Goal: Task Accomplishment & Management: Use online tool/utility

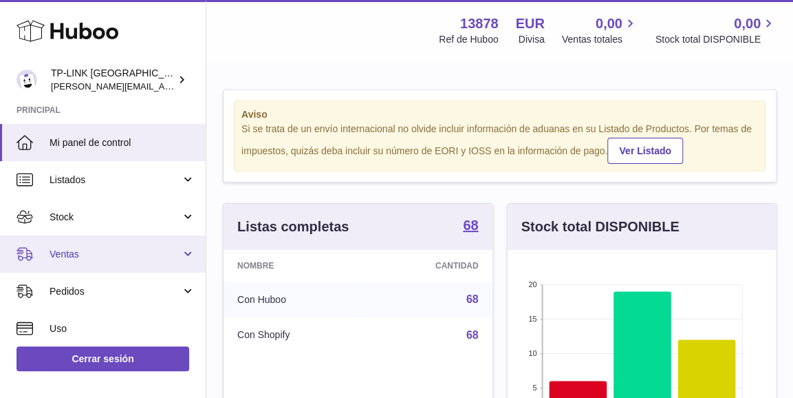
scroll to position [215, 268]
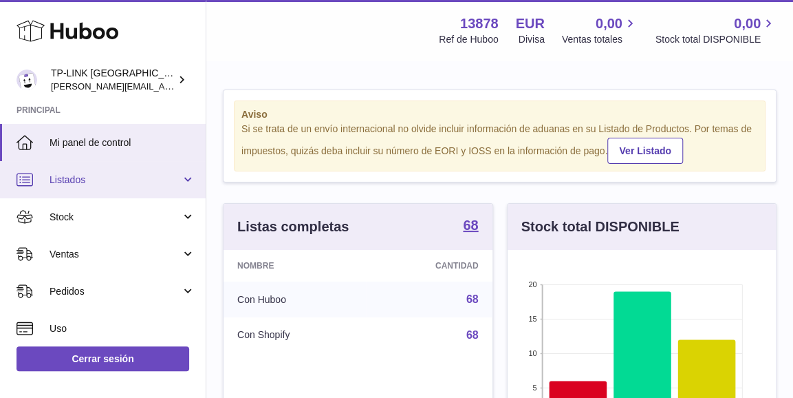
click at [184, 184] on link "Listados" at bounding box center [103, 179] width 206 height 37
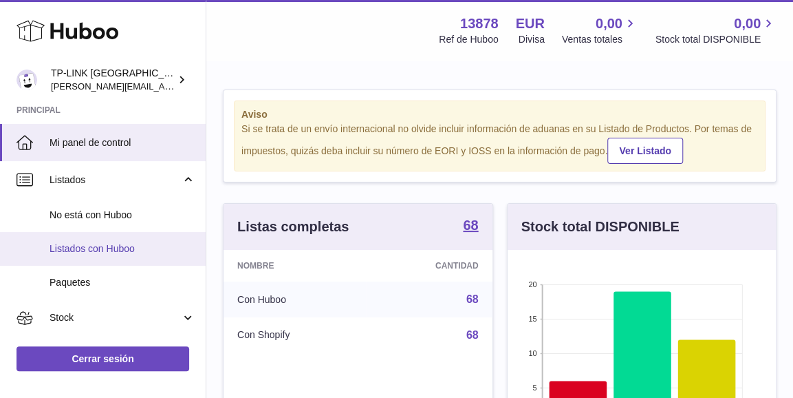
click at [129, 247] on span "Listados con Huboo" at bounding box center [123, 248] width 146 height 13
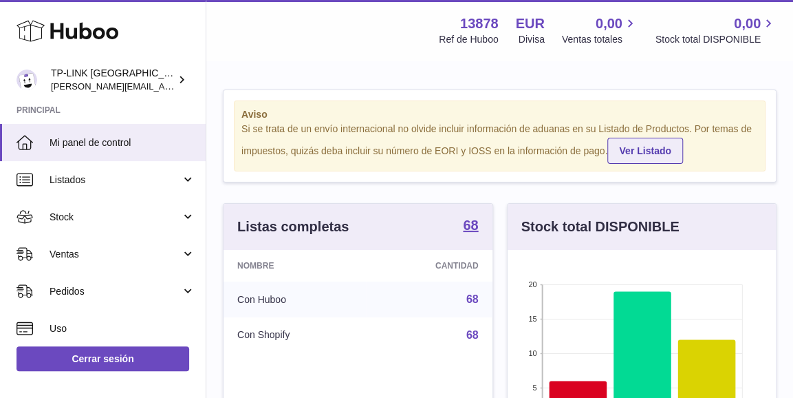
scroll to position [215, 268]
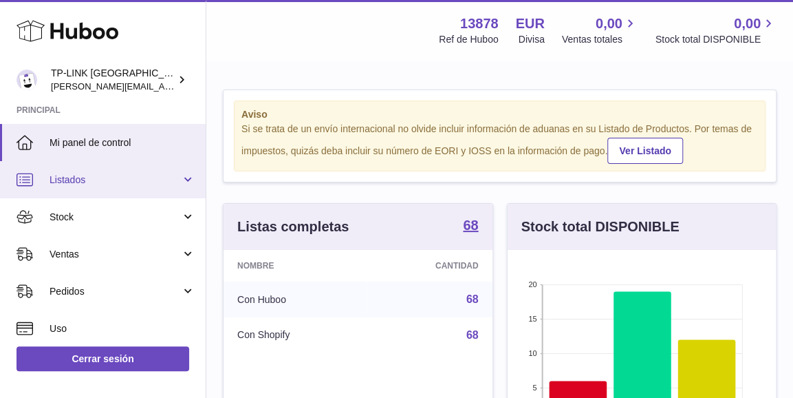
click at [173, 184] on span "Listados" at bounding box center [115, 179] width 131 height 13
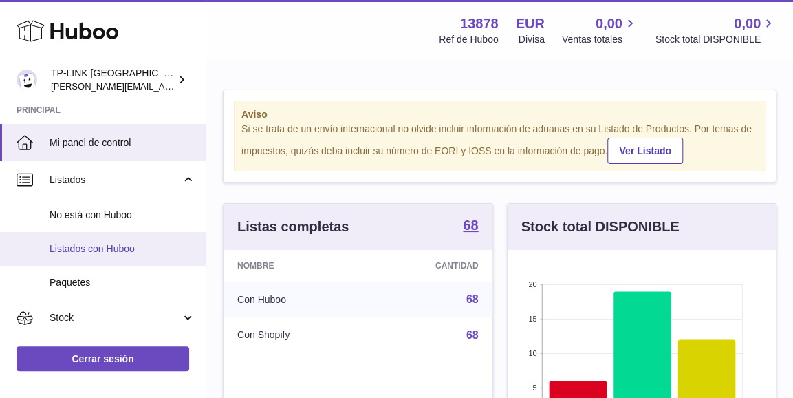
click at [101, 253] on span "Listados con Huboo" at bounding box center [123, 248] width 146 height 13
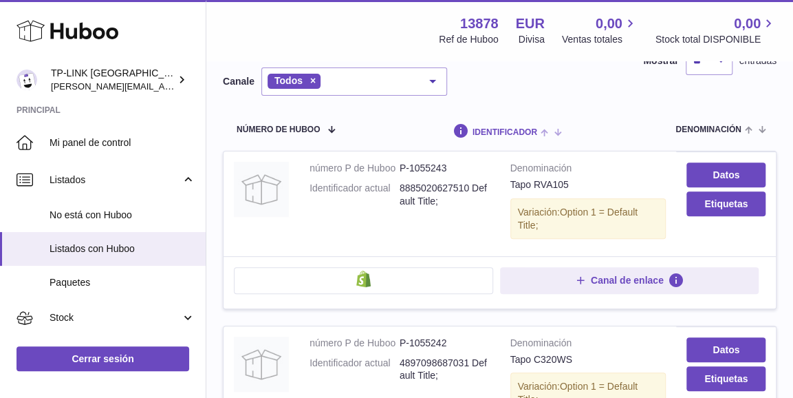
scroll to position [138, 0]
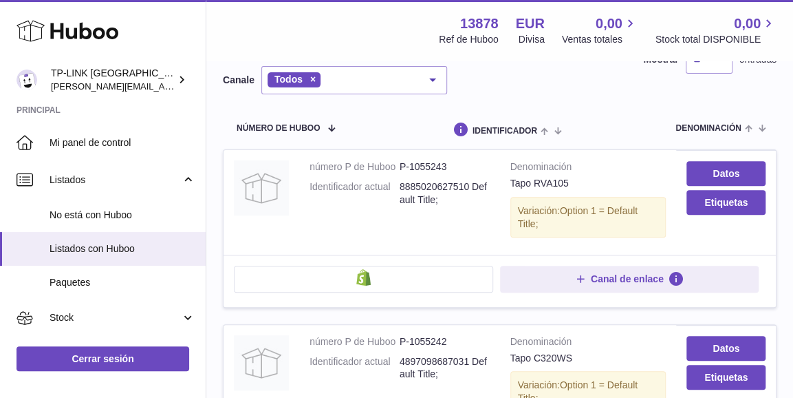
click at [383, 266] on button at bounding box center [363, 279] width 259 height 26
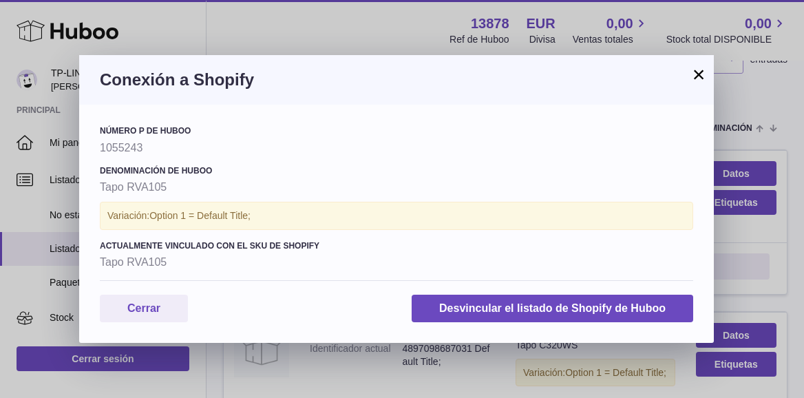
drag, startPoint x: 694, startPoint y: 69, endPoint x: 628, endPoint y: 125, distance: 86.0
click at [694, 70] on button "×" at bounding box center [698, 74] width 17 height 17
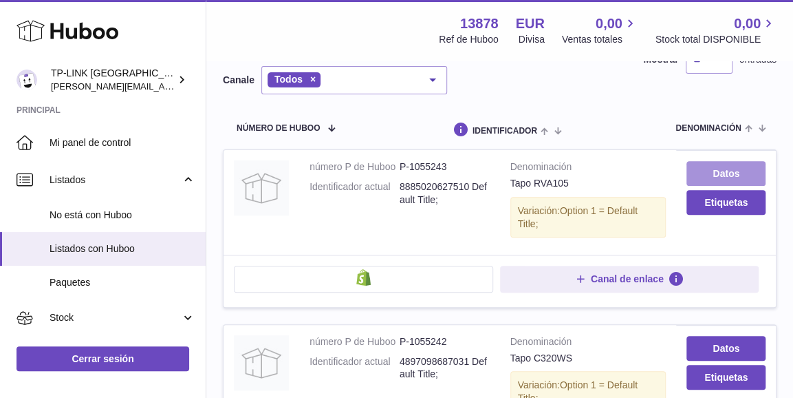
drag, startPoint x: 728, startPoint y: 154, endPoint x: 669, endPoint y: 181, distance: 65.0
click at [728, 161] on link "Datos" at bounding box center [726, 173] width 79 height 25
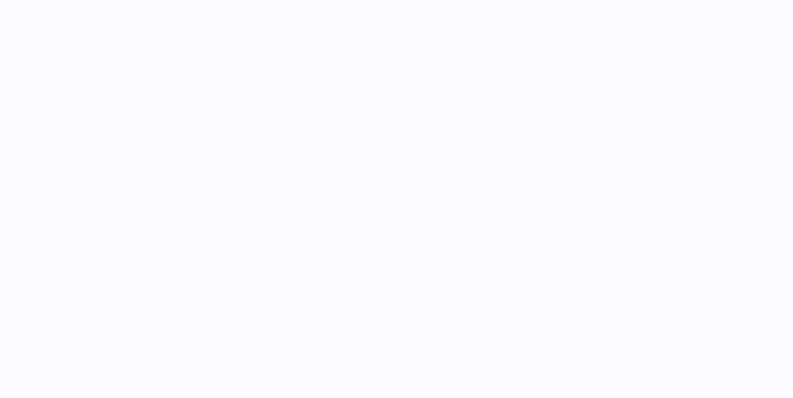
select select
select select "****"
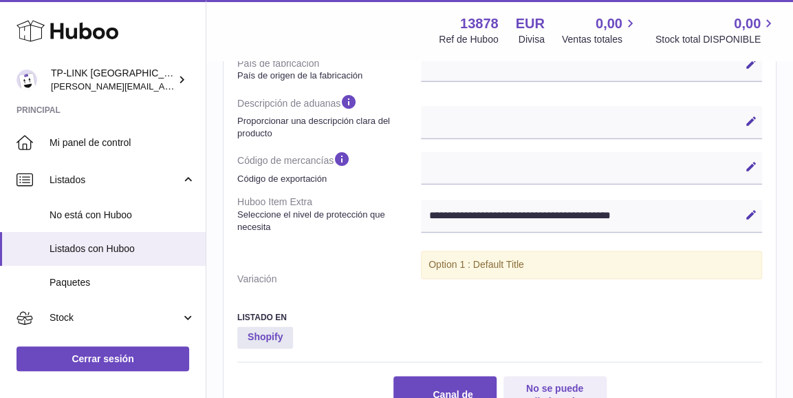
scroll to position [757, 0]
click at [752, 214] on icon at bounding box center [751, 214] width 12 height 12
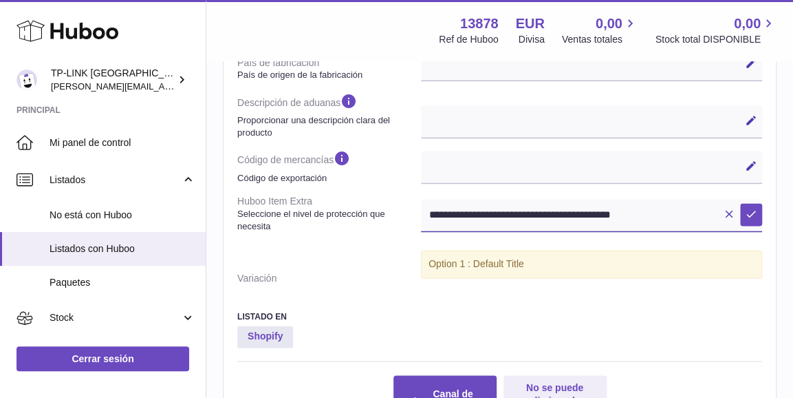
click at [676, 210] on select "**********" at bounding box center [591, 215] width 341 height 33
click at [343, 288] on dt "Variación" at bounding box center [329, 278] width 184 height 24
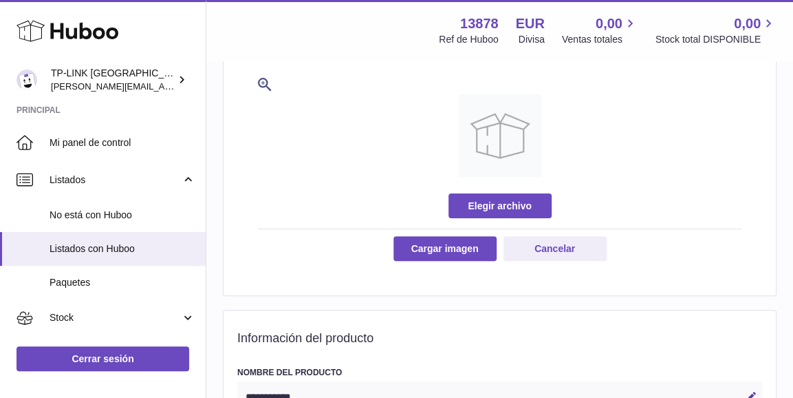
scroll to position [0, 0]
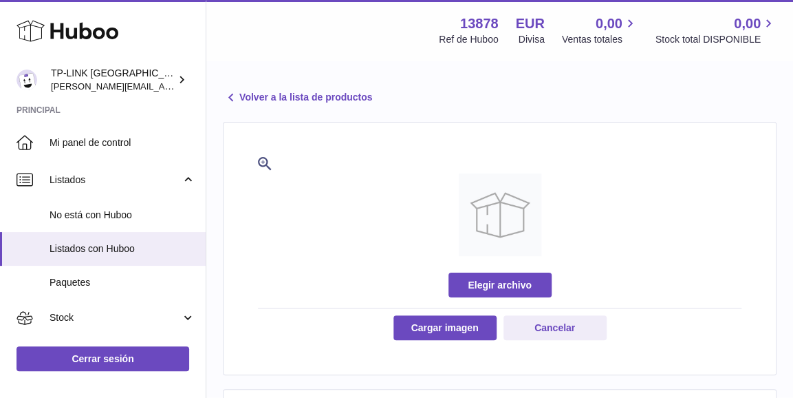
click at [229, 95] on icon at bounding box center [231, 97] width 17 height 17
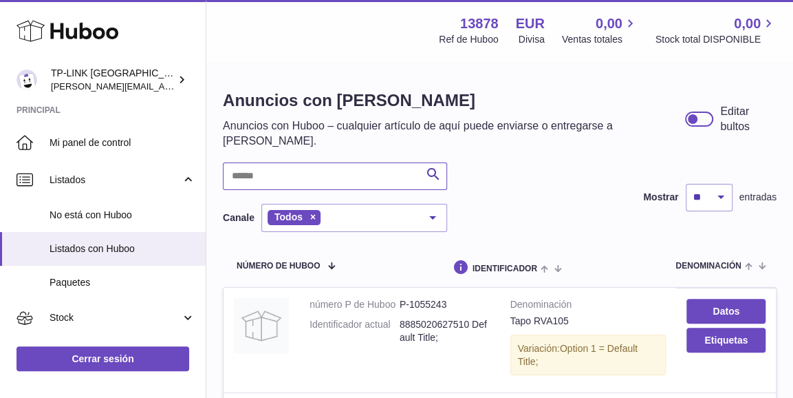
click at [316, 162] on input "text" at bounding box center [335, 176] width 224 height 28
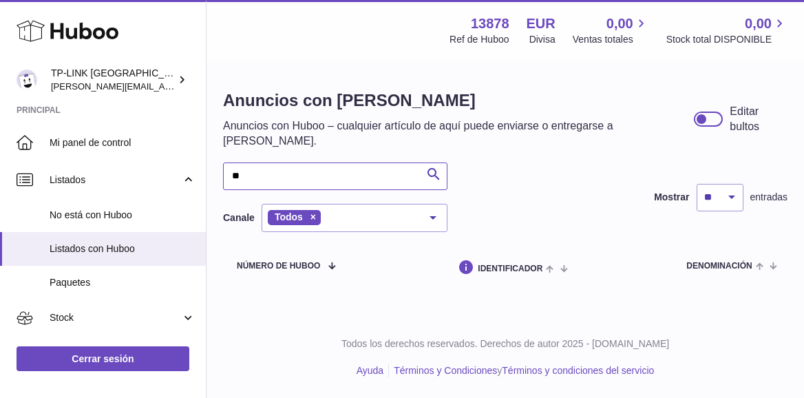
type input "*"
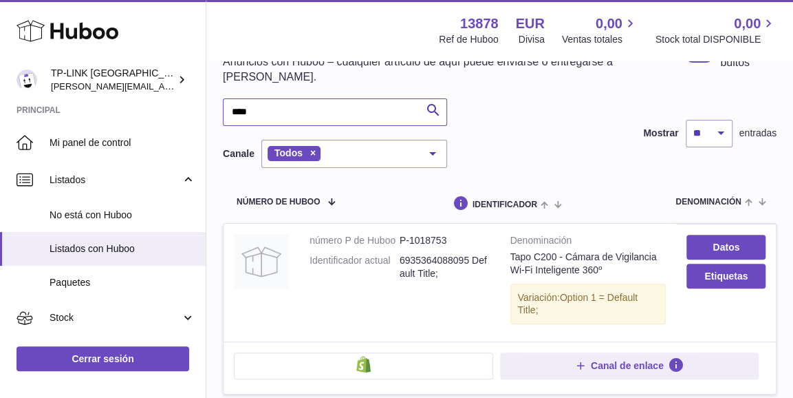
scroll to position [138, 0]
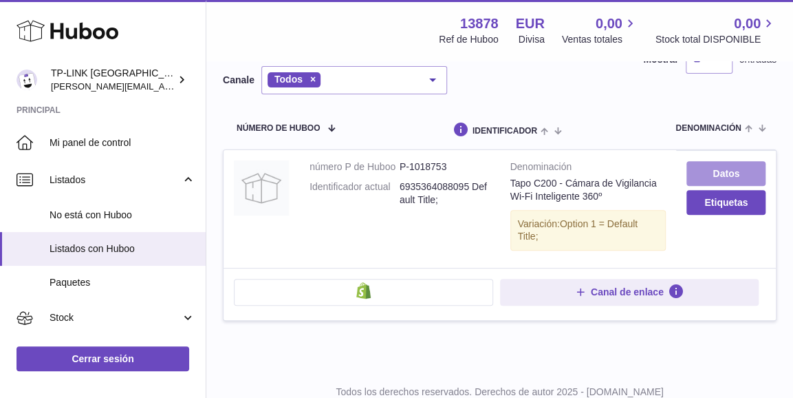
type input "****"
click at [731, 161] on link "Datos" at bounding box center [726, 173] width 79 height 25
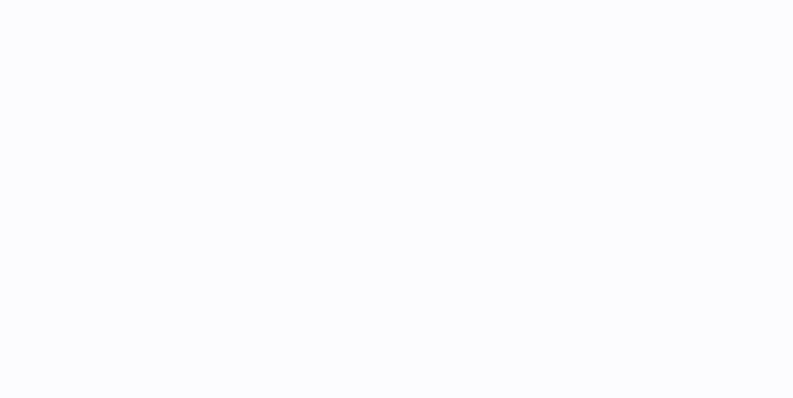
select select
select select "****"
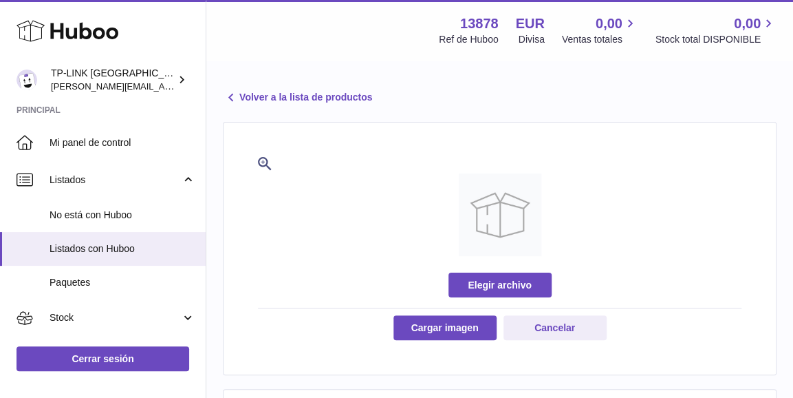
click at [241, 92] on link "Volver a la lista de productos" at bounding box center [297, 97] width 149 height 17
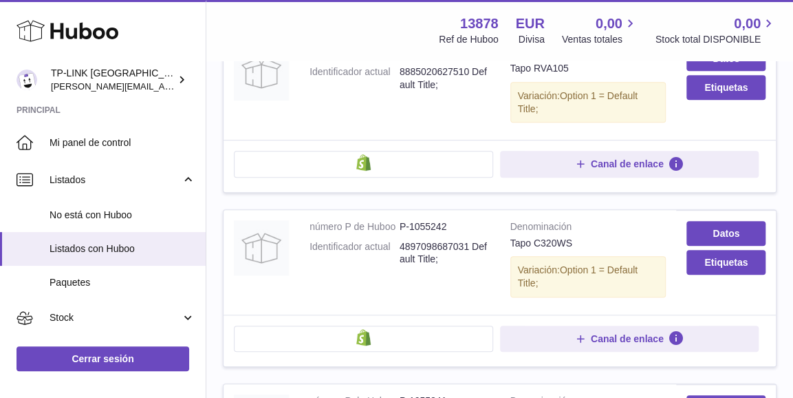
scroll to position [275, 0]
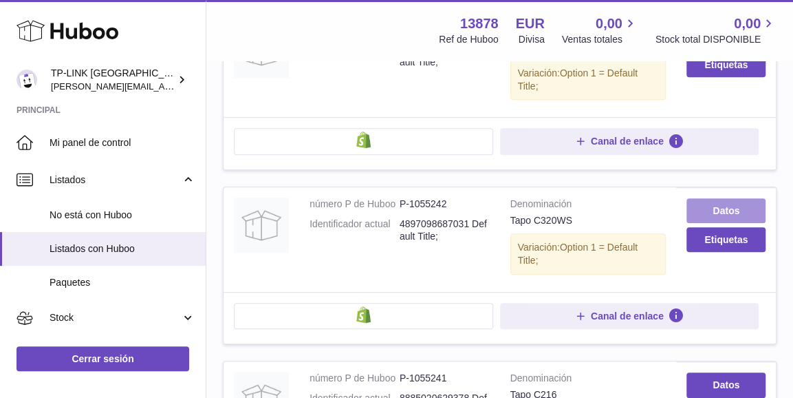
click at [740, 198] on link "Datos" at bounding box center [726, 210] width 79 height 25
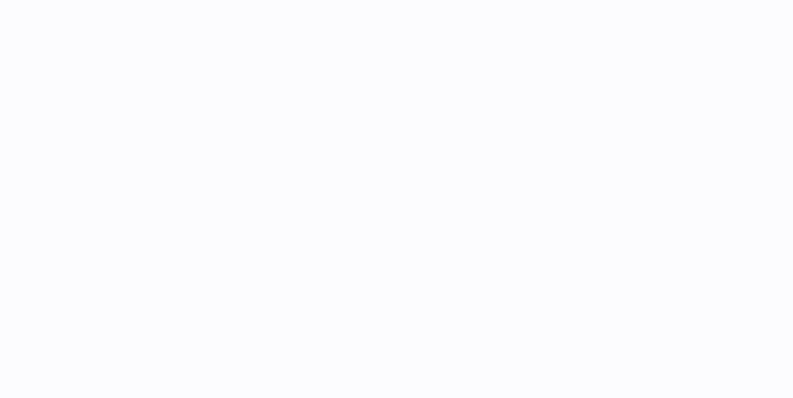
select select
select select "****"
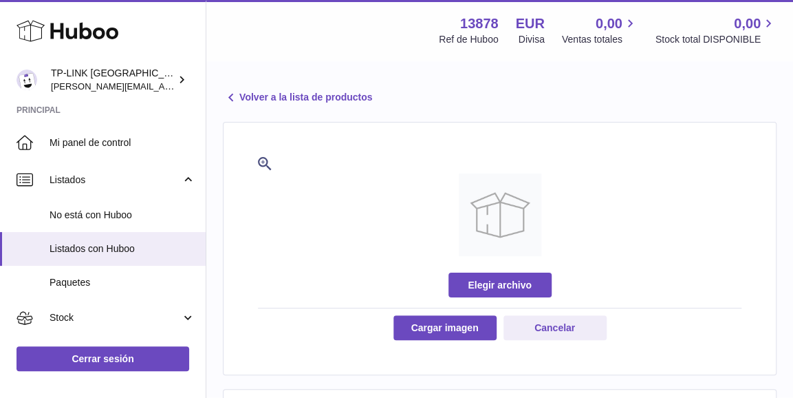
click at [248, 97] on link "Volver a la lista de productos" at bounding box center [297, 97] width 149 height 17
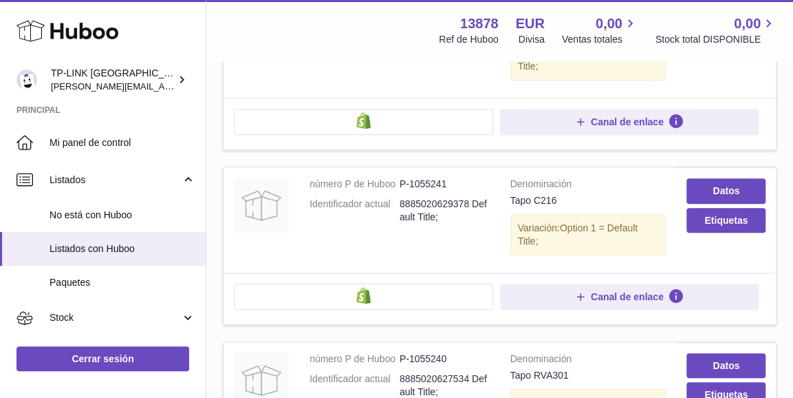
scroll to position [482, 0]
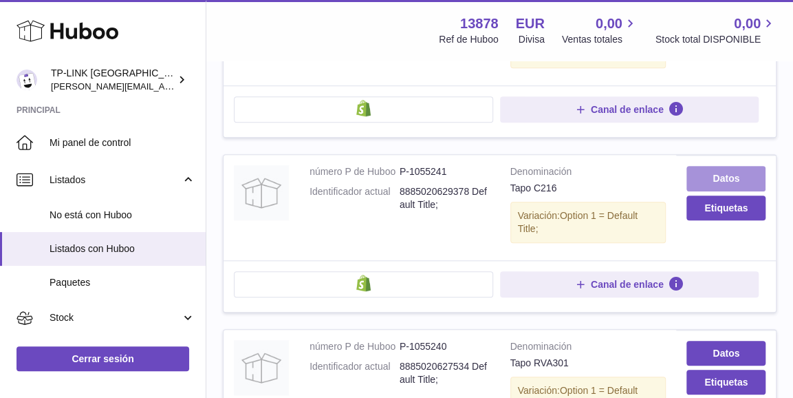
drag, startPoint x: 740, startPoint y: 156, endPoint x: 730, endPoint y: 160, distance: 11.1
click at [740, 166] on link "Datos" at bounding box center [726, 178] width 79 height 25
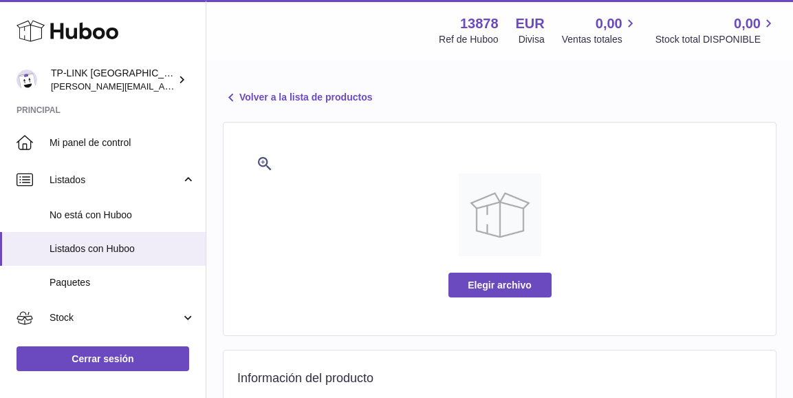
select select
select select "****"
click at [248, 100] on link "Volver a la lista de productos" at bounding box center [297, 97] width 149 height 17
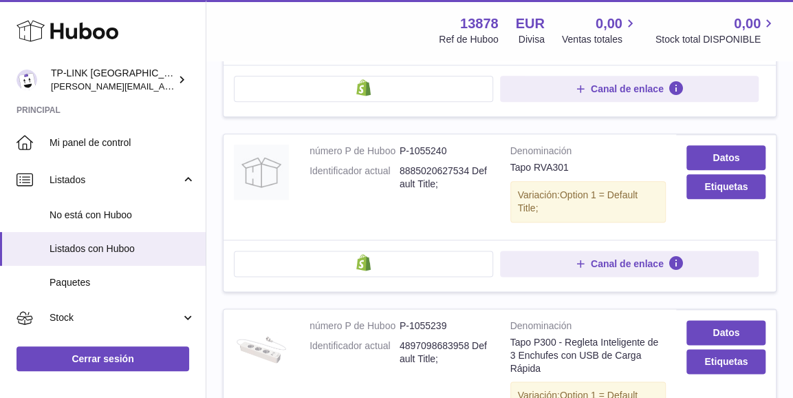
scroll to position [688, 0]
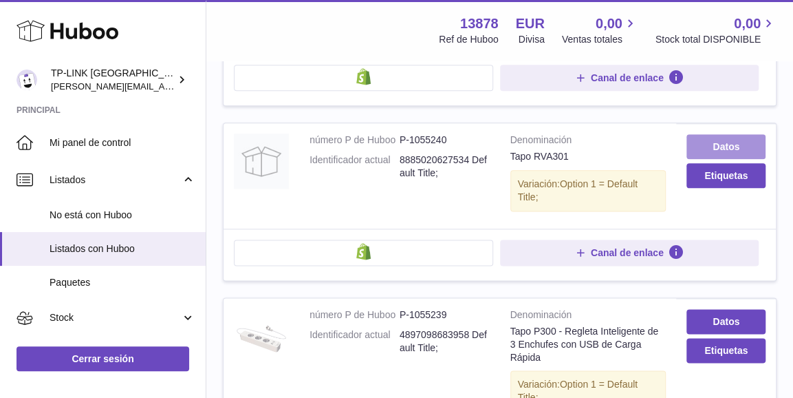
click at [744, 134] on link "Datos" at bounding box center [726, 146] width 79 height 25
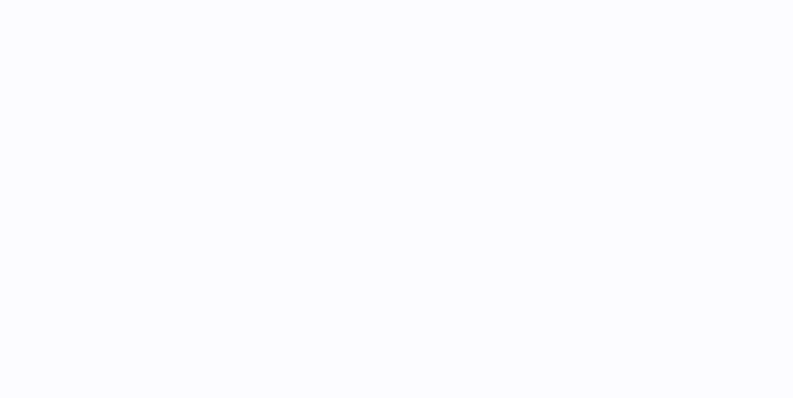
select select
select select "****"
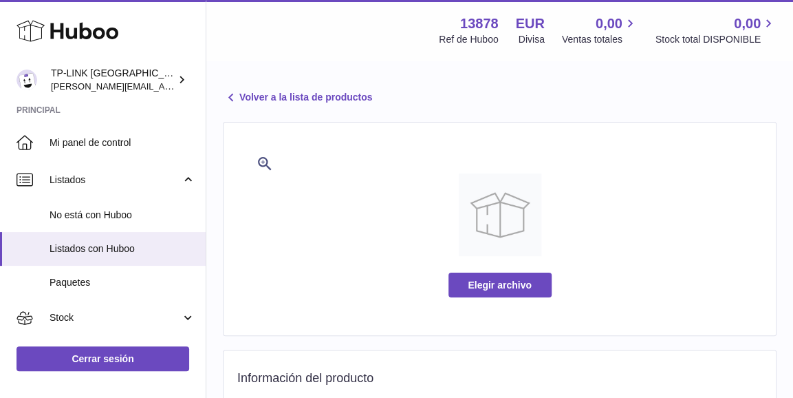
click at [249, 94] on link "Volver a la lista de productos" at bounding box center [297, 97] width 149 height 17
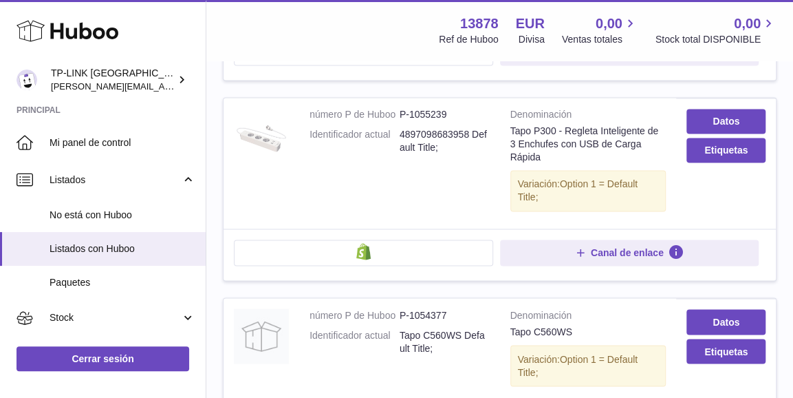
scroll to position [894, 0]
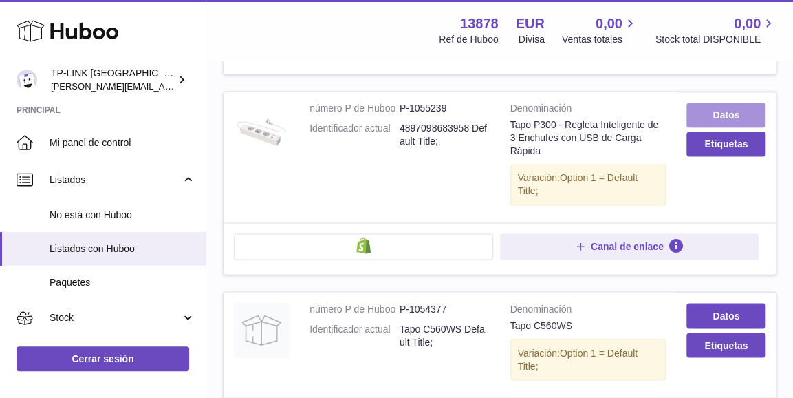
click at [721, 103] on link "Datos" at bounding box center [726, 115] width 79 height 25
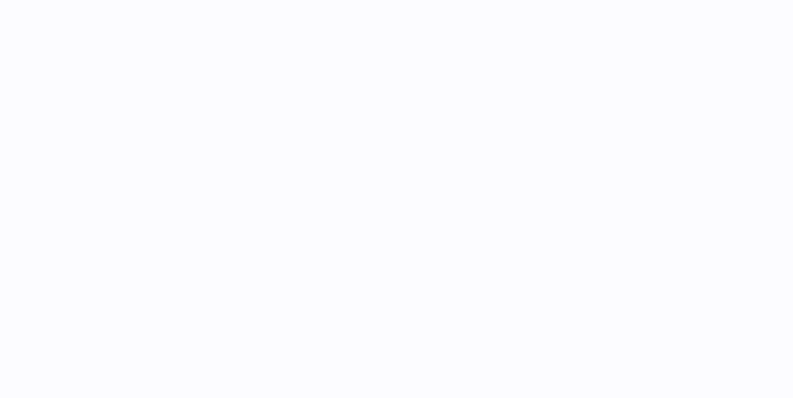
select select
select select "****"
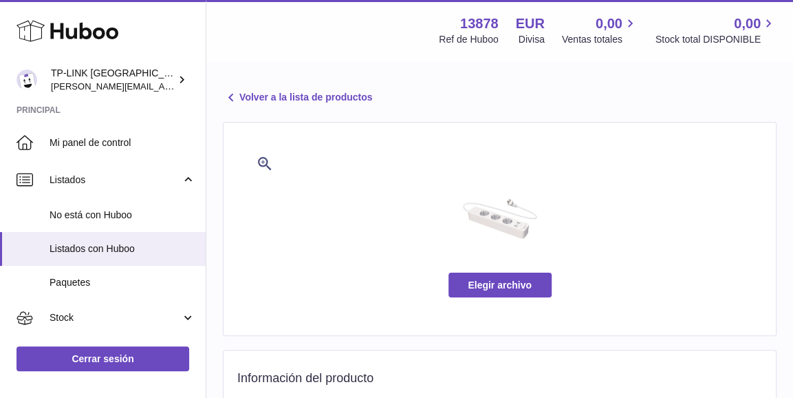
click at [252, 93] on link "Volver a la lista de productos" at bounding box center [297, 97] width 149 height 17
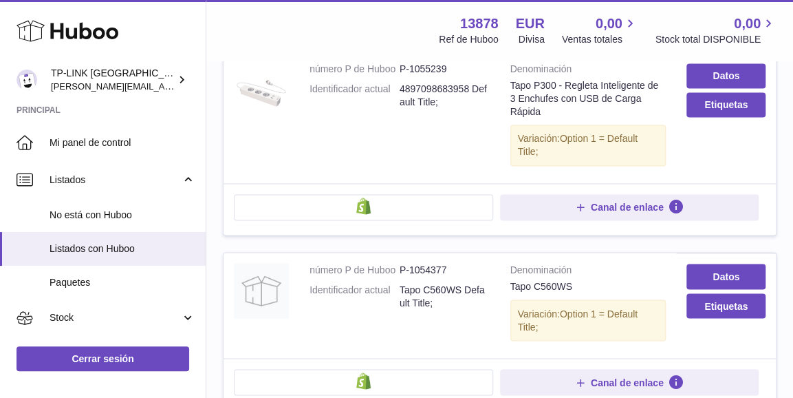
scroll to position [1032, 0]
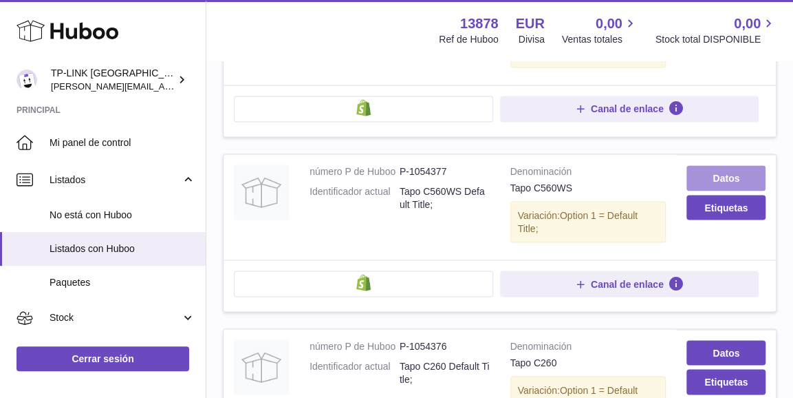
click at [703, 165] on link "Datos" at bounding box center [726, 177] width 79 height 25
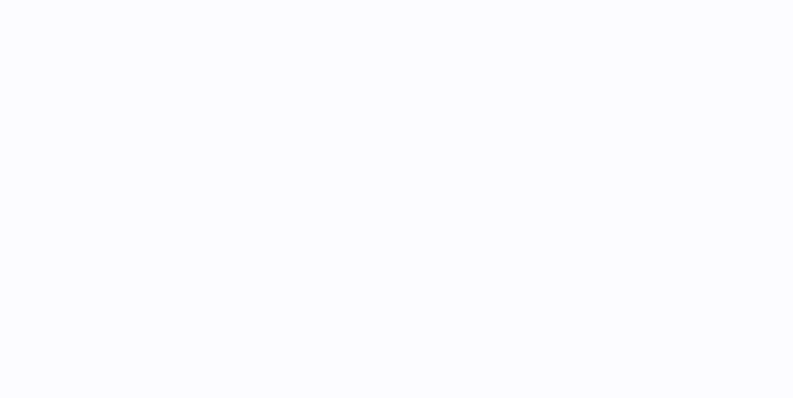
select select
select select "****"
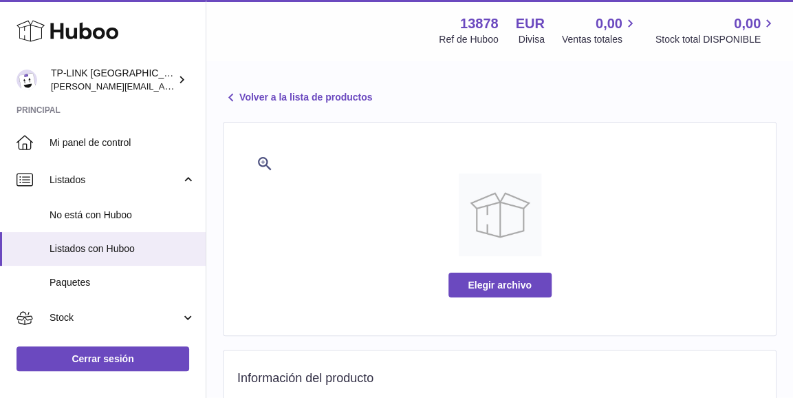
click at [255, 96] on link "Volver a la lista de productos" at bounding box center [297, 97] width 149 height 17
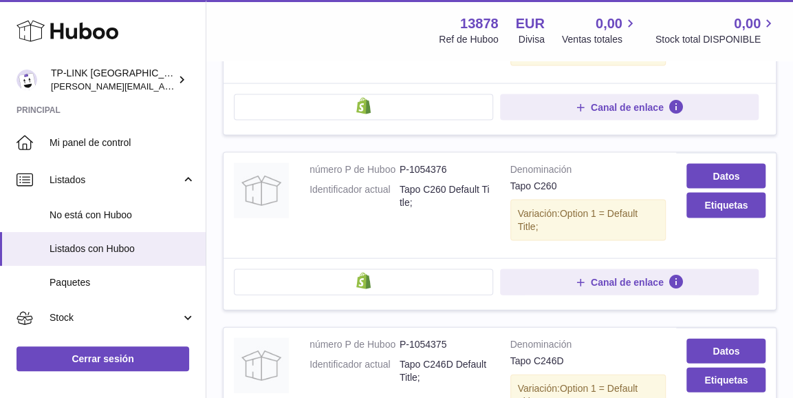
scroll to position [1238, 0]
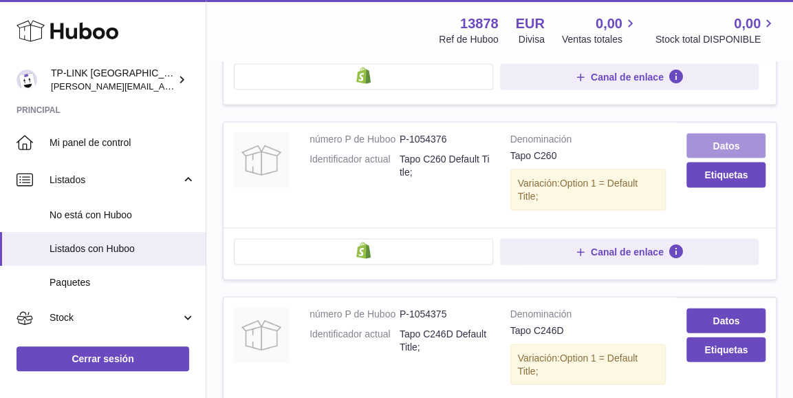
click at [711, 133] on link "Datos" at bounding box center [726, 145] width 79 height 25
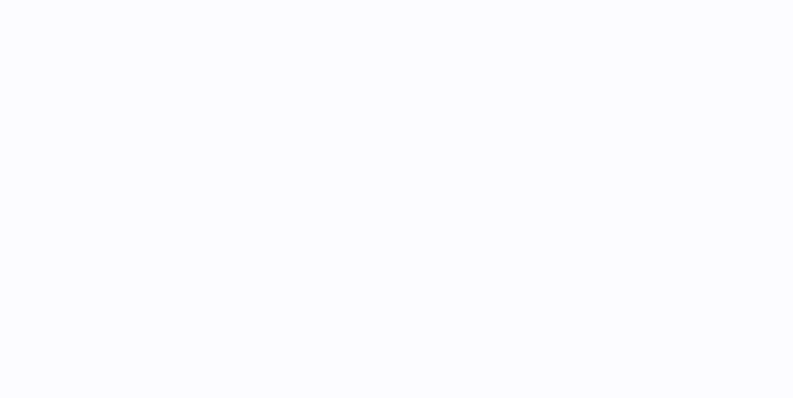
select select
select select "****"
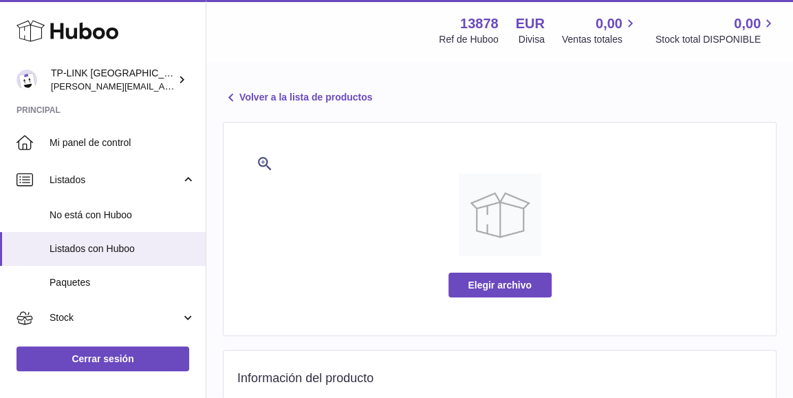
click at [256, 92] on link "Volver a la lista de productos" at bounding box center [297, 97] width 149 height 17
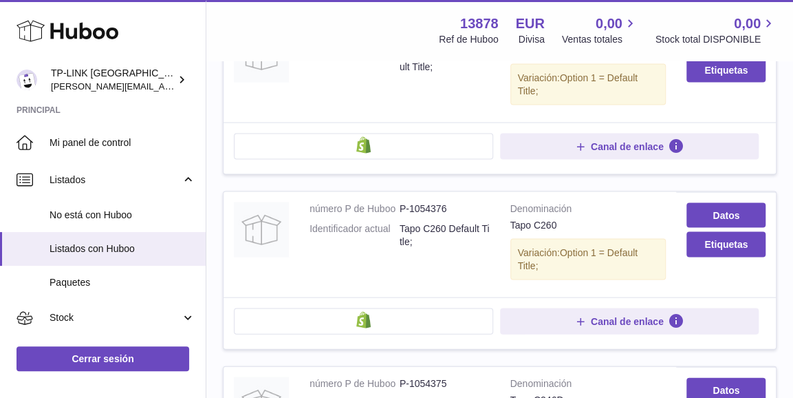
scroll to position [1376, 0]
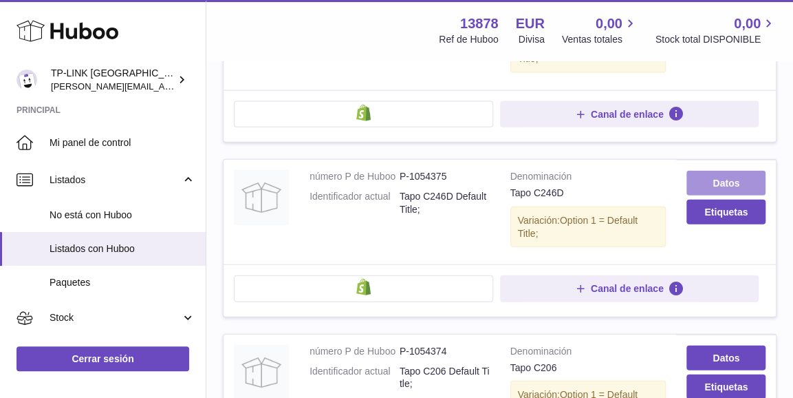
click at [707, 171] on link "Datos" at bounding box center [726, 183] width 79 height 25
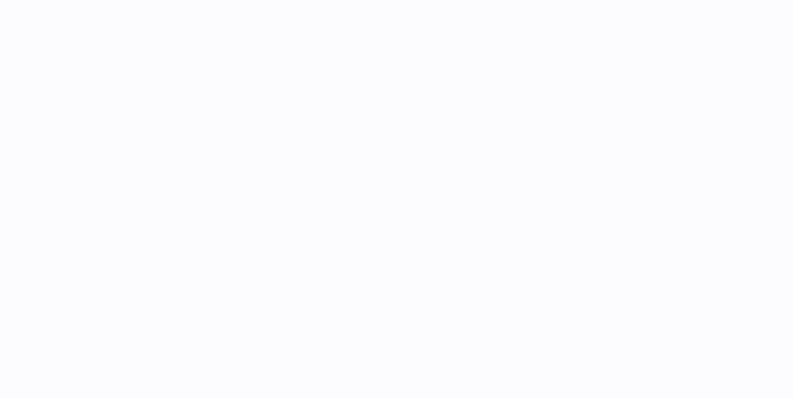
select select
select select "****"
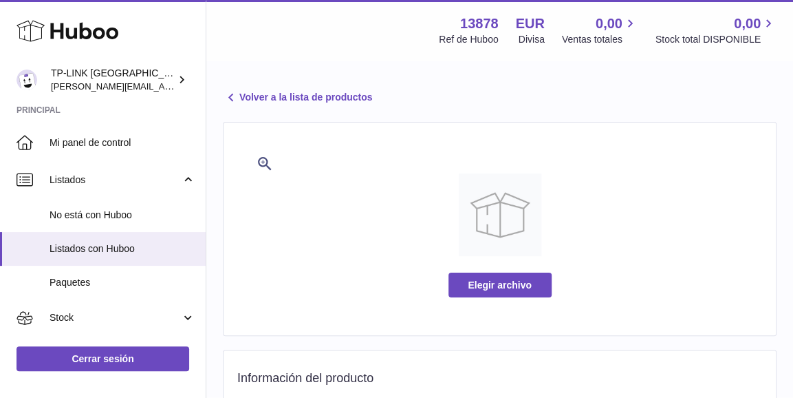
click at [261, 98] on link "Volver a la lista de productos" at bounding box center [297, 97] width 149 height 17
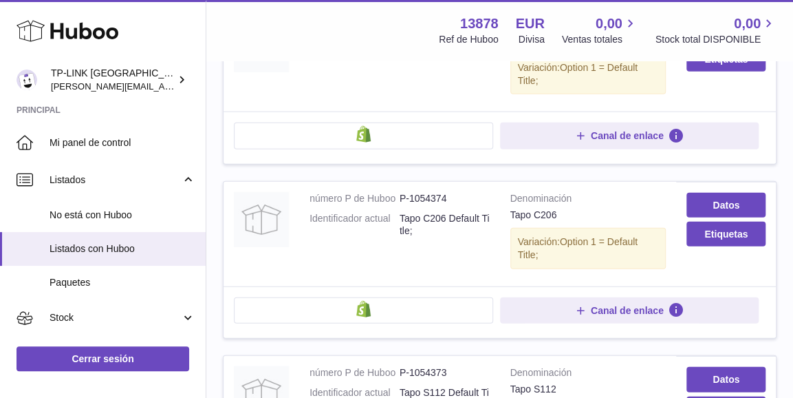
scroll to position [1582, 0]
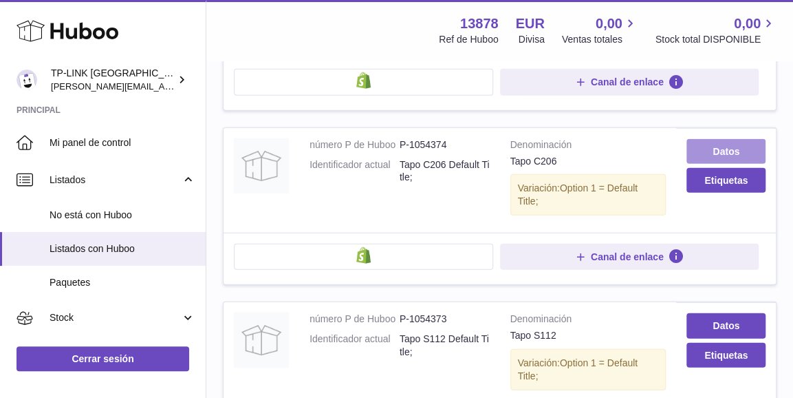
click at [724, 139] on link "Datos" at bounding box center [726, 151] width 79 height 25
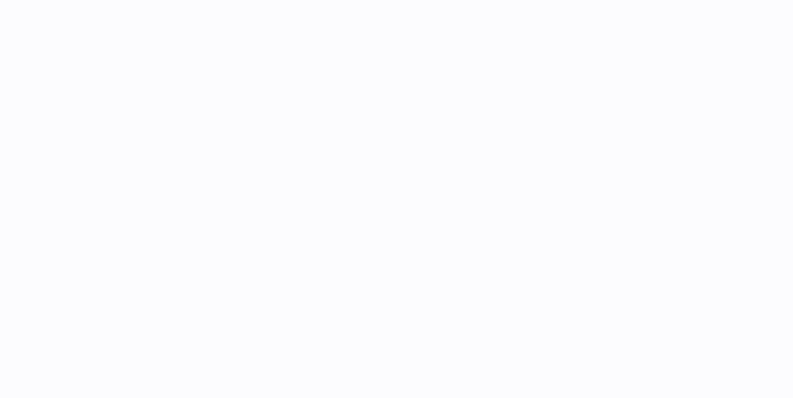
select select
select select "****"
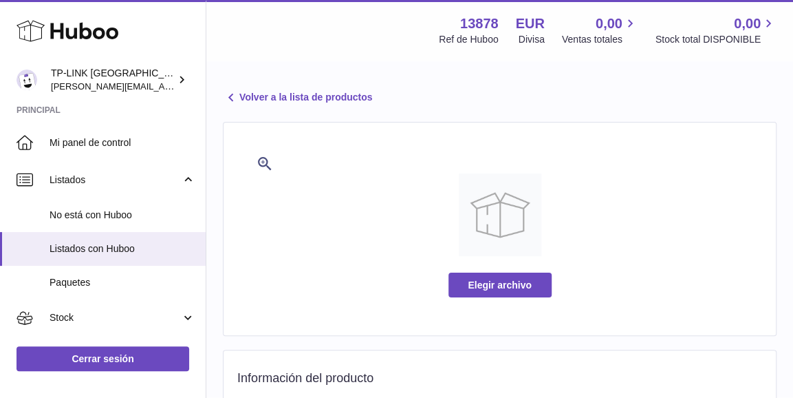
click at [259, 97] on link "Volver a la lista de productos" at bounding box center [297, 97] width 149 height 17
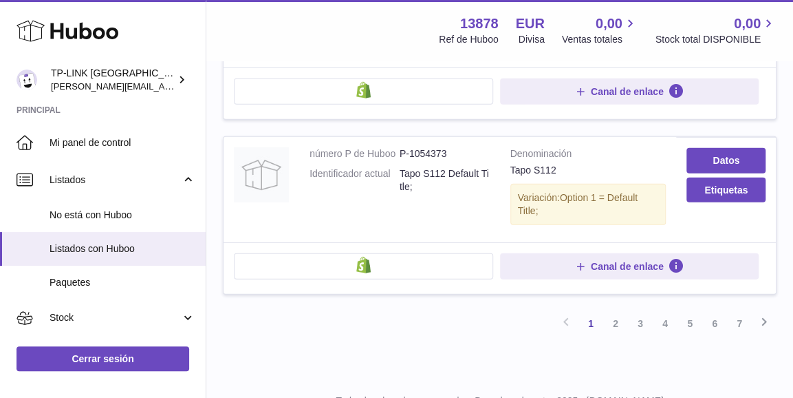
scroll to position [1774, 0]
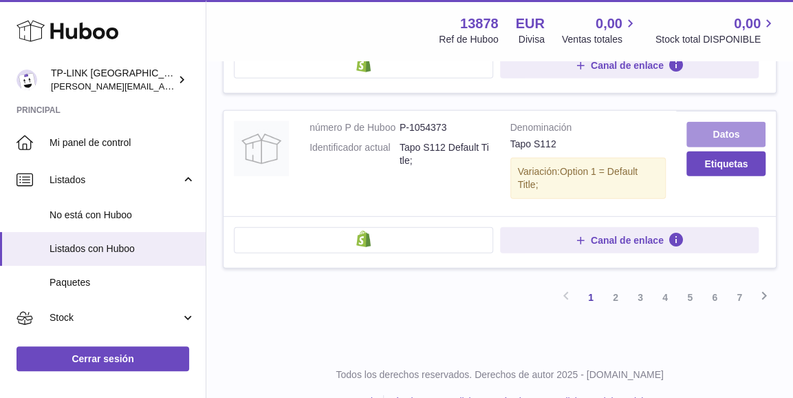
click at [717, 122] on link "Datos" at bounding box center [726, 134] width 79 height 25
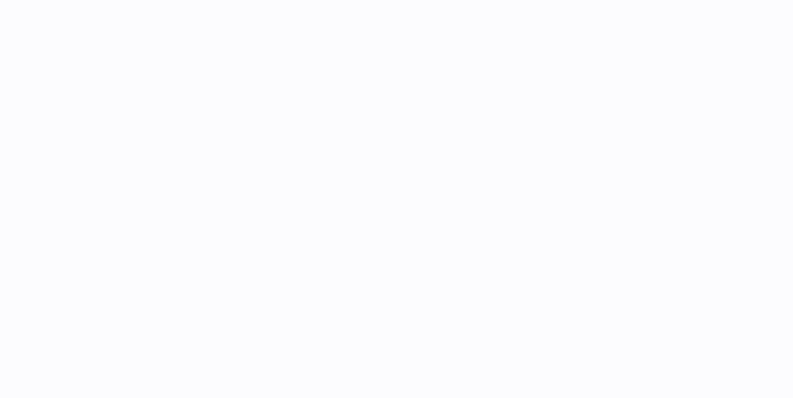
select select
select select "****"
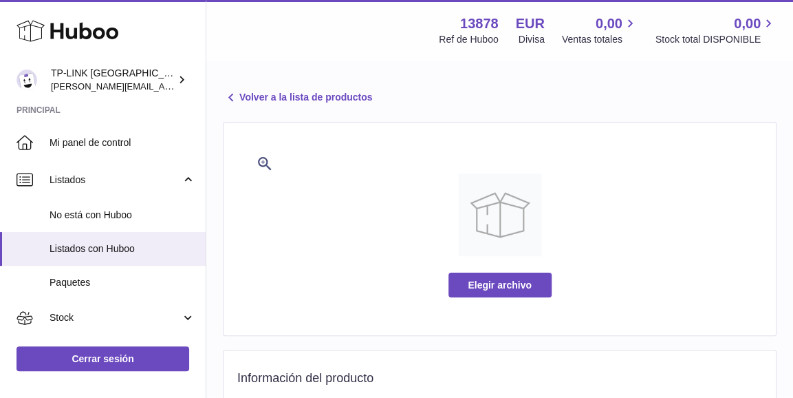
click at [272, 96] on link "Volver a la lista de productos" at bounding box center [297, 97] width 149 height 17
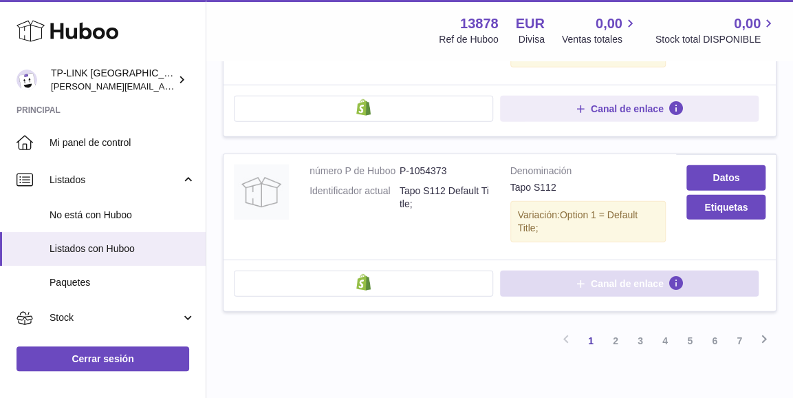
scroll to position [1774, 0]
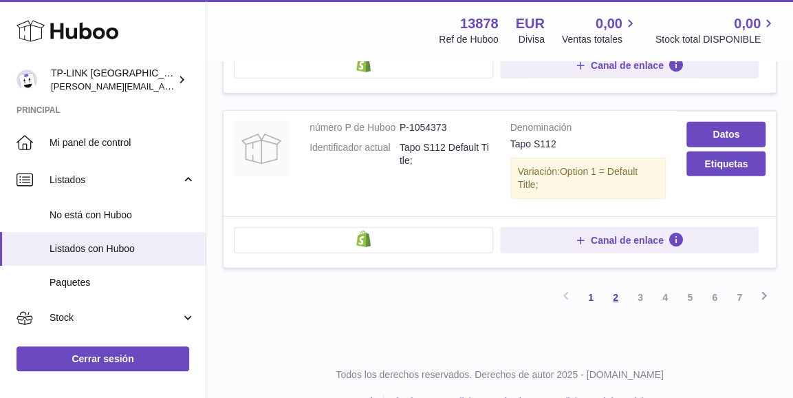
click at [618, 285] on link "2" at bounding box center [615, 297] width 25 height 25
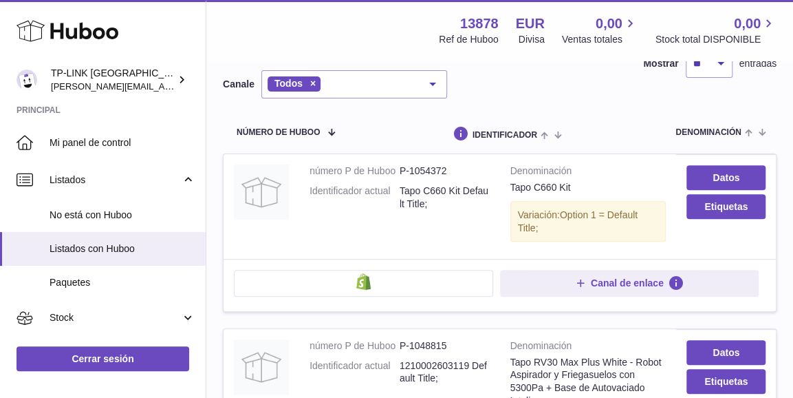
scroll to position [200, 0]
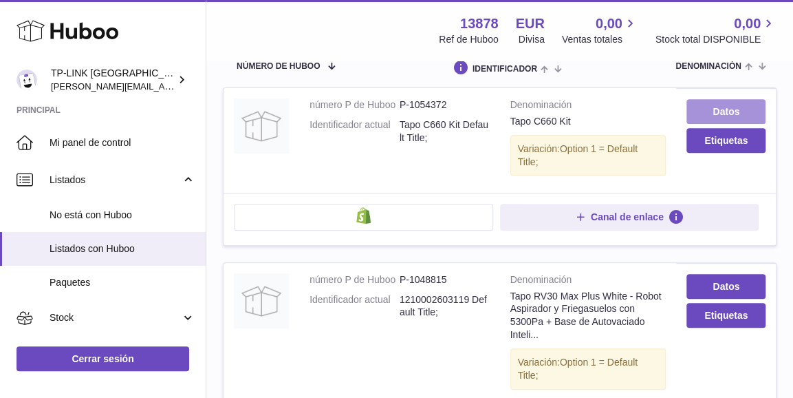
click at [729, 99] on link "Datos" at bounding box center [726, 111] width 79 height 25
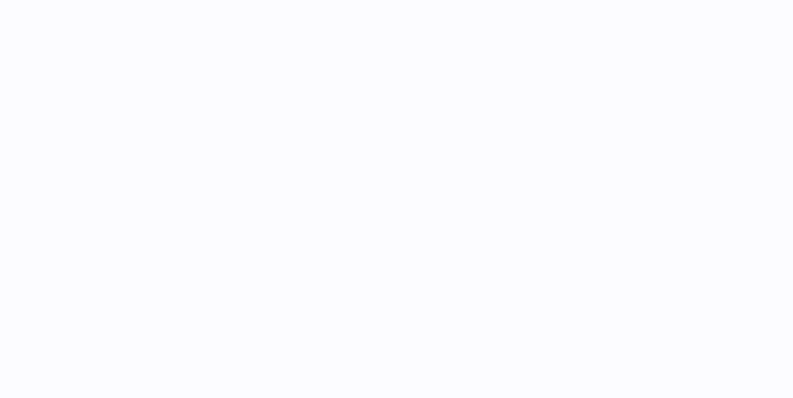
select select
select select "****"
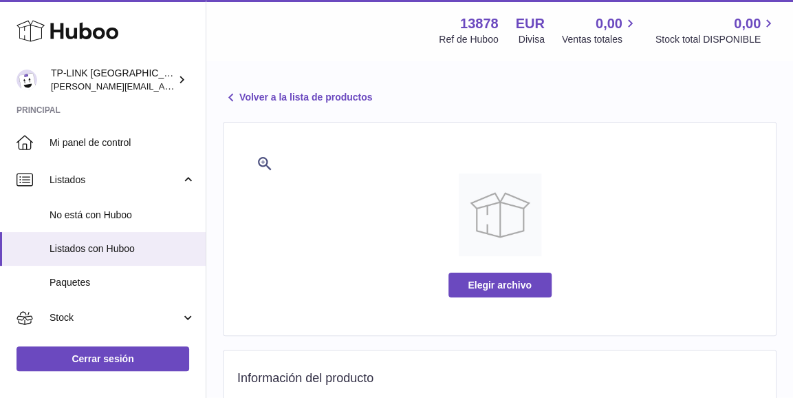
click at [288, 100] on link "Volver a la lista de productos" at bounding box center [297, 97] width 149 height 17
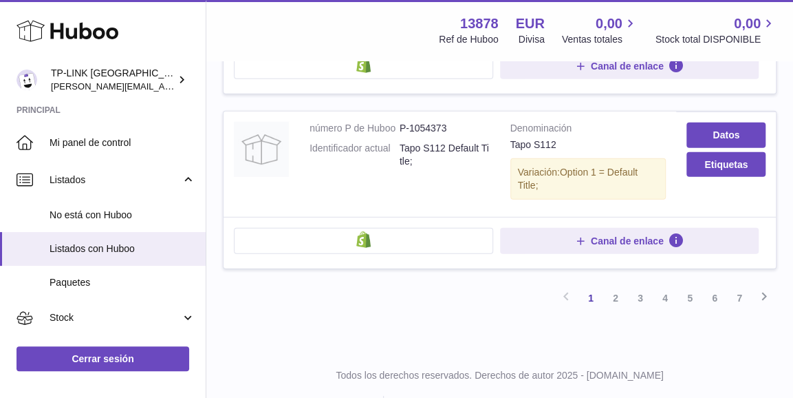
scroll to position [1774, 0]
click at [619, 285] on link "2" at bounding box center [615, 297] width 25 height 25
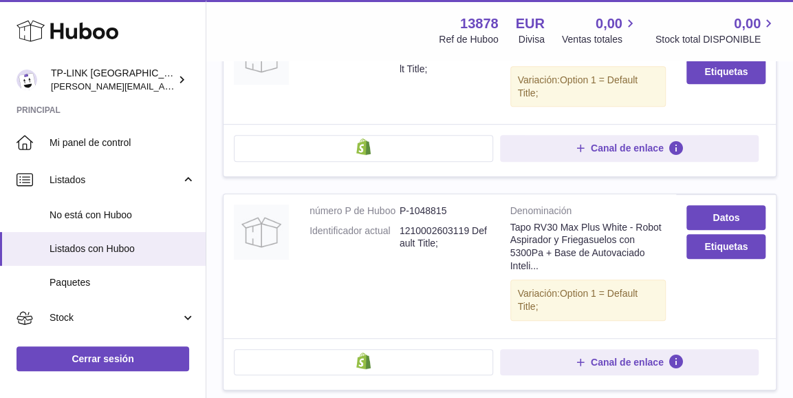
scroll to position [337, 0]
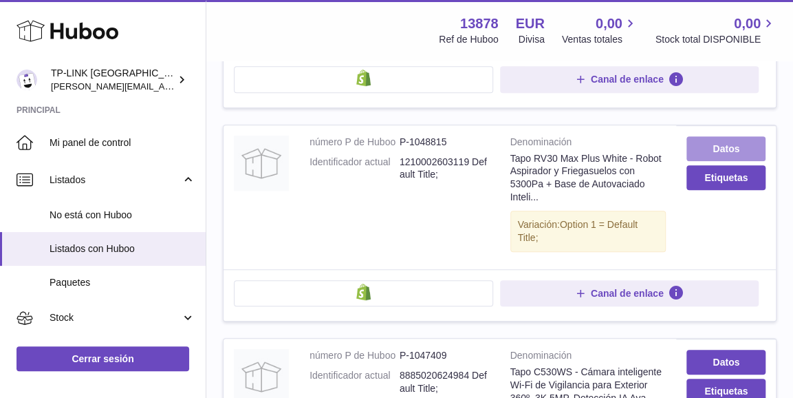
click at [716, 136] on link "Datos" at bounding box center [726, 148] width 79 height 25
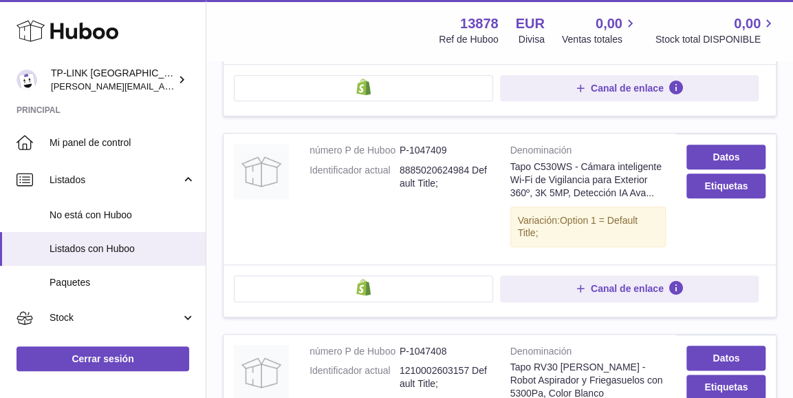
scroll to position [544, 0]
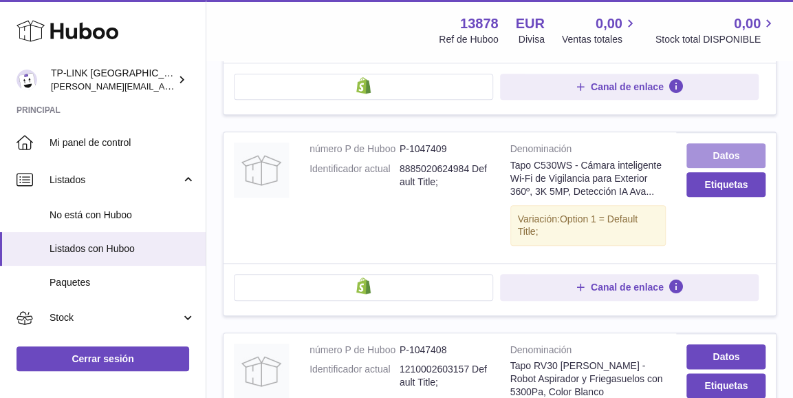
click at [709, 143] on link "Datos" at bounding box center [726, 155] width 79 height 25
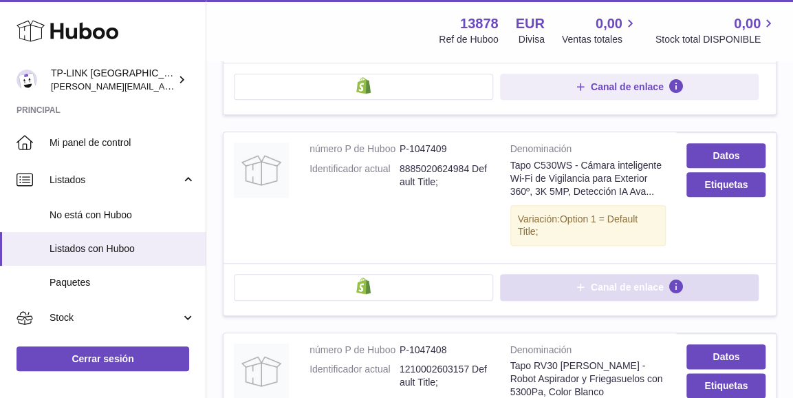
scroll to position [750, 0]
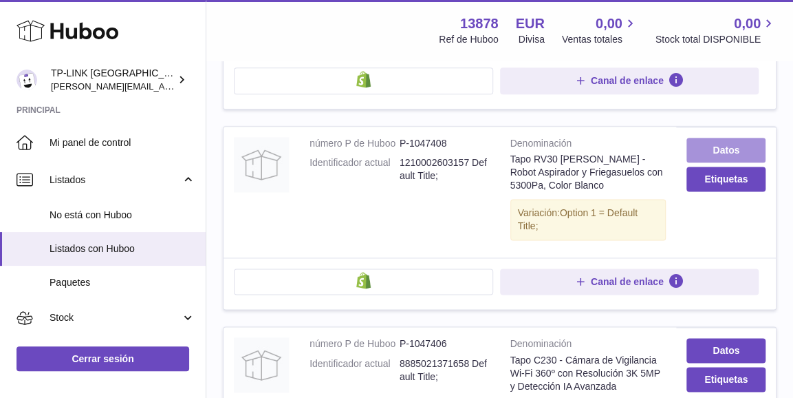
click at [715, 138] on link "Datos" at bounding box center [726, 150] width 79 height 25
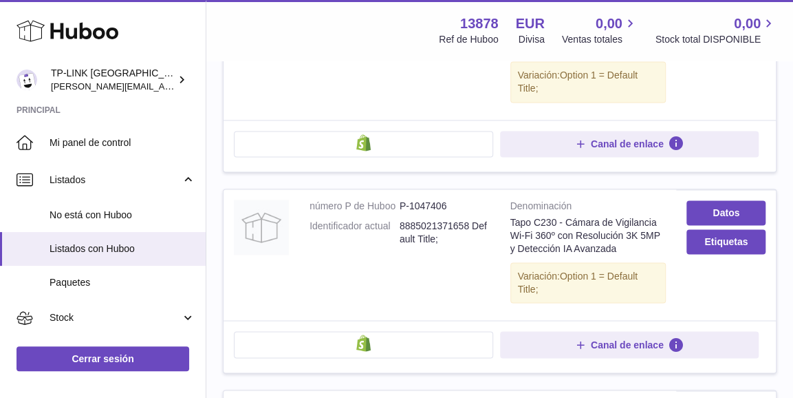
scroll to position [956, 0]
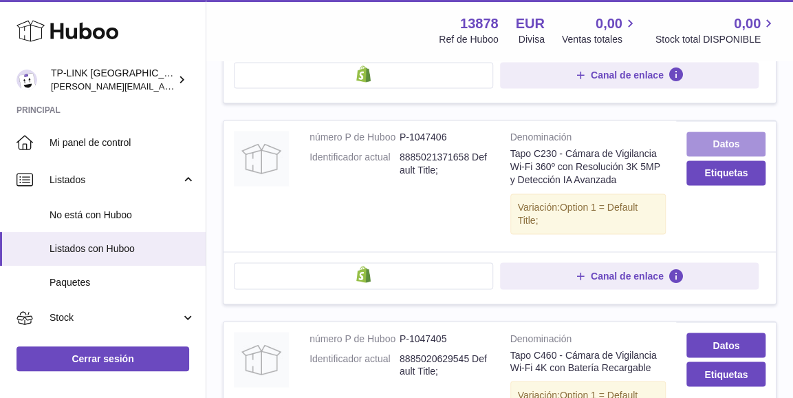
drag, startPoint x: 718, startPoint y: 122, endPoint x: 710, endPoint y: 129, distance: 10.7
click at [718, 131] on link "Datos" at bounding box center [726, 143] width 79 height 25
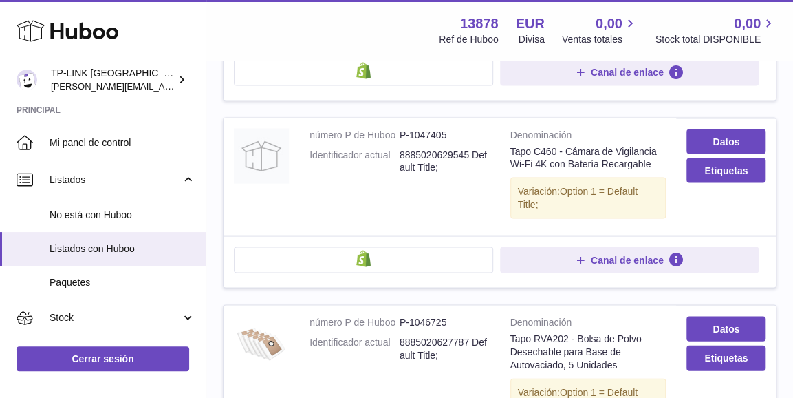
scroll to position [1163, 0]
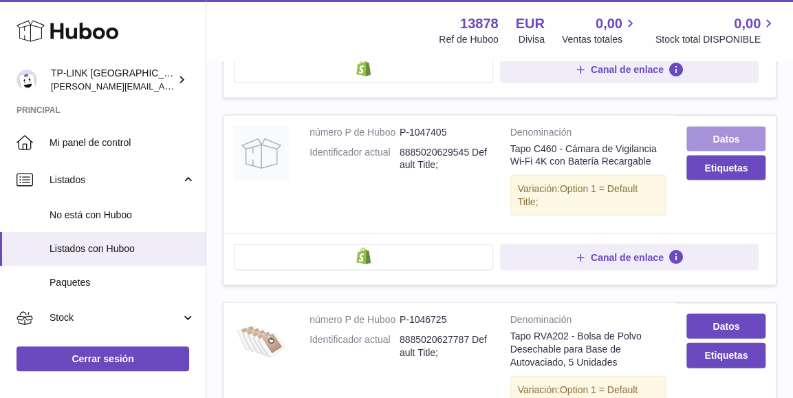
click at [702, 126] on link "Datos" at bounding box center [726, 138] width 79 height 25
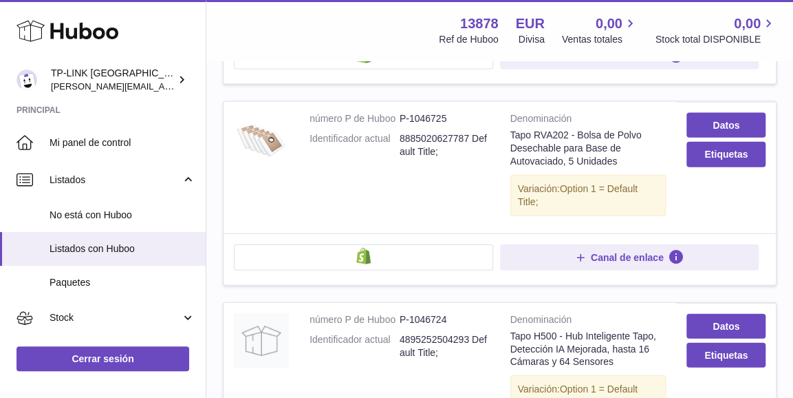
scroll to position [1369, 0]
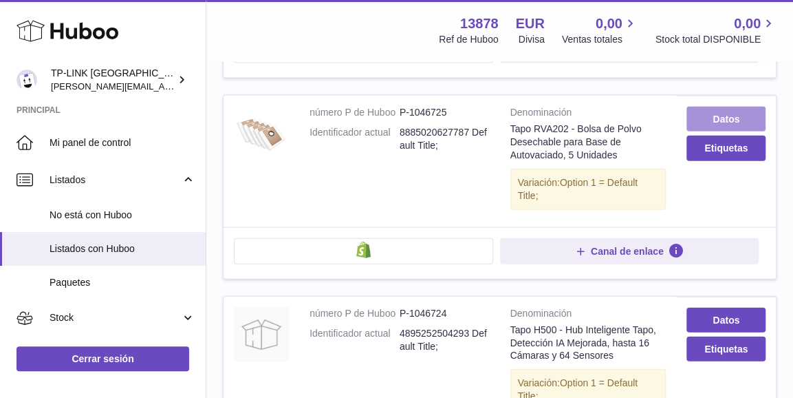
click at [698, 107] on link "Datos" at bounding box center [726, 119] width 79 height 25
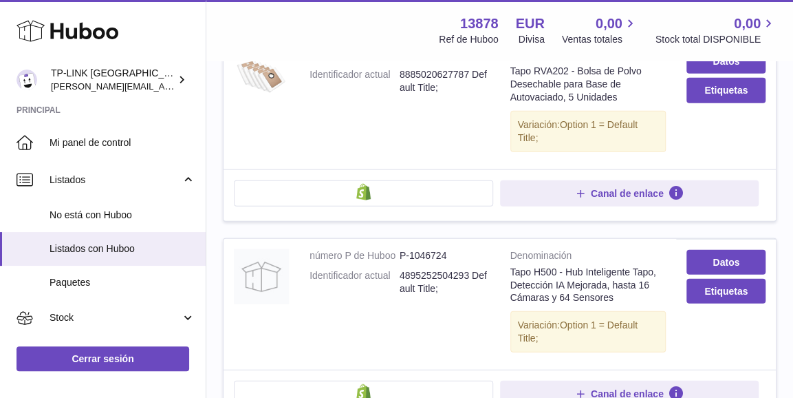
scroll to position [1507, 0]
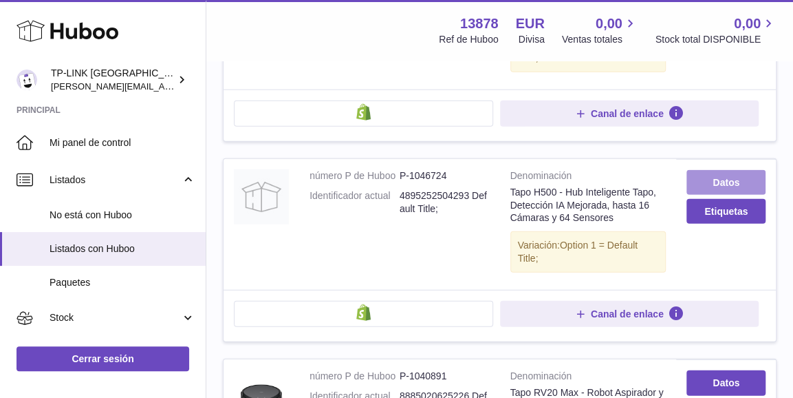
click at [705, 170] on link "Datos" at bounding box center [726, 182] width 79 height 25
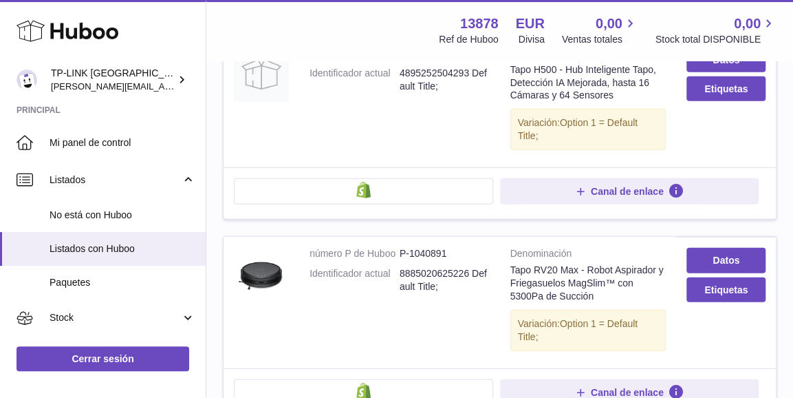
scroll to position [1713, 0]
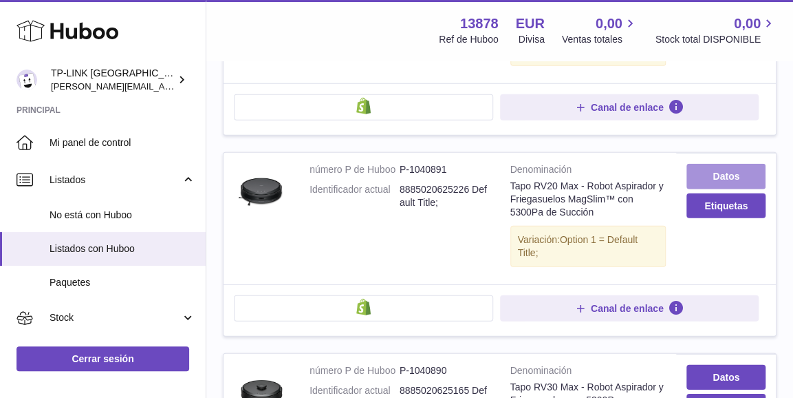
click at [738, 164] on link "Datos" at bounding box center [726, 176] width 79 height 25
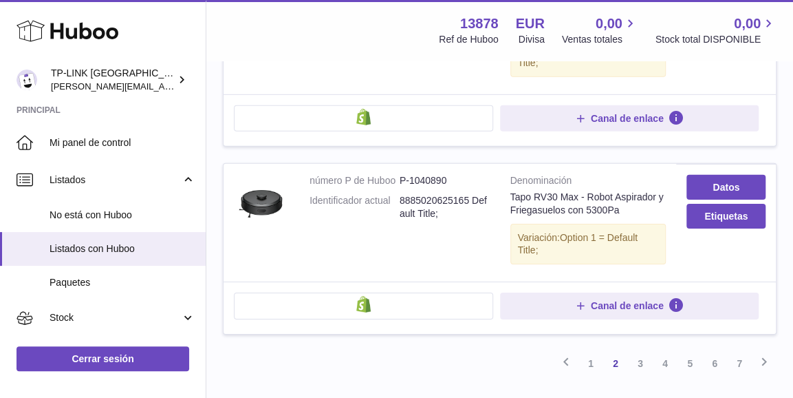
scroll to position [1920, 0]
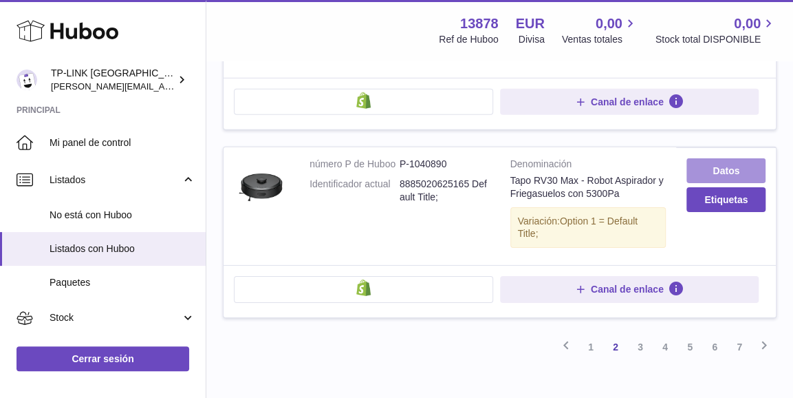
click at [719, 158] on link "Datos" at bounding box center [726, 170] width 79 height 25
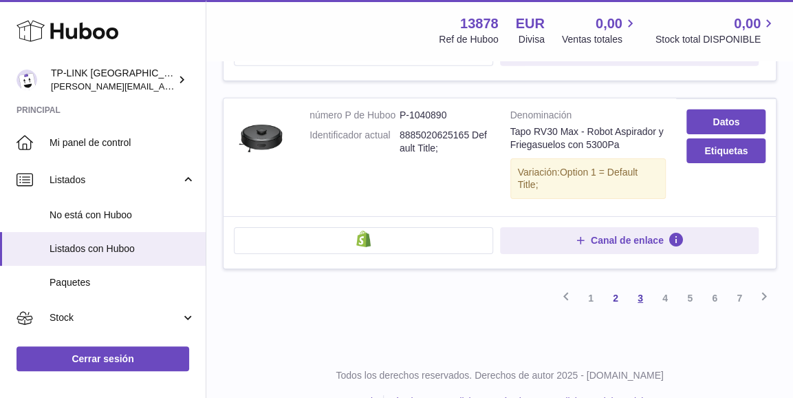
click at [640, 286] on link "3" at bounding box center [640, 298] width 25 height 25
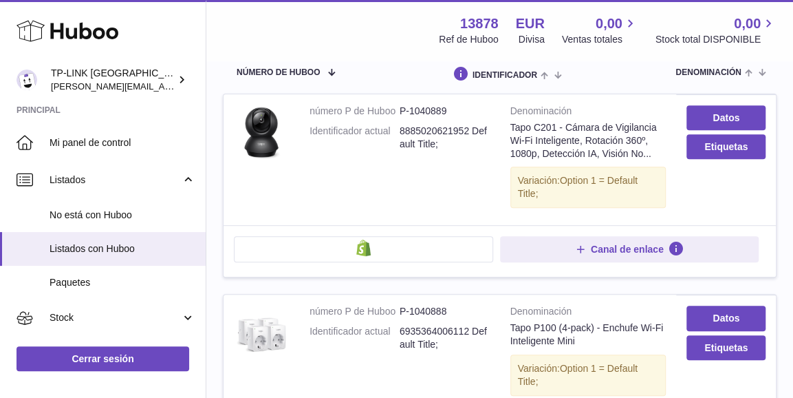
scroll to position [200, 0]
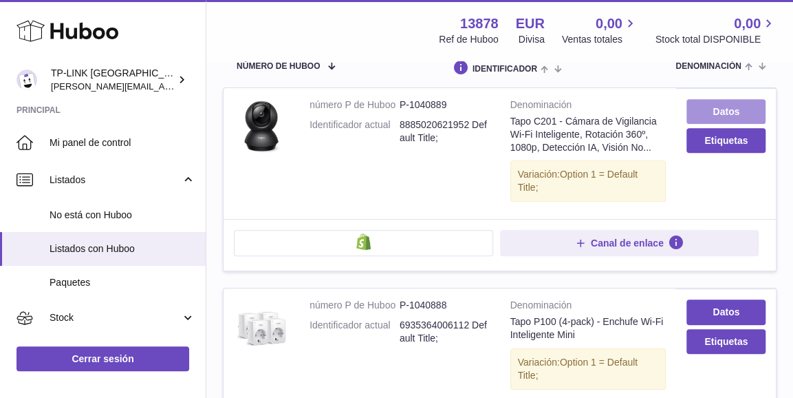
click at [743, 99] on link "Datos" at bounding box center [726, 111] width 79 height 25
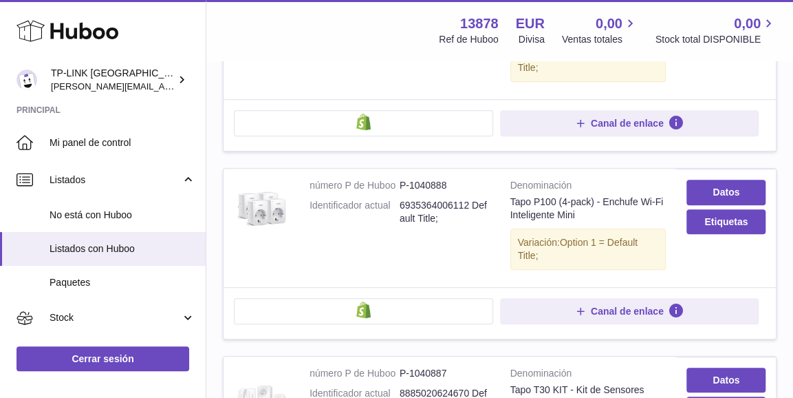
scroll to position [337, 0]
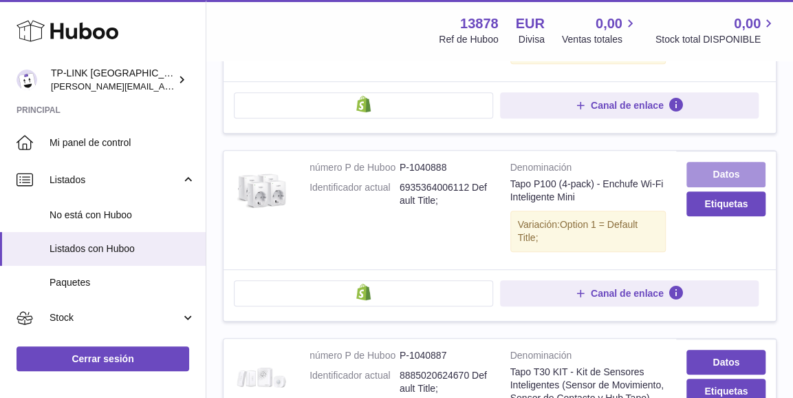
click at [731, 162] on link "Datos" at bounding box center [726, 174] width 79 height 25
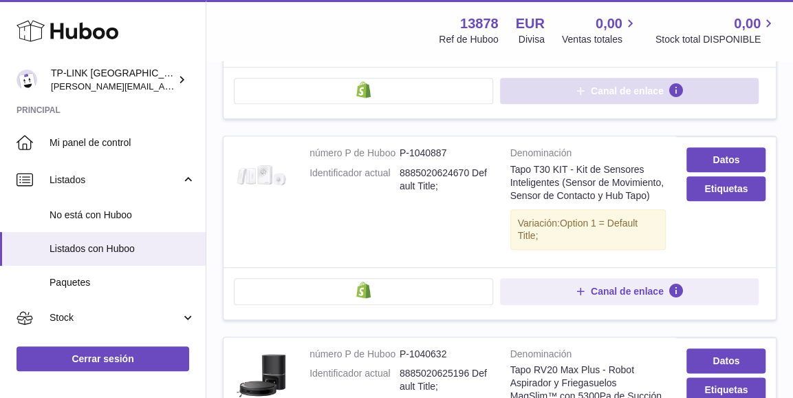
scroll to position [544, 0]
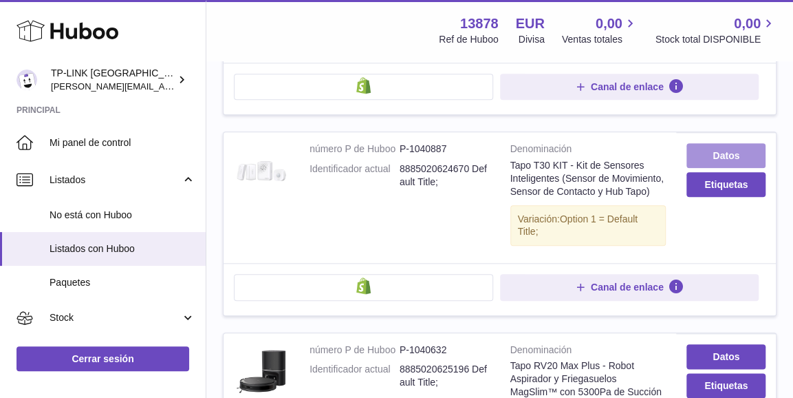
click at [729, 143] on link "Datos" at bounding box center [726, 155] width 79 height 25
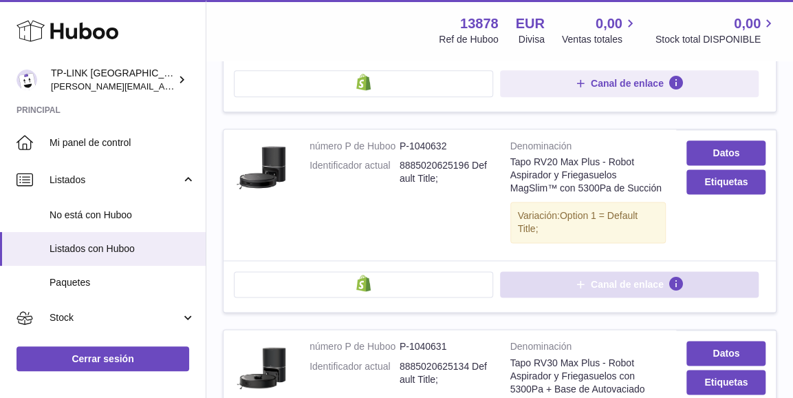
scroll to position [750, 0]
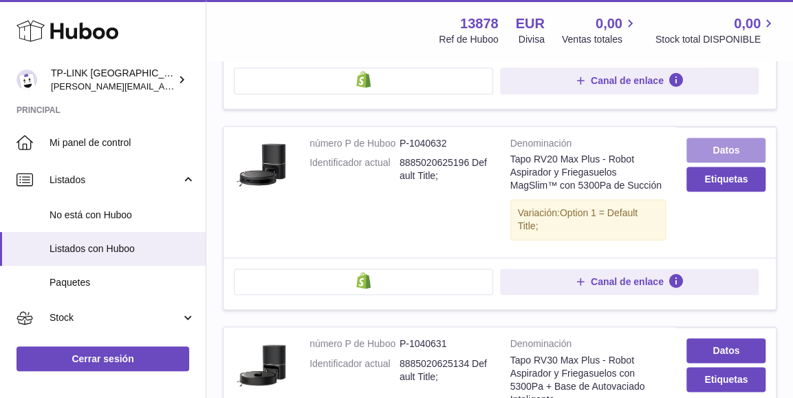
click at [725, 138] on link "Datos" at bounding box center [726, 150] width 79 height 25
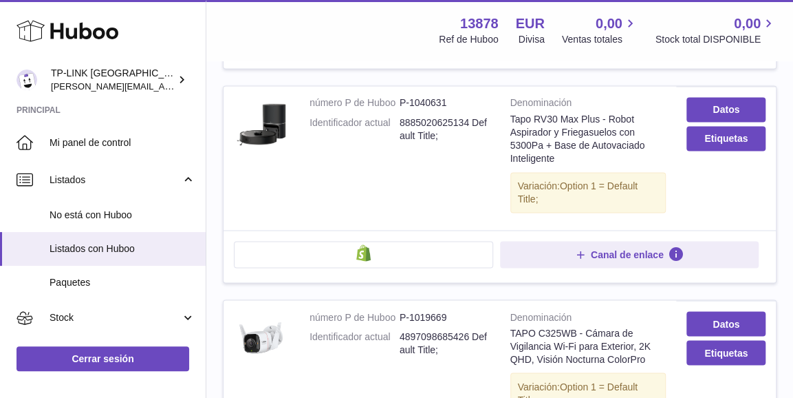
scroll to position [996, 0]
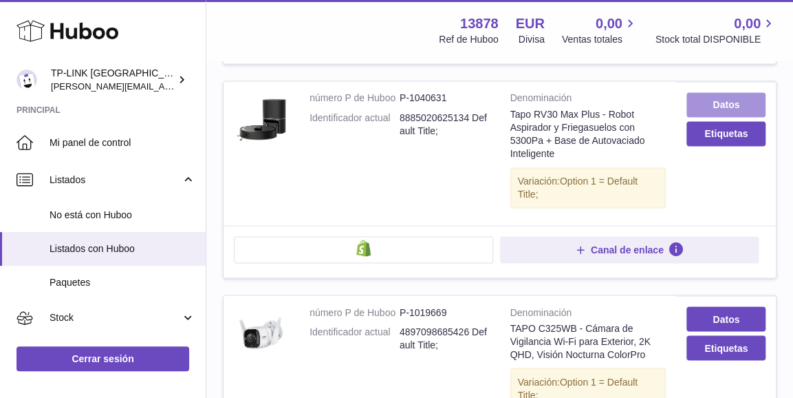
click at [696, 92] on link "Datos" at bounding box center [726, 104] width 79 height 25
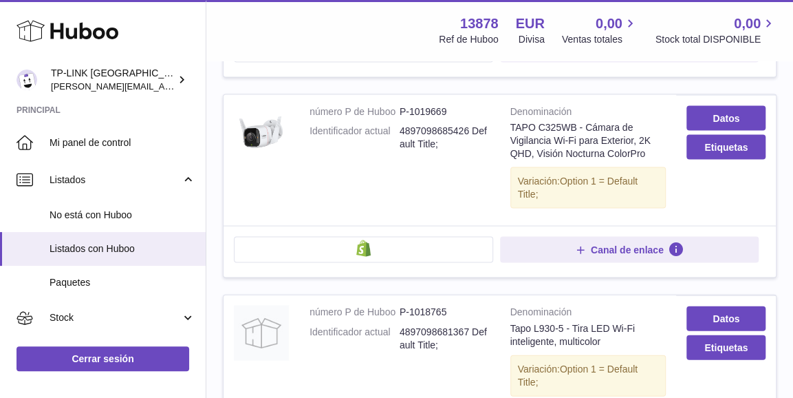
scroll to position [1202, 0]
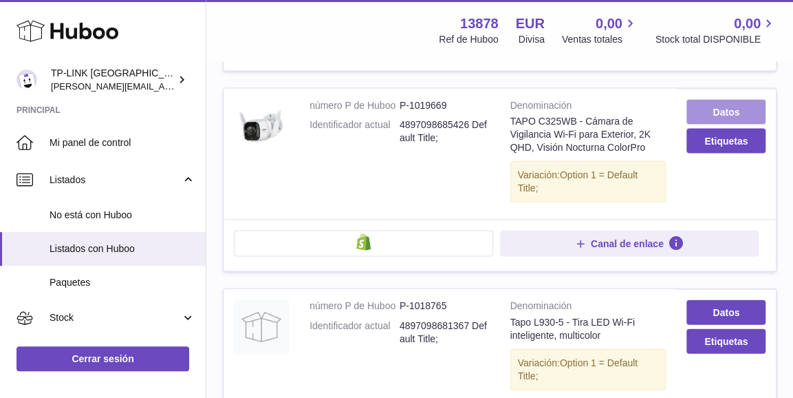
drag, startPoint x: 751, startPoint y: 85, endPoint x: 744, endPoint y: 91, distance: 8.8
click at [751, 100] on link "Datos" at bounding box center [726, 112] width 79 height 25
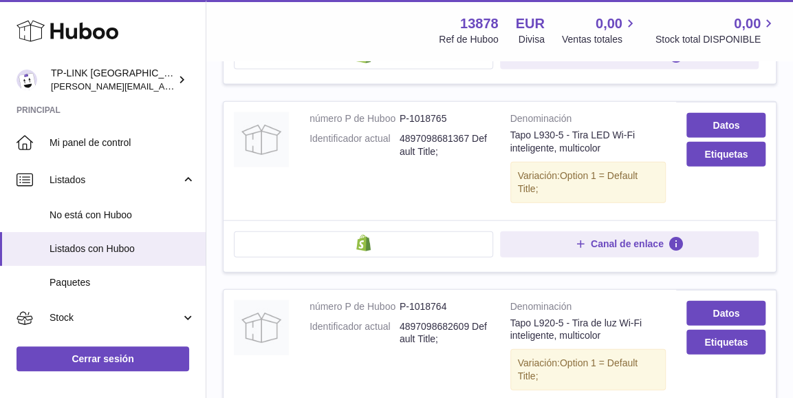
scroll to position [1408, 0]
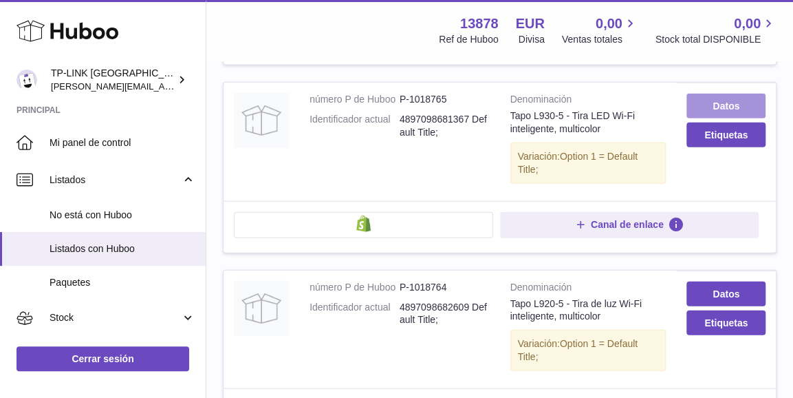
click at [724, 94] on link "Datos" at bounding box center [726, 106] width 79 height 25
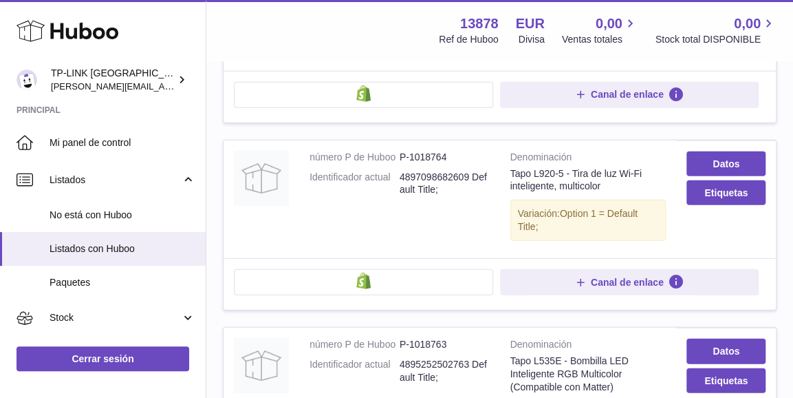
scroll to position [1546, 0]
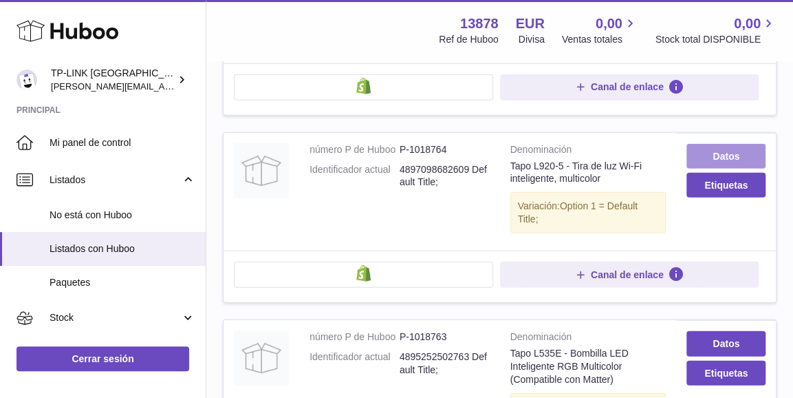
click at [733, 144] on link "Datos" at bounding box center [726, 156] width 79 height 25
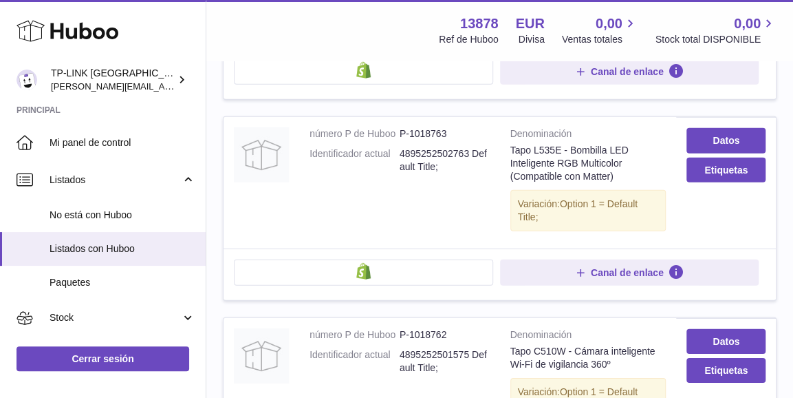
scroll to position [1752, 0]
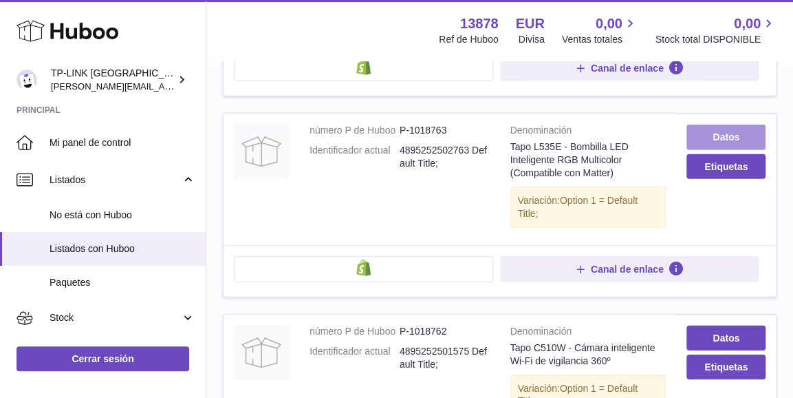
click at [724, 125] on link "Datos" at bounding box center [726, 137] width 79 height 25
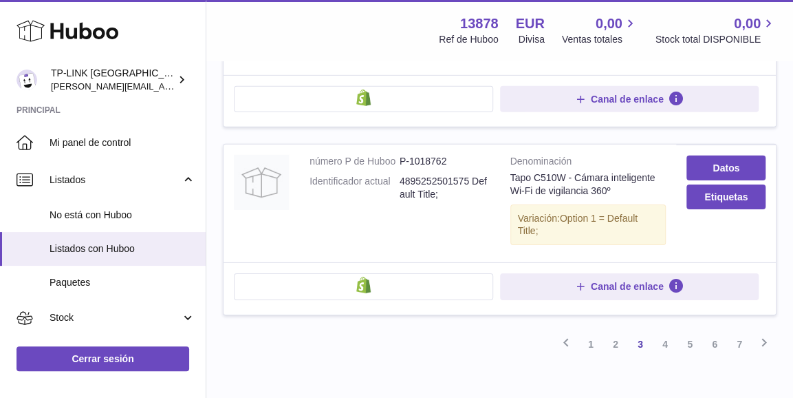
scroll to position [1959, 0]
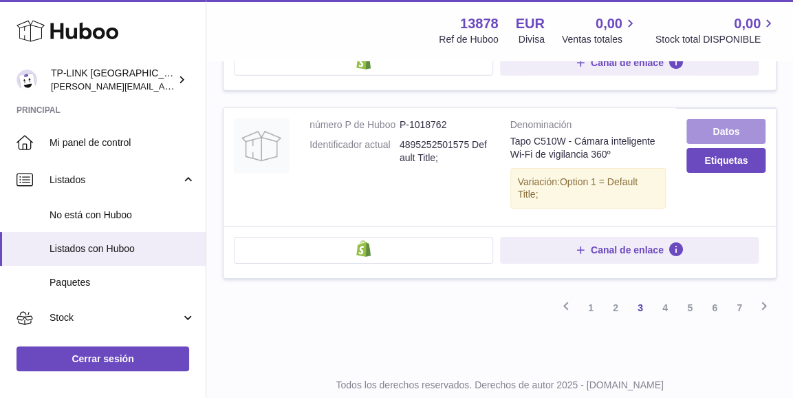
click at [733, 119] on link "Datos" at bounding box center [726, 131] width 79 height 25
click at [664, 295] on link "4" at bounding box center [665, 307] width 25 height 25
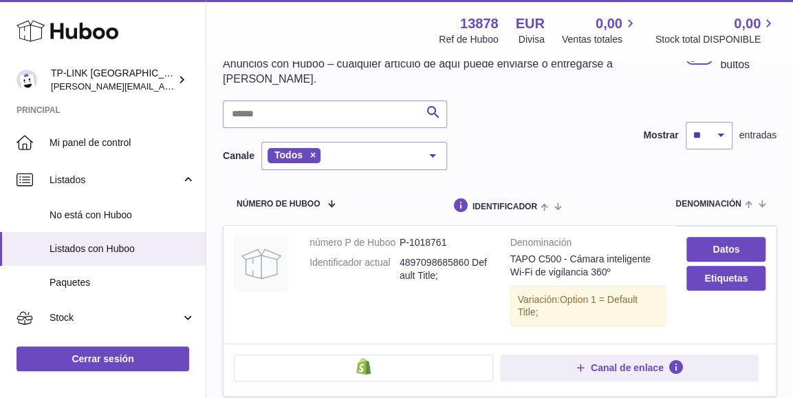
scroll to position [200, 0]
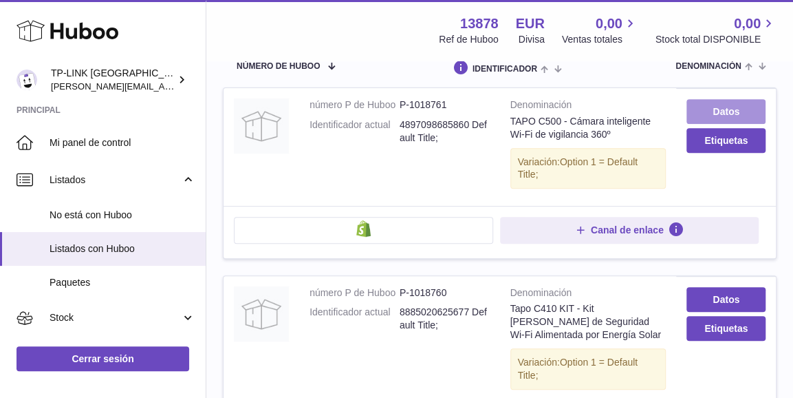
click at [716, 99] on link "Datos" at bounding box center [726, 111] width 79 height 25
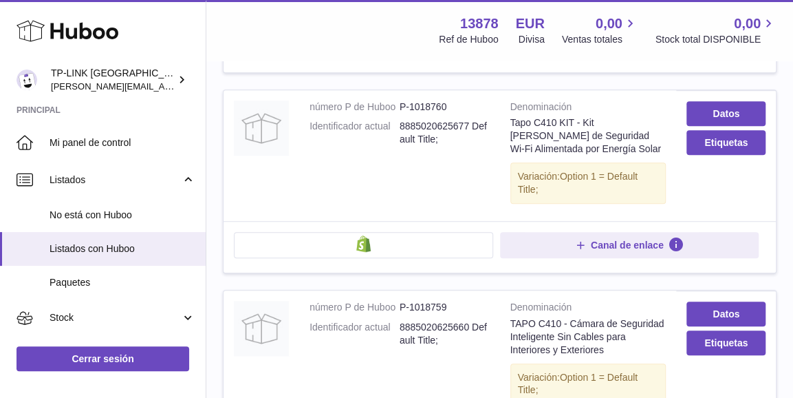
scroll to position [406, 0]
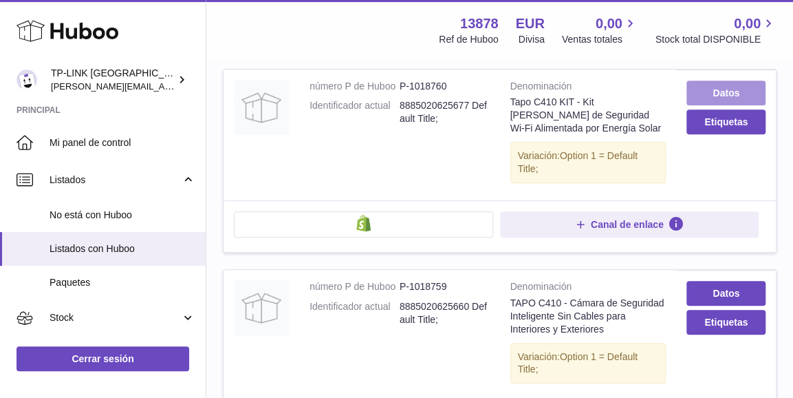
click at [707, 80] on link "Datos" at bounding box center [726, 92] width 79 height 25
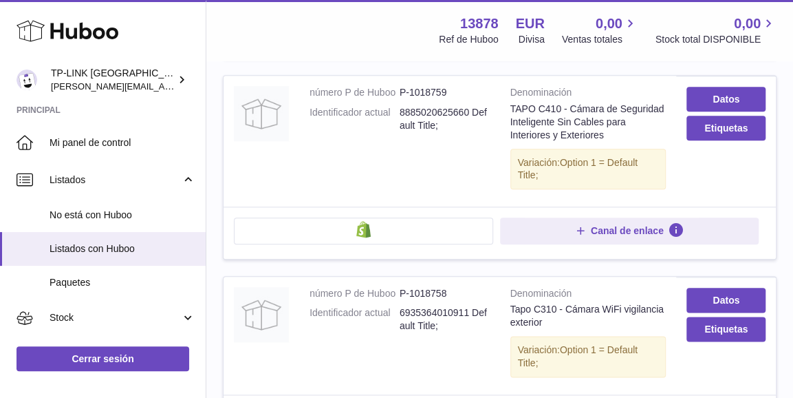
scroll to position [612, 0]
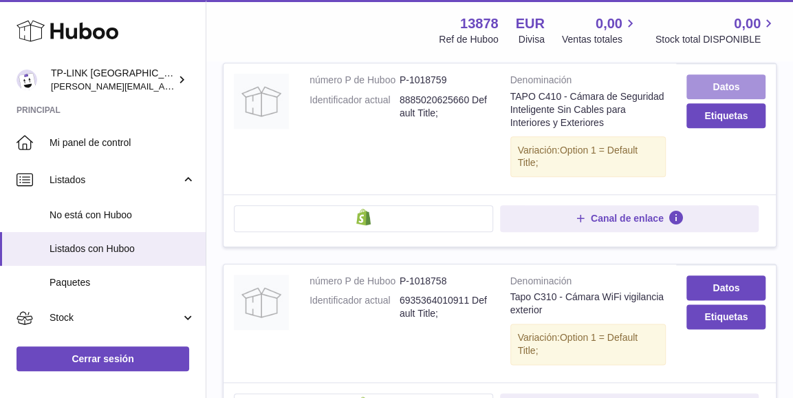
click at [722, 74] on link "Datos" at bounding box center [726, 86] width 79 height 25
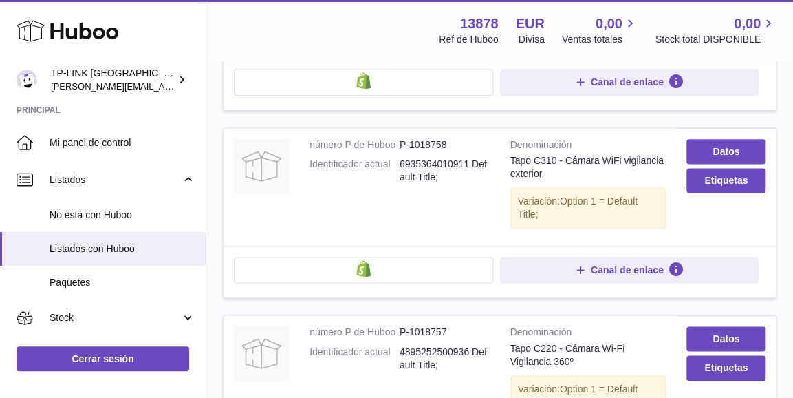
scroll to position [750, 0]
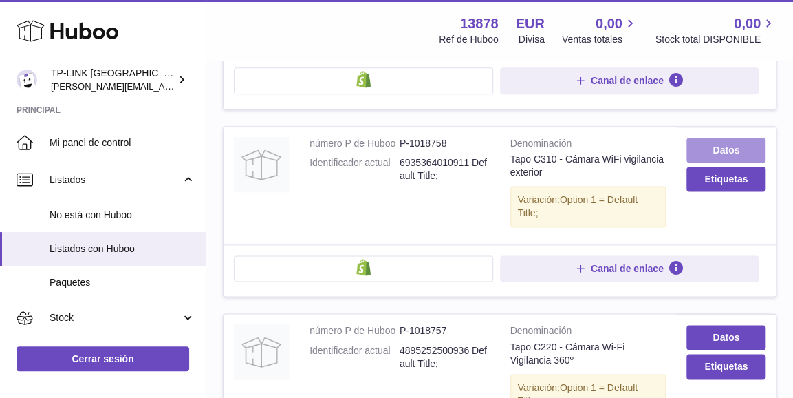
drag, startPoint x: 699, startPoint y: 127, endPoint x: 689, endPoint y: 133, distance: 11.5
click at [699, 138] on link "Datos" at bounding box center [726, 150] width 79 height 25
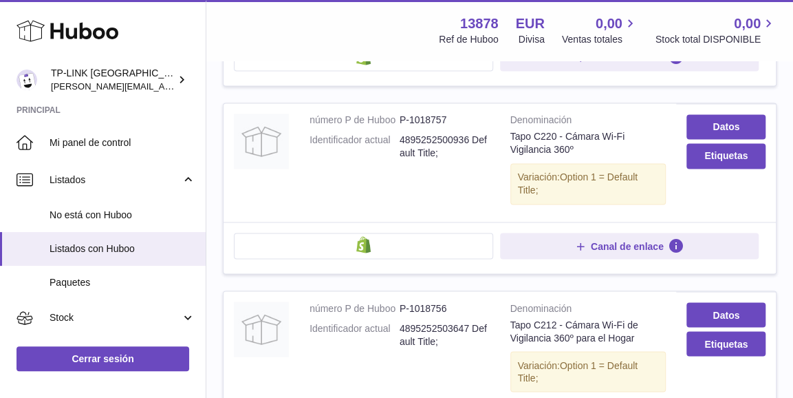
scroll to position [962, 0]
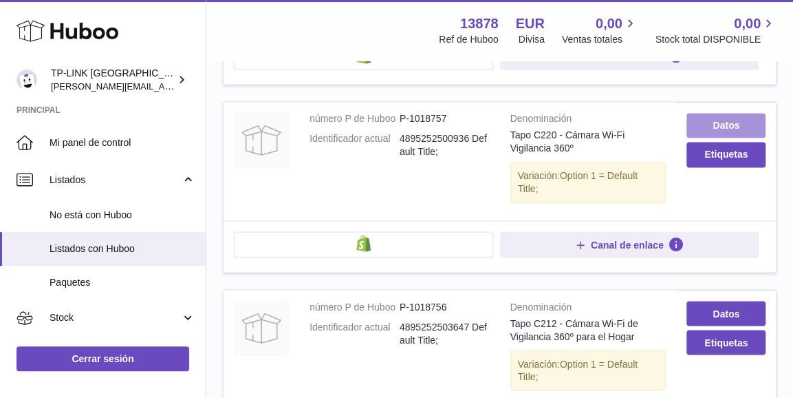
click at [707, 113] on link "Datos" at bounding box center [726, 125] width 79 height 25
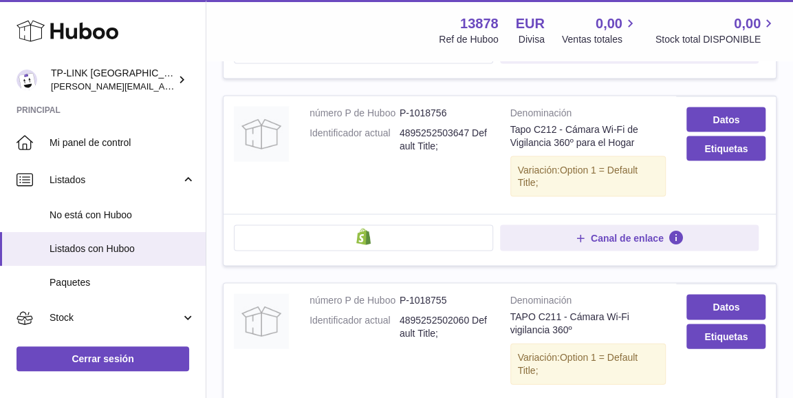
scroll to position [1157, 0]
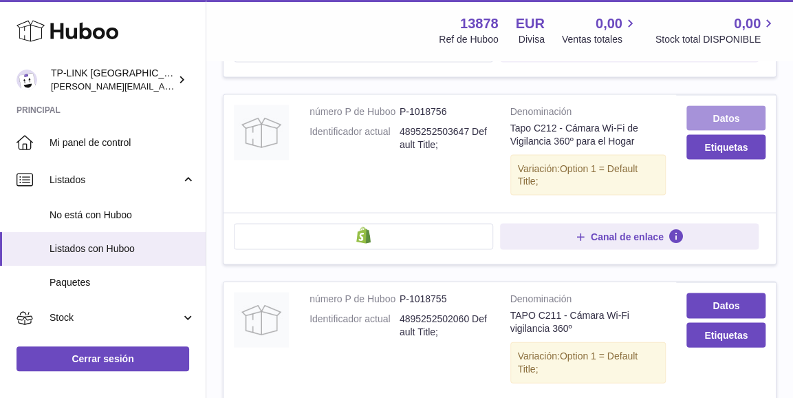
click at [730, 105] on link "Datos" at bounding box center [726, 117] width 79 height 25
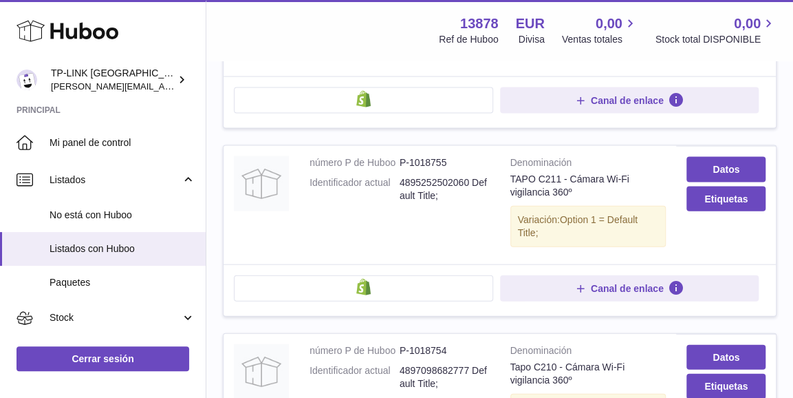
scroll to position [1295, 0]
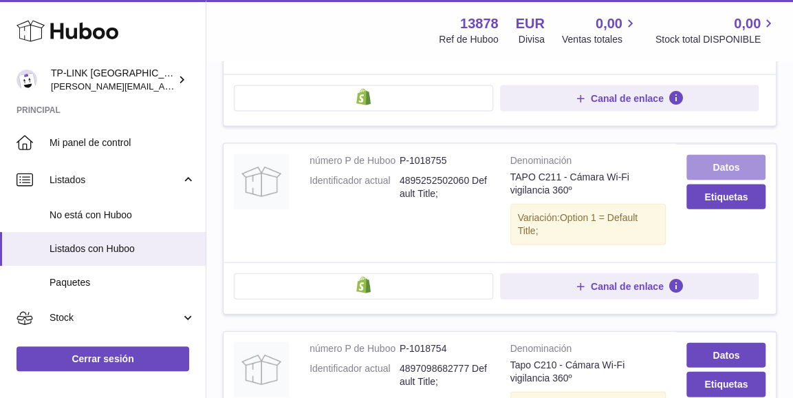
drag, startPoint x: 707, startPoint y: 136, endPoint x: 697, endPoint y: 144, distance: 12.8
click at [707, 155] on link "Datos" at bounding box center [726, 167] width 79 height 25
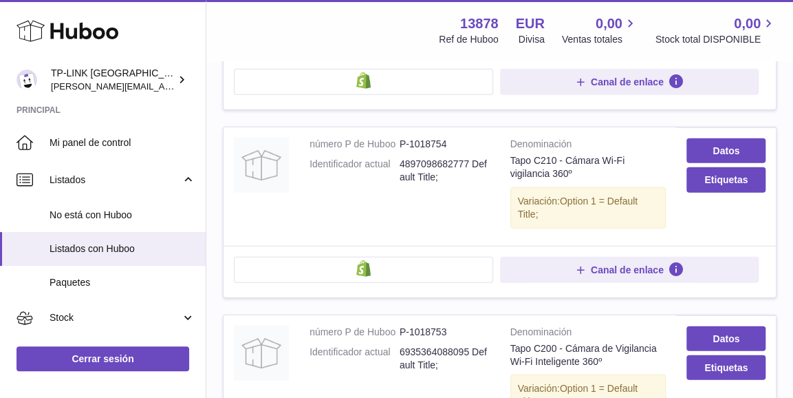
scroll to position [1501, 0]
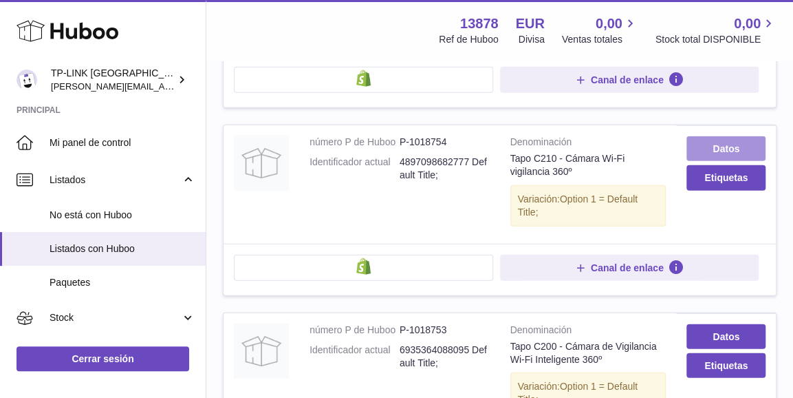
click at [730, 136] on link "Datos" at bounding box center [726, 148] width 79 height 25
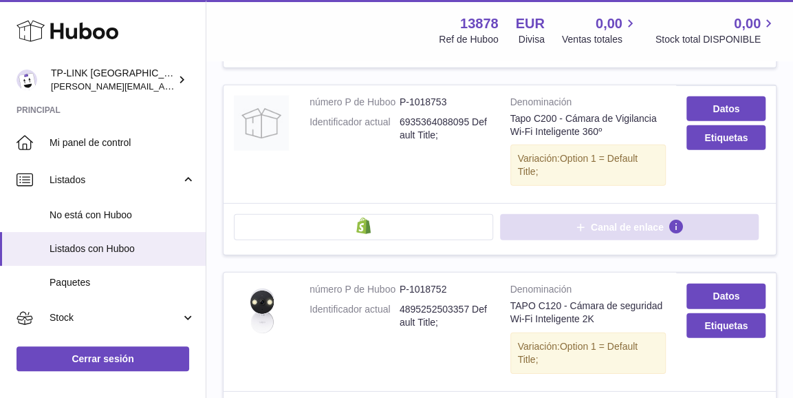
scroll to position [1708, 0]
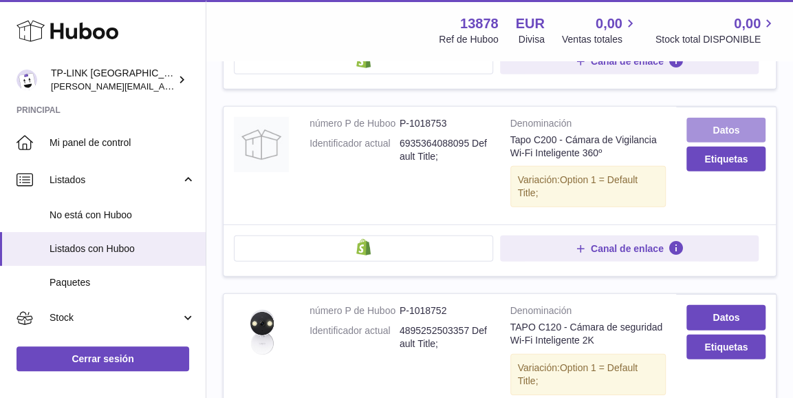
drag, startPoint x: 713, startPoint y: 101, endPoint x: 699, endPoint y: 109, distance: 15.7
click at [713, 118] on link "Datos" at bounding box center [726, 130] width 79 height 25
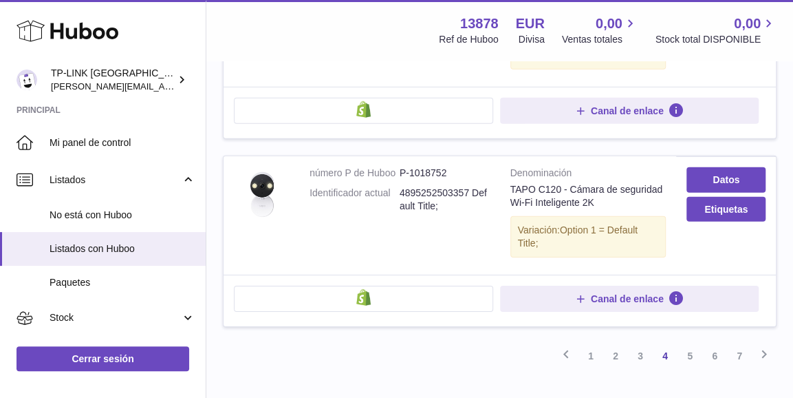
scroll to position [1903, 0]
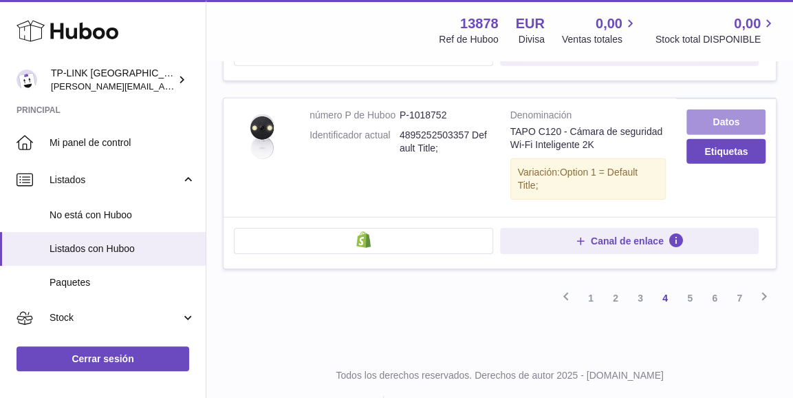
drag, startPoint x: 722, startPoint y: 88, endPoint x: 713, endPoint y: 96, distance: 12.2
click at [722, 109] on link "Datos" at bounding box center [726, 121] width 79 height 25
drag, startPoint x: 689, startPoint y: 264, endPoint x: 676, endPoint y: 267, distance: 14.2
click at [689, 286] on link "5" at bounding box center [690, 298] width 25 height 25
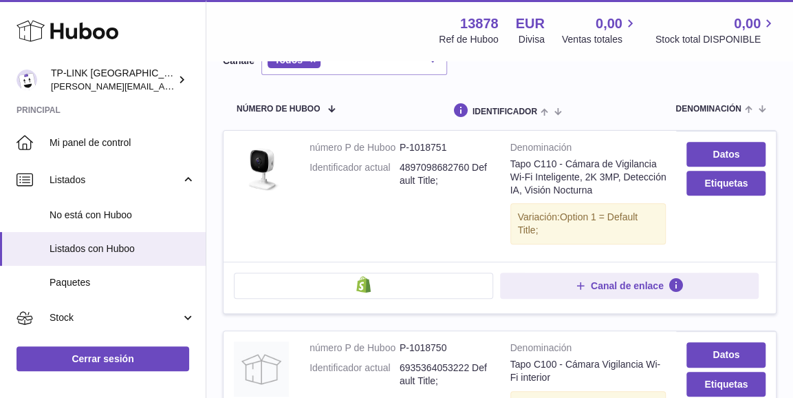
scroll to position [200, 0]
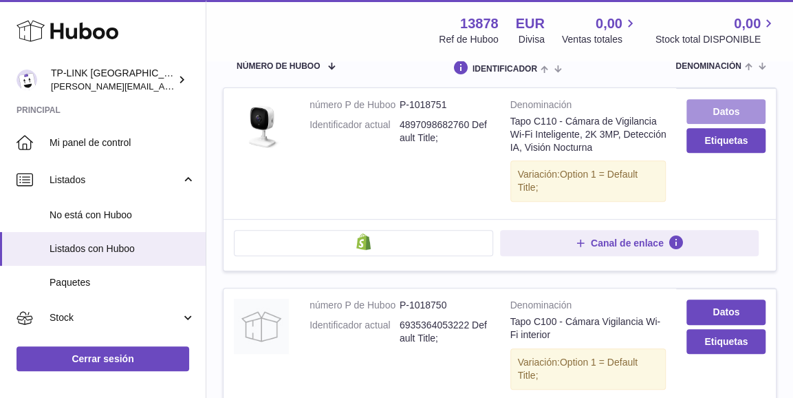
click at [710, 99] on link "Datos" at bounding box center [726, 111] width 79 height 25
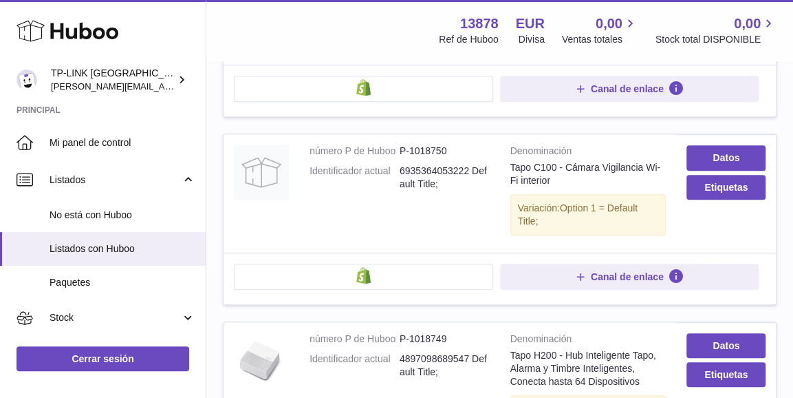
scroll to position [358, 0]
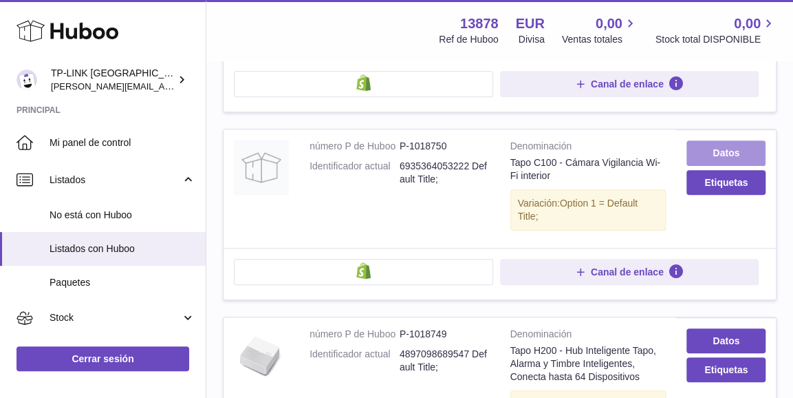
click at [732, 140] on link "Datos" at bounding box center [726, 152] width 79 height 25
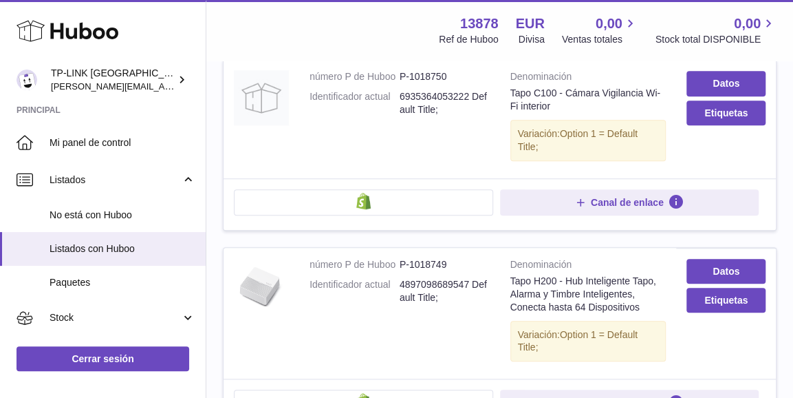
scroll to position [565, 0]
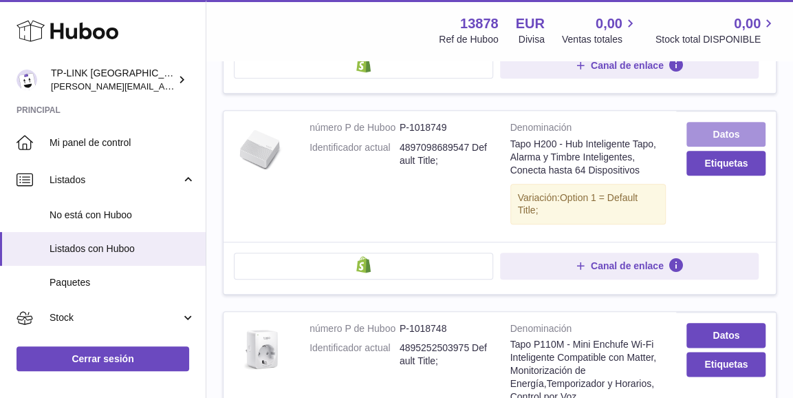
click at [705, 122] on link "Datos" at bounding box center [726, 134] width 79 height 25
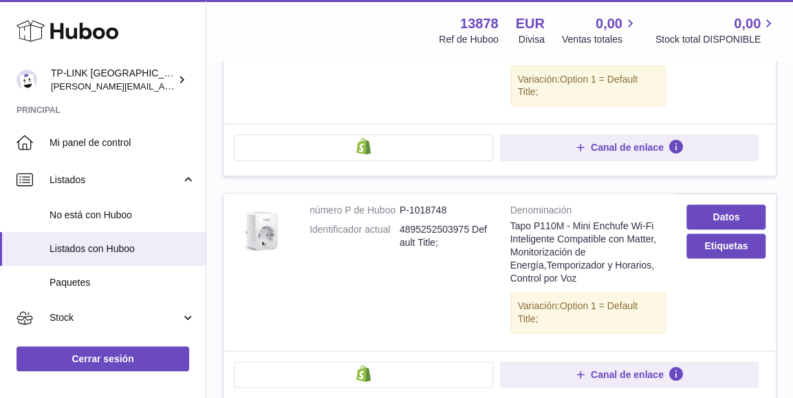
scroll to position [702, 0]
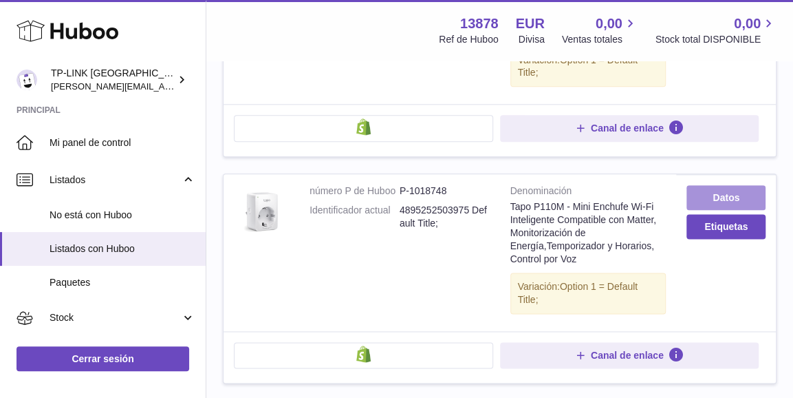
drag, startPoint x: 720, startPoint y: 178, endPoint x: 709, endPoint y: 180, distance: 10.5
click at [720, 185] on link "Datos" at bounding box center [726, 197] width 79 height 25
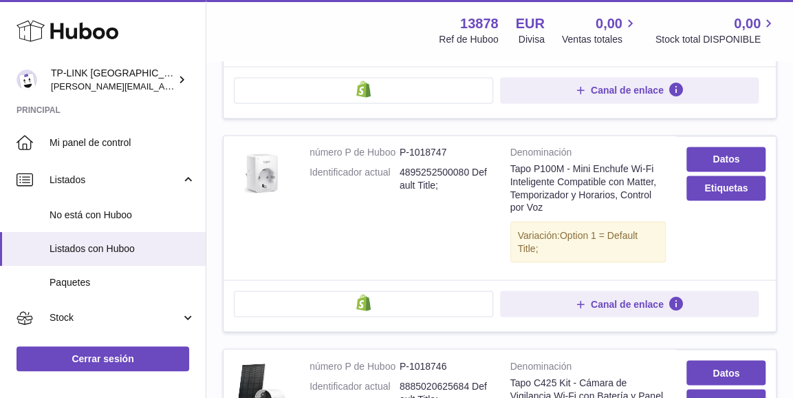
scroll to position [978, 0]
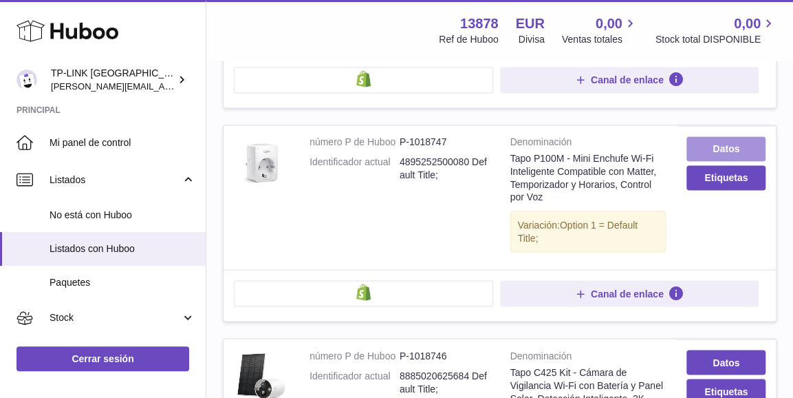
drag, startPoint x: 746, startPoint y: 129, endPoint x: 736, endPoint y: 135, distance: 11.5
click at [746, 136] on link "Datos" at bounding box center [726, 148] width 79 height 25
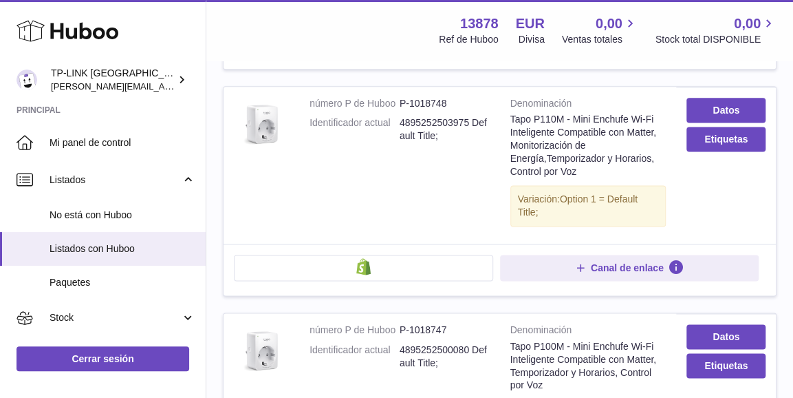
scroll to position [771, 0]
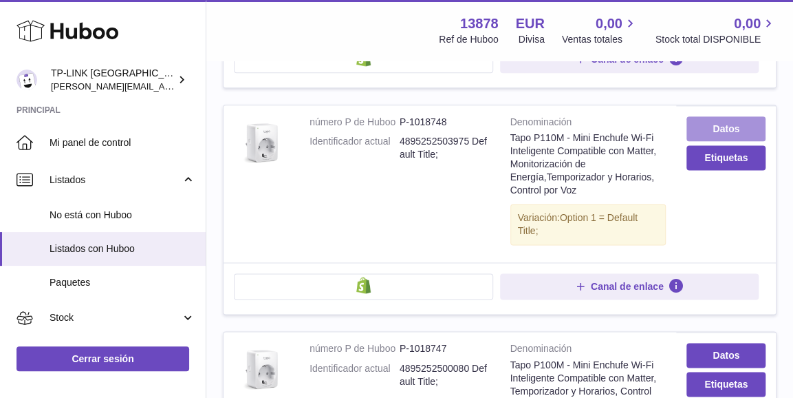
click at [740, 116] on link "Datos" at bounding box center [726, 128] width 79 height 25
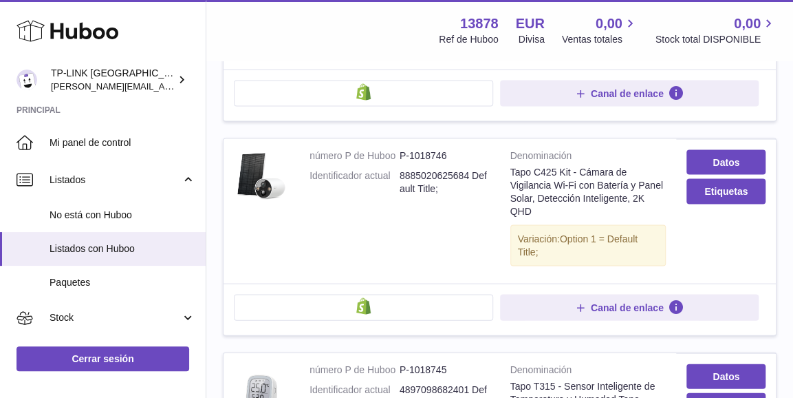
scroll to position [1253, 0]
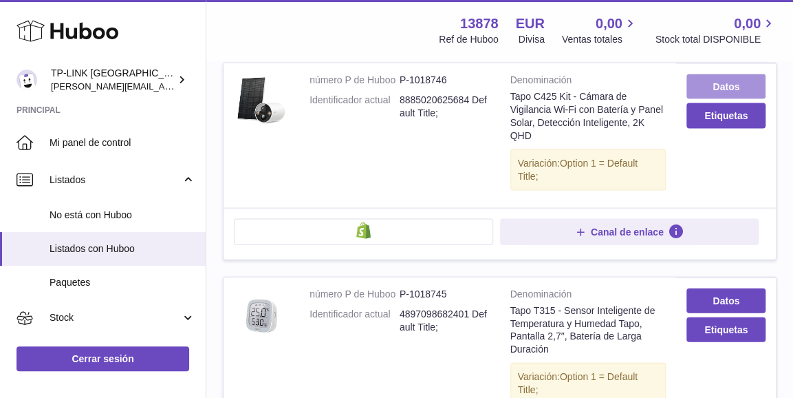
click at [722, 74] on link "Datos" at bounding box center [726, 86] width 79 height 25
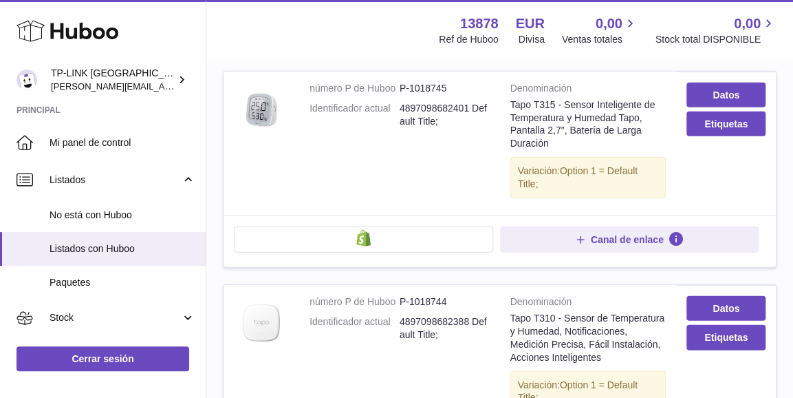
scroll to position [1459, 0]
click at [727, 82] on link "Datos" at bounding box center [726, 94] width 79 height 25
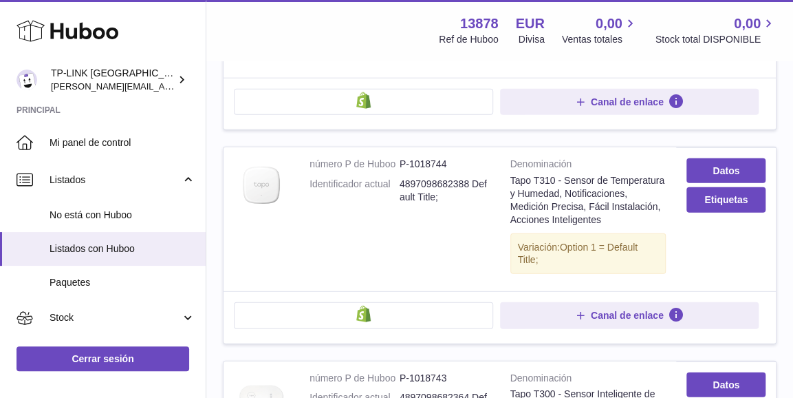
scroll to position [1597, 0]
click at [728, 158] on link "Datos" at bounding box center [726, 170] width 79 height 25
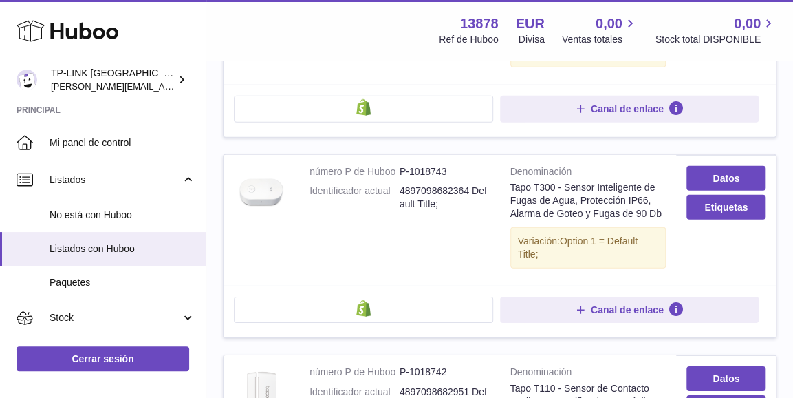
scroll to position [1803, 0]
click at [707, 165] on link "Datos" at bounding box center [726, 177] width 79 height 25
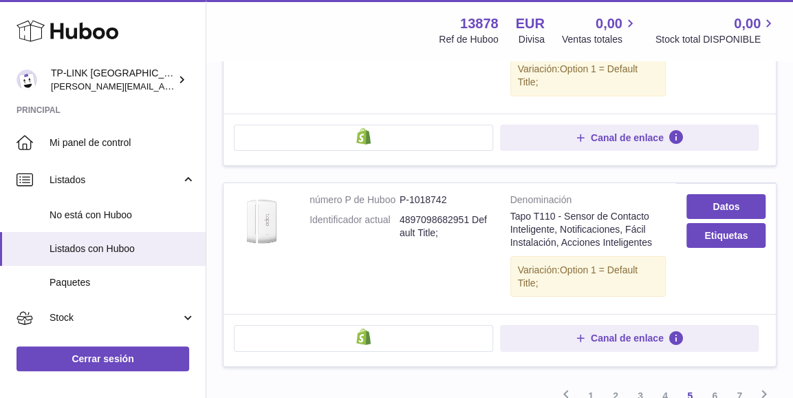
scroll to position [2072, 0]
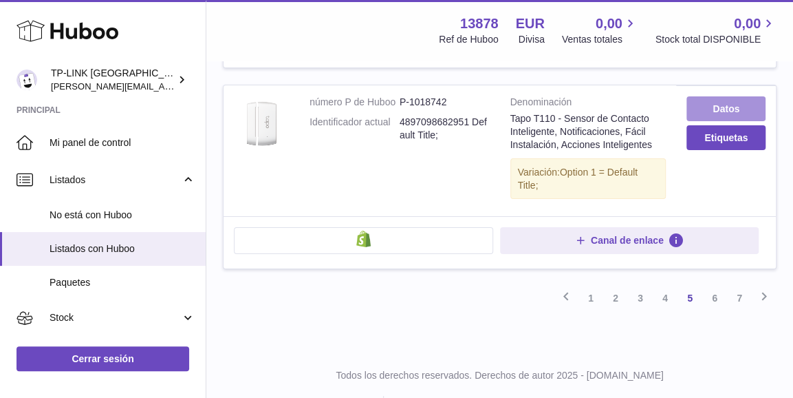
click at [700, 96] on link "Datos" at bounding box center [726, 108] width 79 height 25
click at [716, 286] on link "6" at bounding box center [714, 298] width 25 height 25
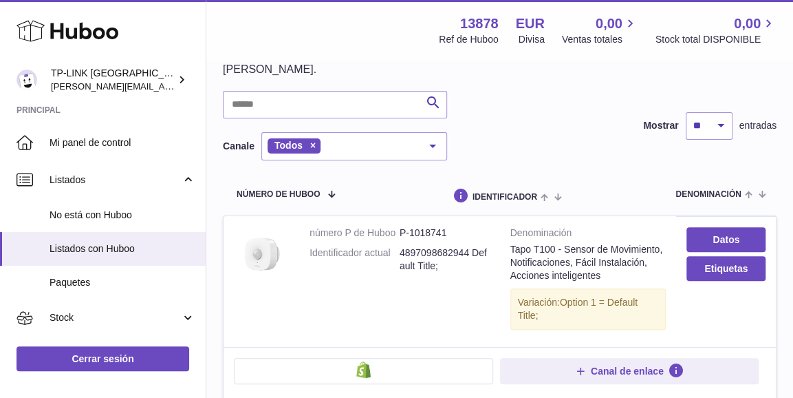
scroll to position [200, 0]
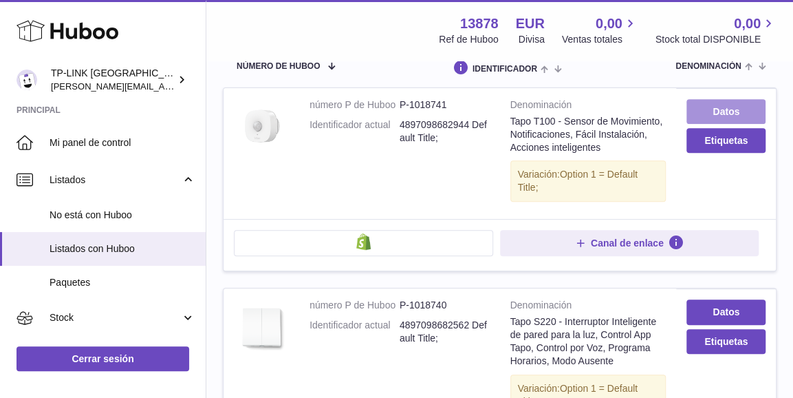
click at [740, 99] on link "Datos" at bounding box center [726, 111] width 79 height 25
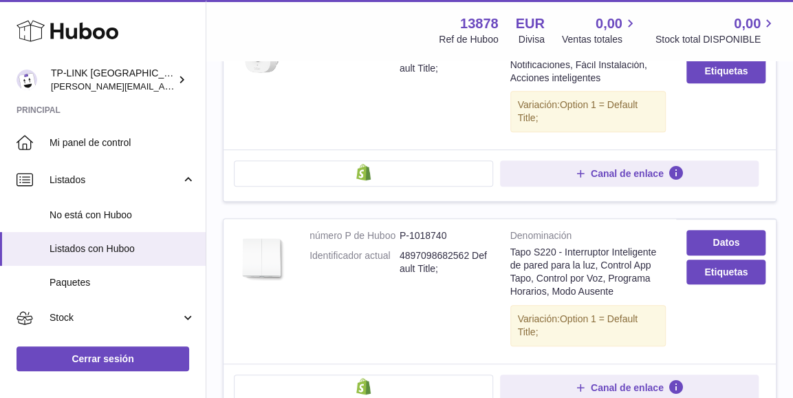
scroll to position [337, 0]
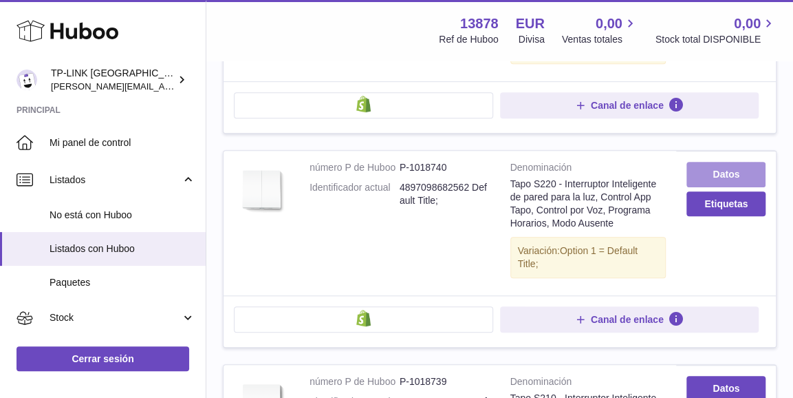
click at [712, 162] on link "Datos" at bounding box center [726, 174] width 79 height 25
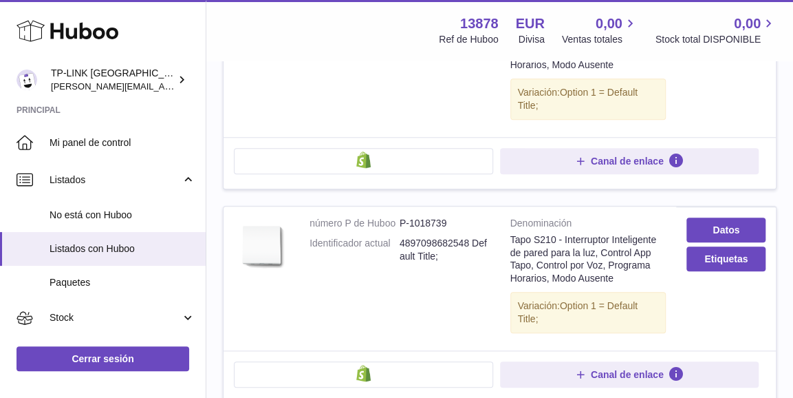
scroll to position [544, 0]
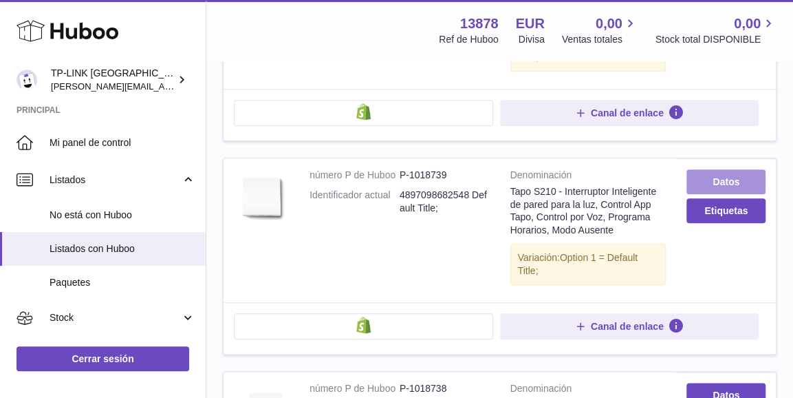
click at [738, 169] on link "Datos" at bounding box center [726, 181] width 79 height 25
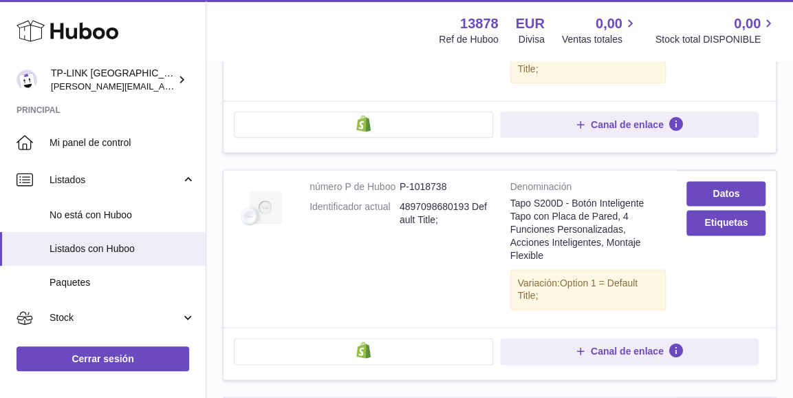
scroll to position [750, 0]
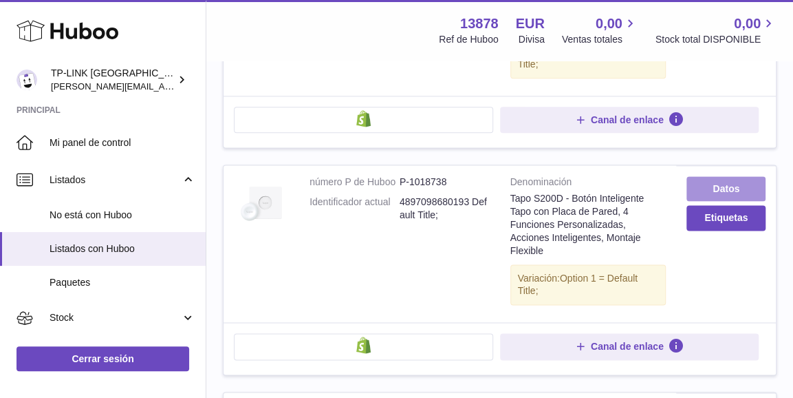
click at [727, 176] on link "Datos" at bounding box center [726, 188] width 79 height 25
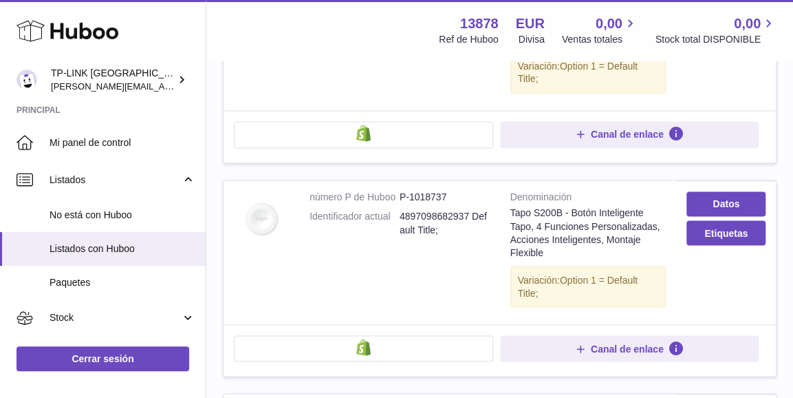
scroll to position [1025, 0]
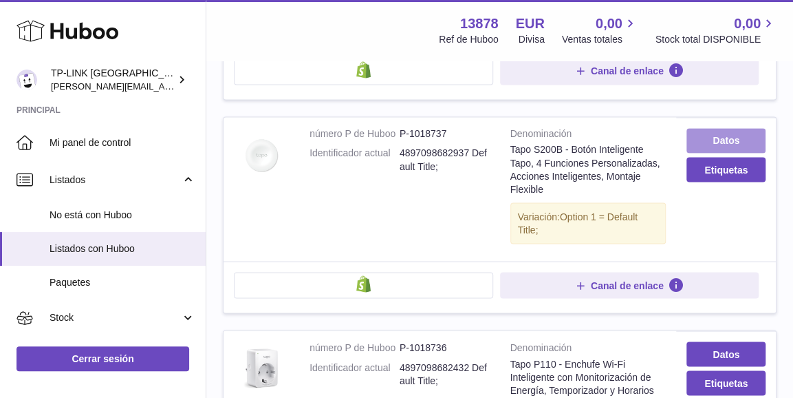
click at [728, 128] on link "Datos" at bounding box center [726, 140] width 79 height 25
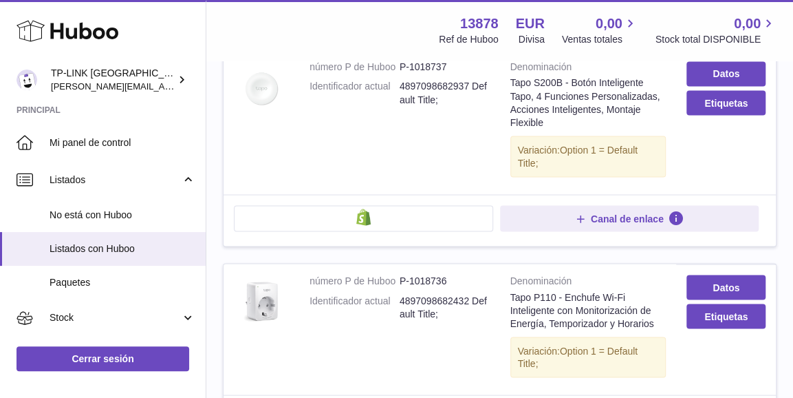
scroll to position [1232, 0]
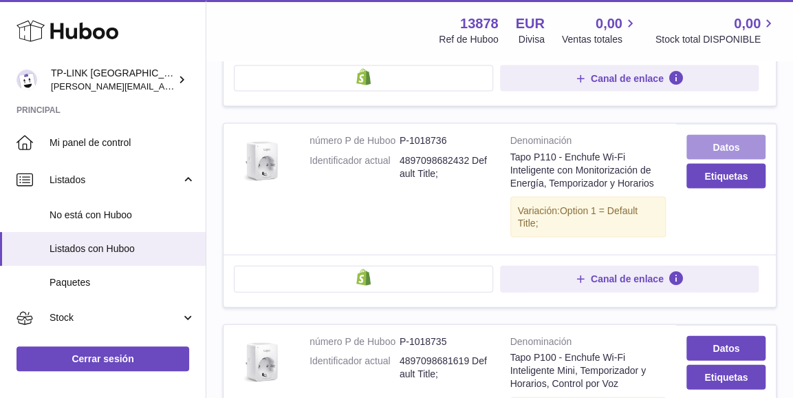
click at [723, 135] on link "Datos" at bounding box center [726, 147] width 79 height 25
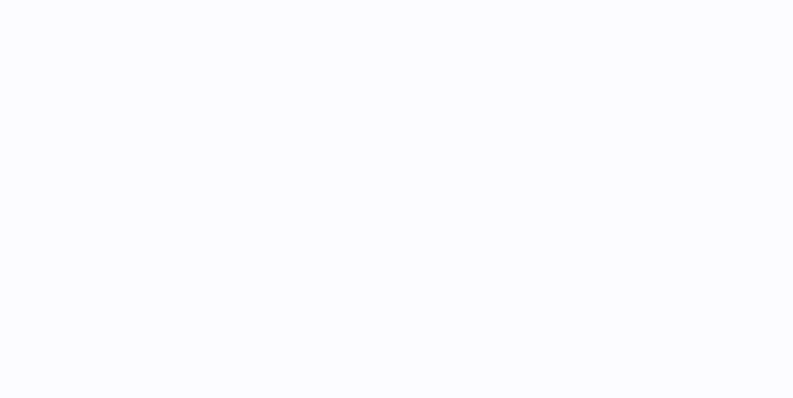
select select
select select "****"
select select
select select "****"
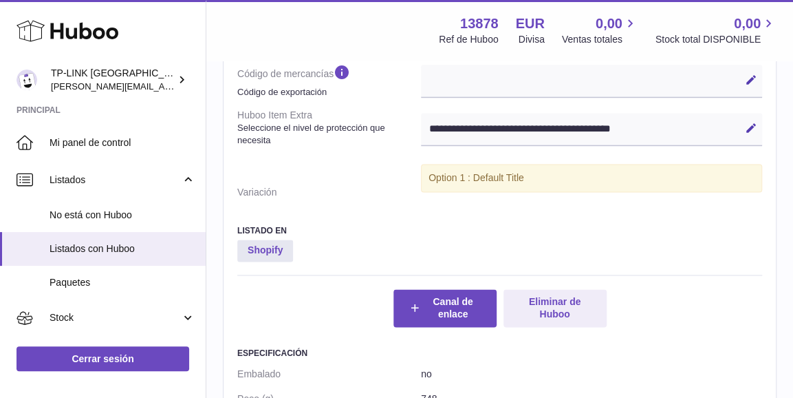
scroll to position [826, 0]
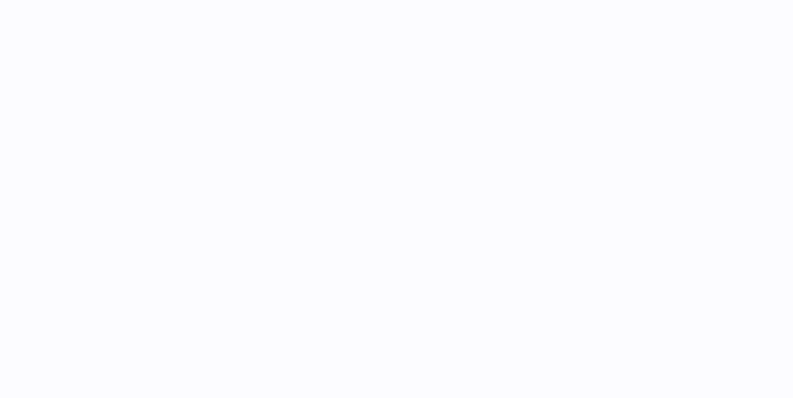
select select
select select "****"
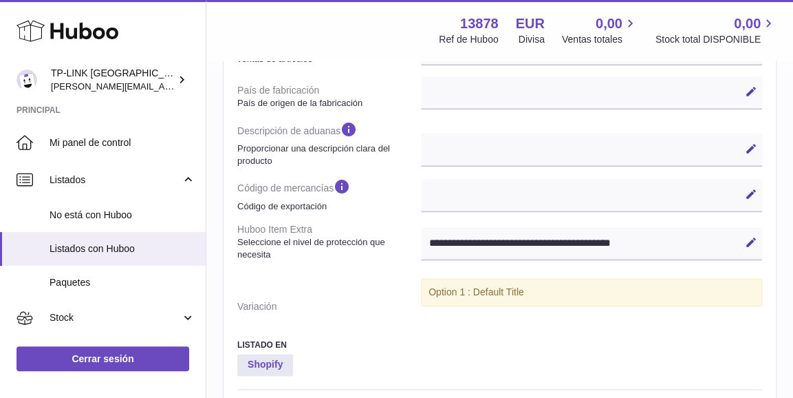
scroll to position [826, 0]
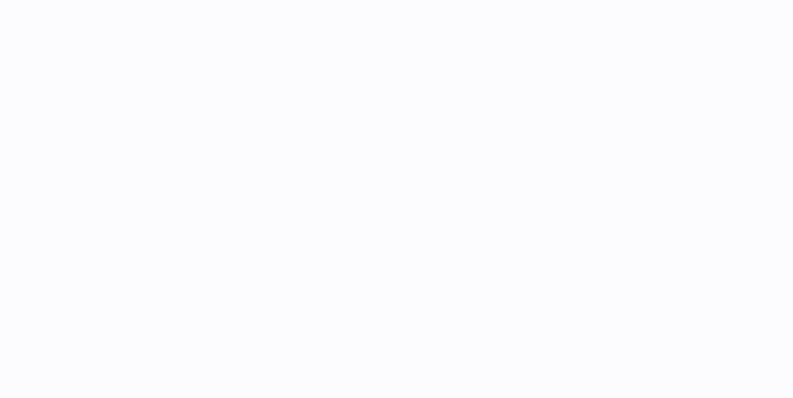
select select
select select "****"
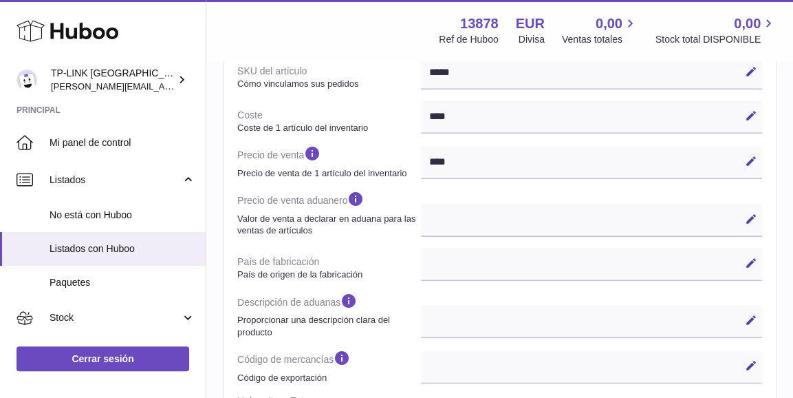
scroll to position [688, 0]
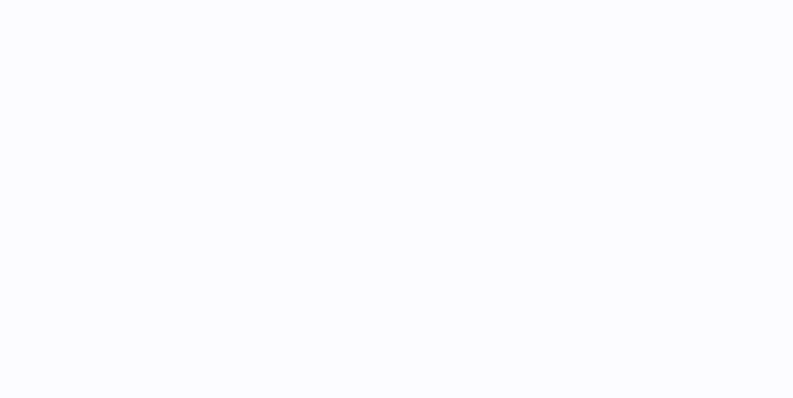
select select
select select "****"
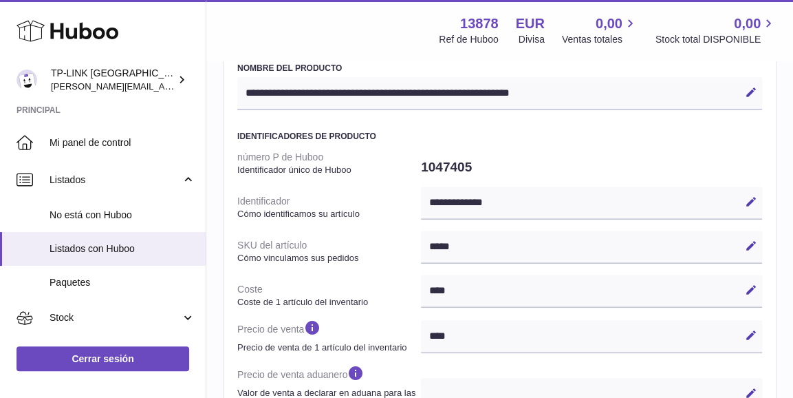
scroll to position [619, 0]
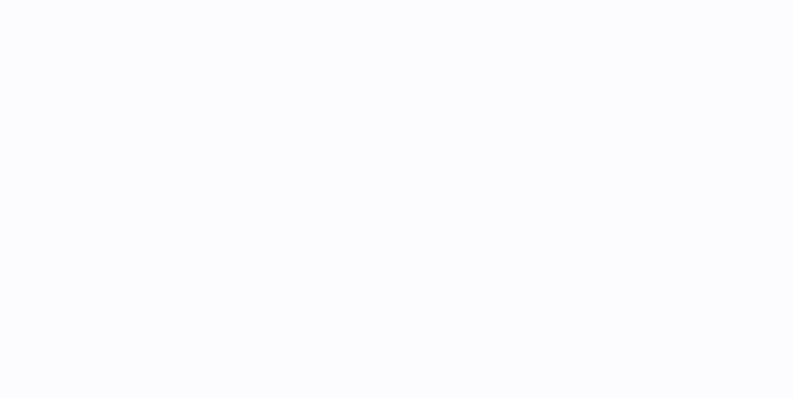
select select
select select "****"
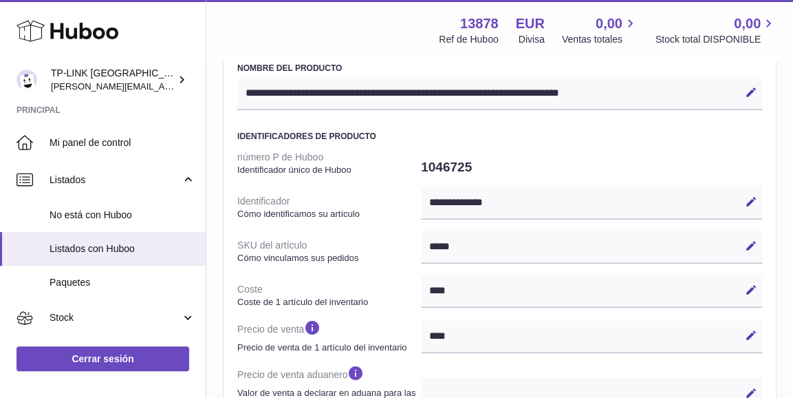
scroll to position [619, 0]
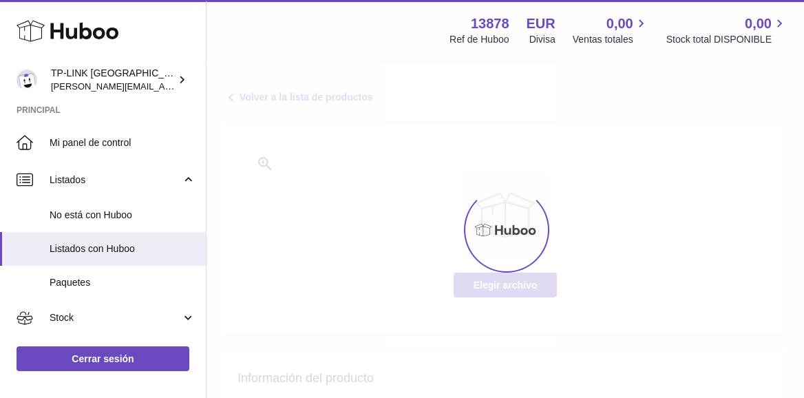
select select
select select "****"
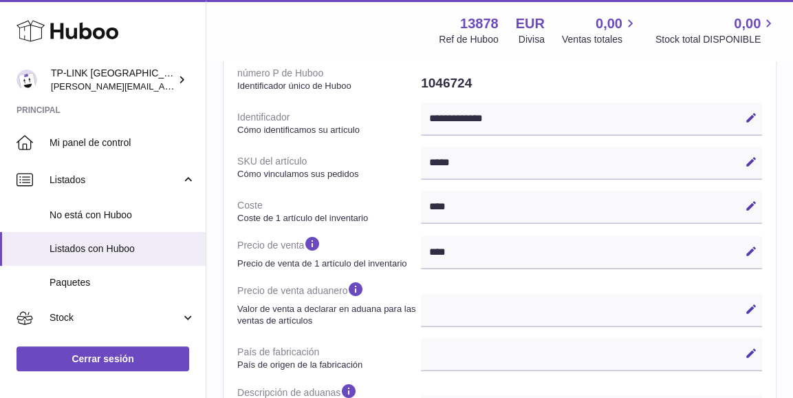
scroll to position [619, 0]
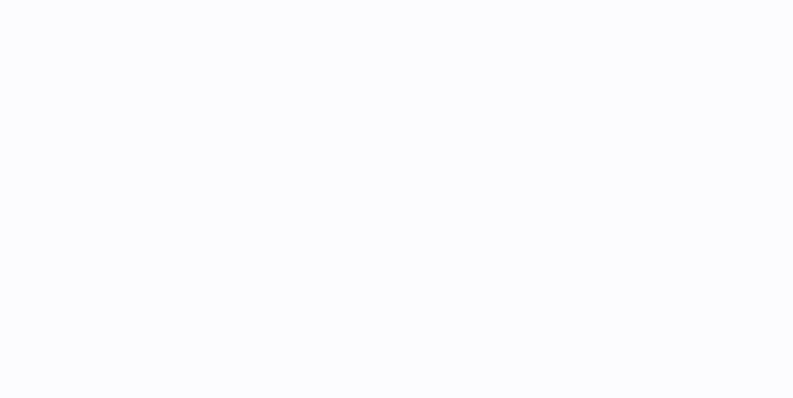
select select
select select "****"
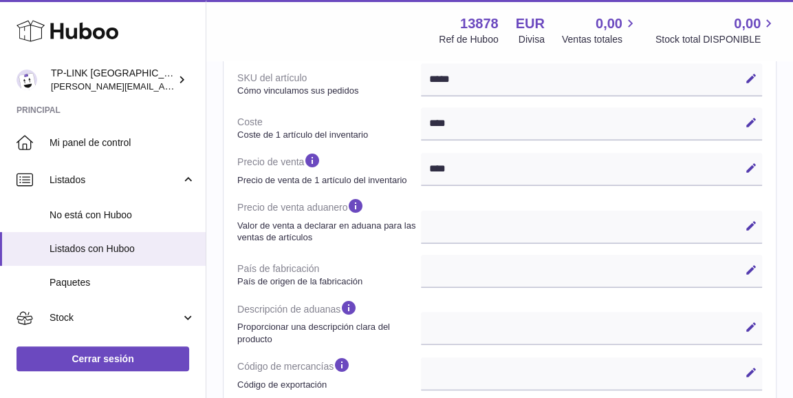
scroll to position [619, 0]
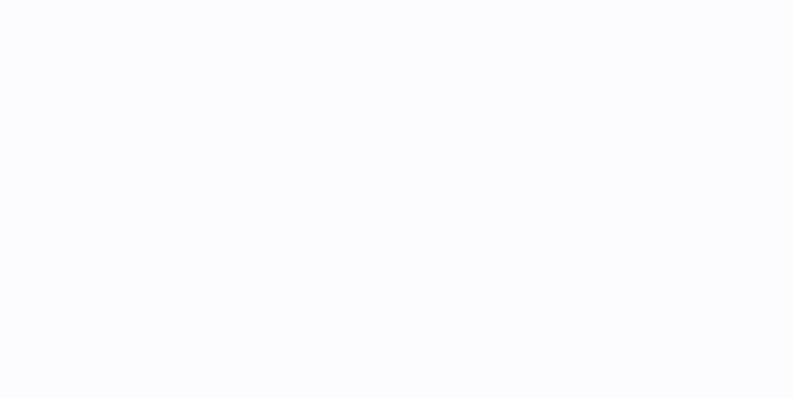
select select
select select "****"
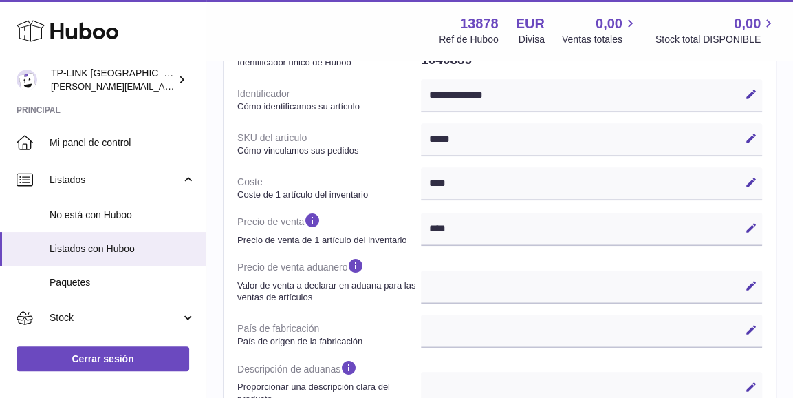
scroll to position [619, 0]
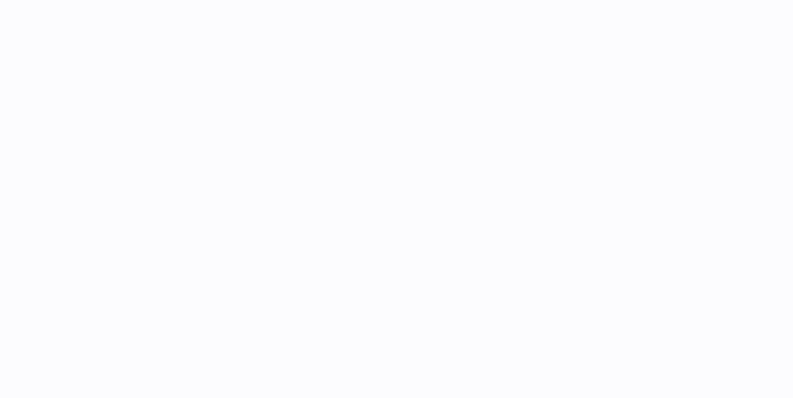
select select
select select "****"
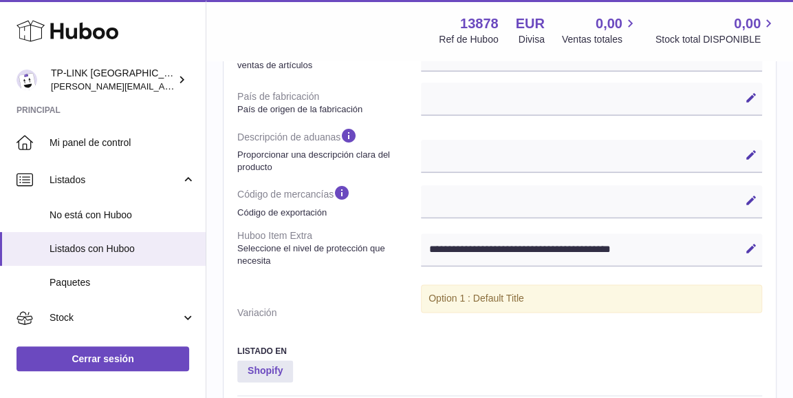
scroll to position [688, 0]
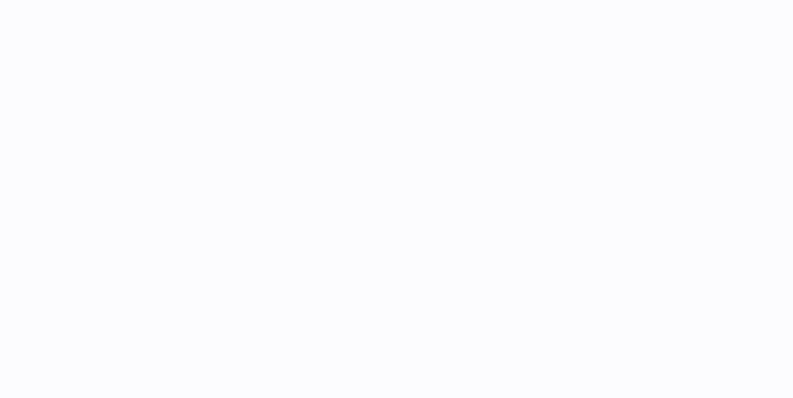
select select
select select "****"
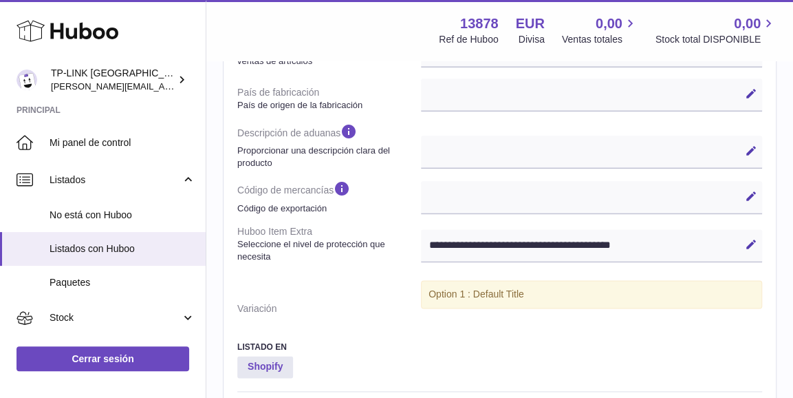
scroll to position [688, 0]
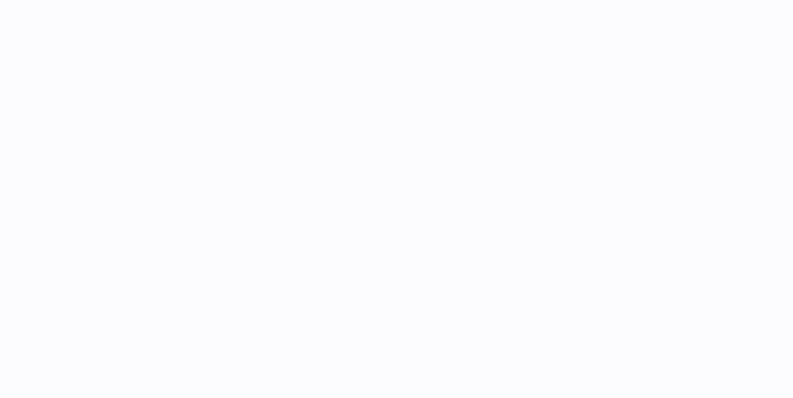
select select
select select "****"
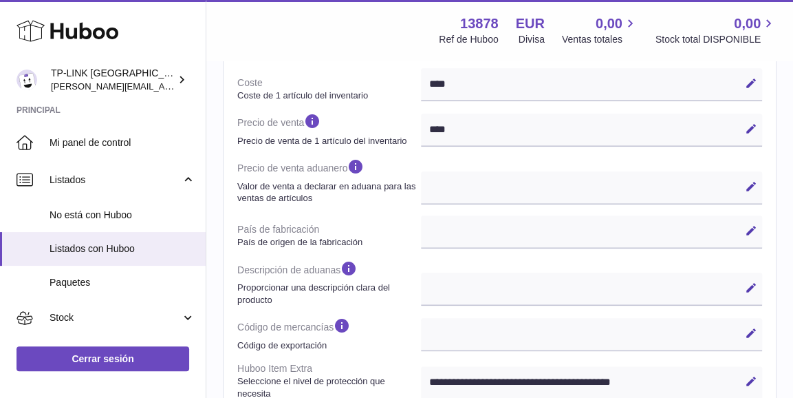
scroll to position [826, 0]
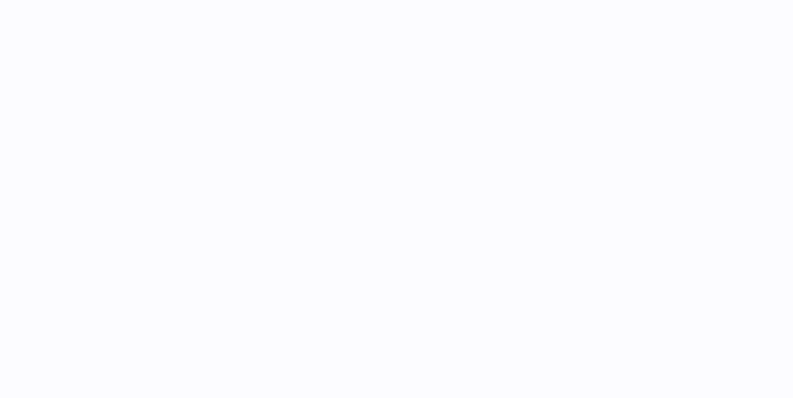
select select
select select "****"
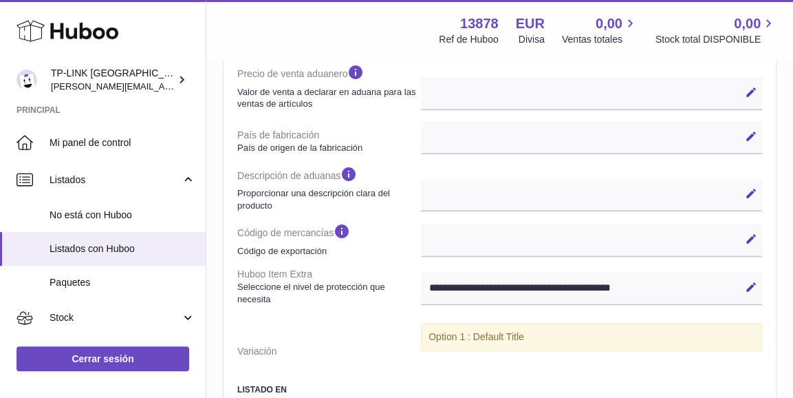
scroll to position [757, 0]
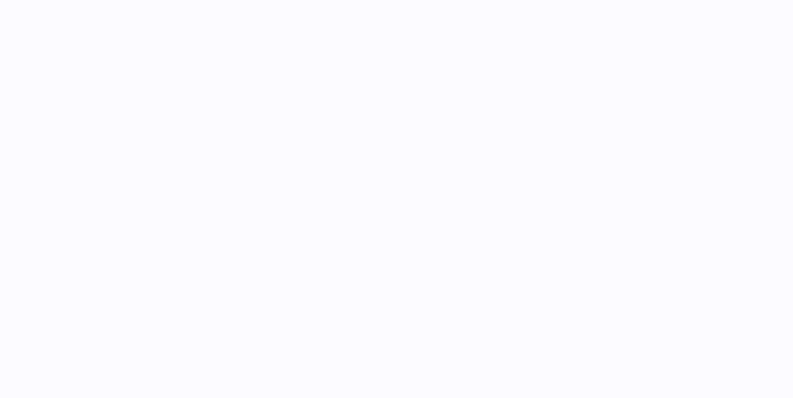
select select
select select "****"
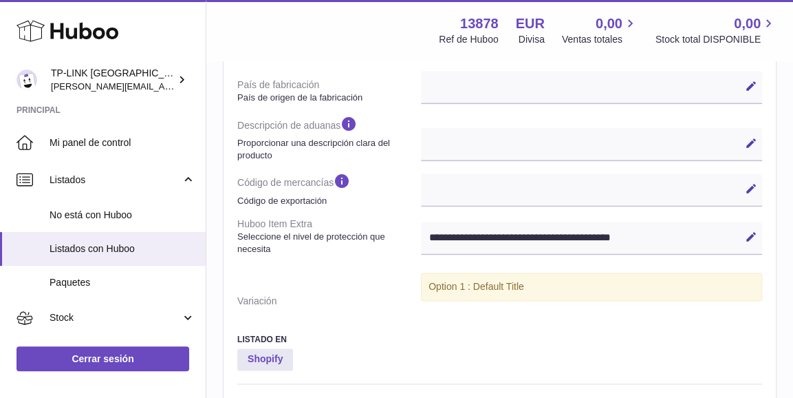
scroll to position [826, 0]
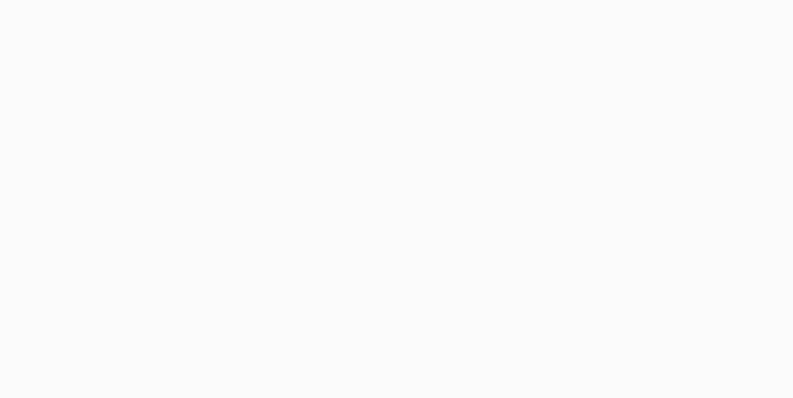
select select
select select "****"
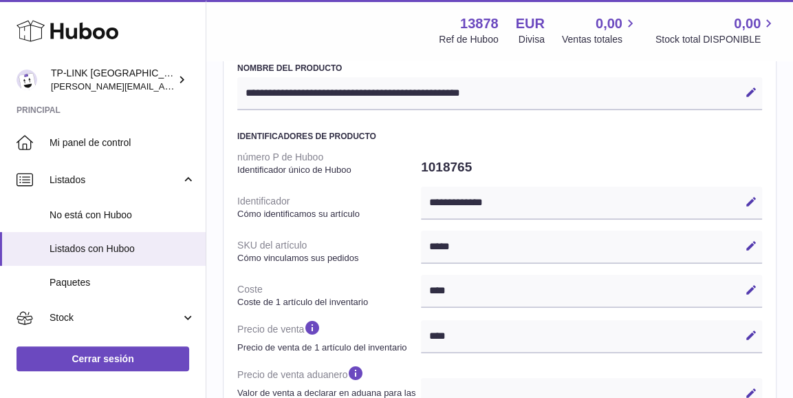
scroll to position [688, 0]
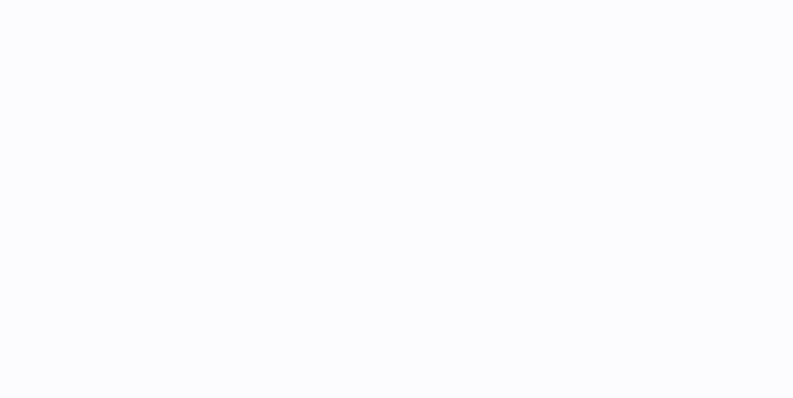
select select
select select "****"
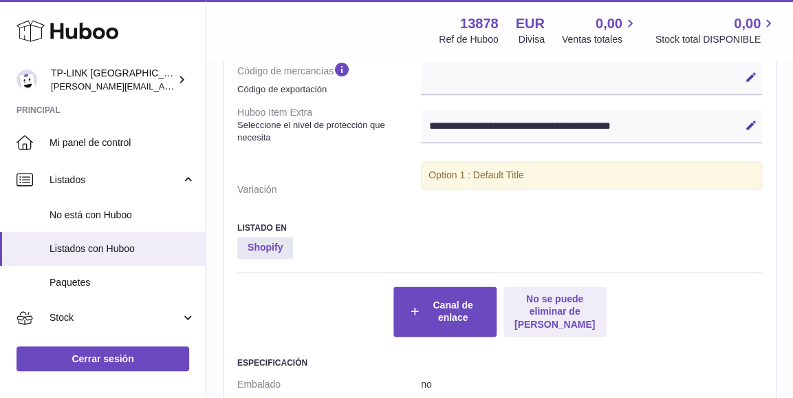
scroll to position [826, 0]
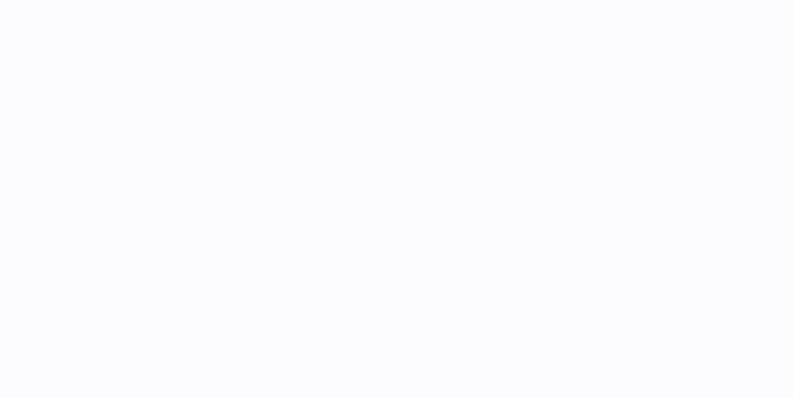
select select
select select "****"
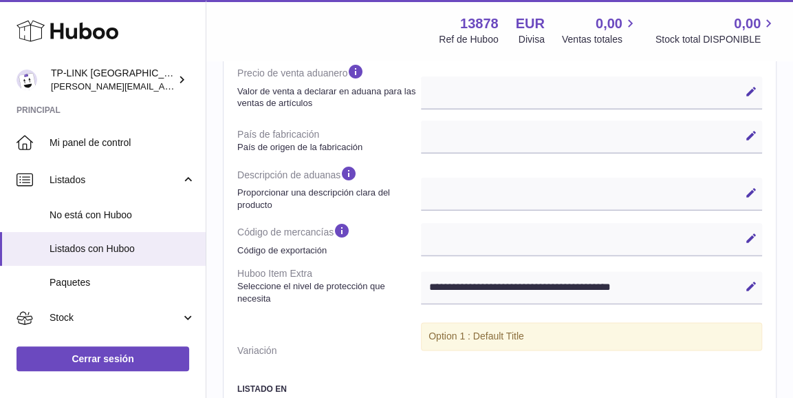
scroll to position [826, 0]
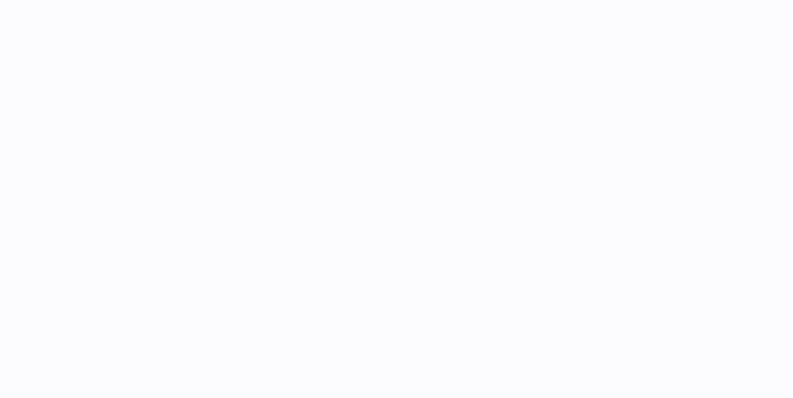
select select
select select "****"
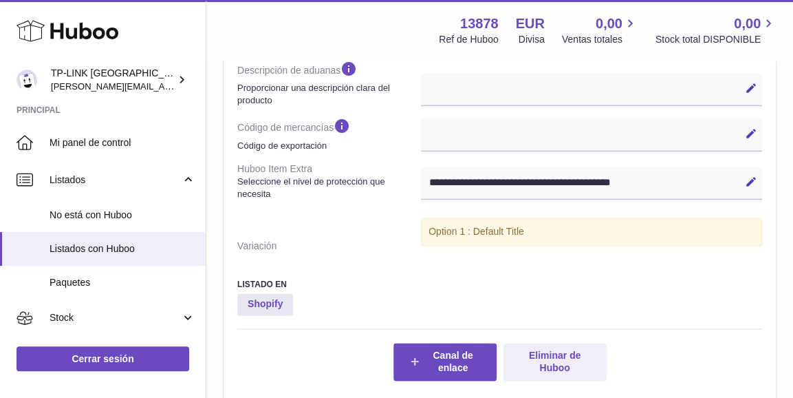
scroll to position [757, 0]
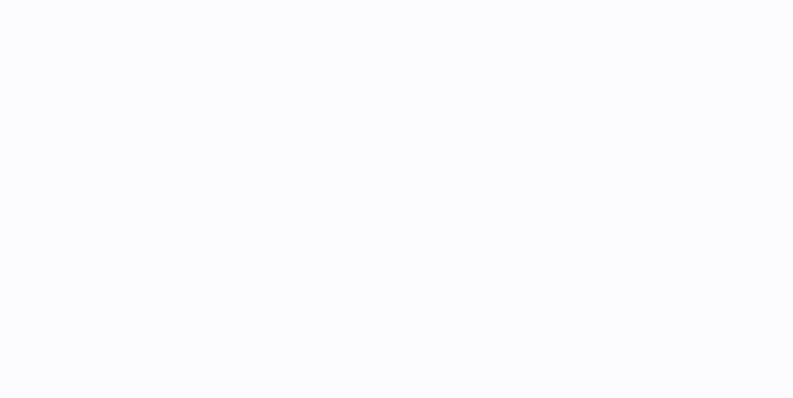
select select
select select "****"
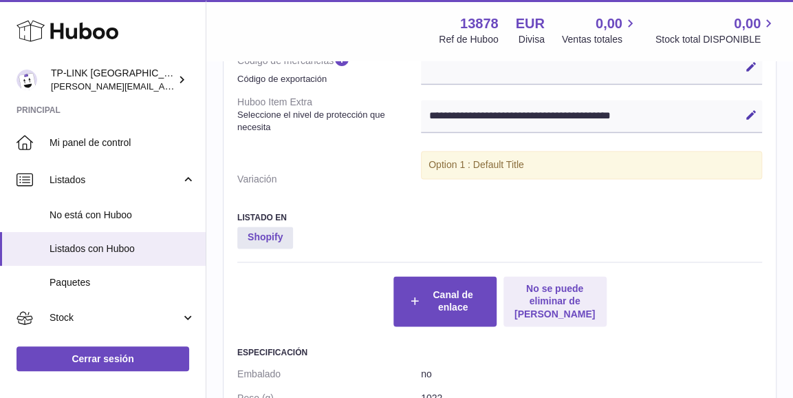
scroll to position [826, 0]
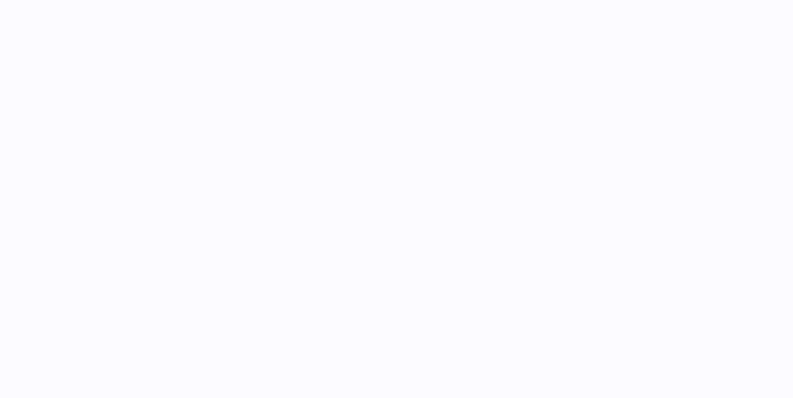
select select
select select "****"
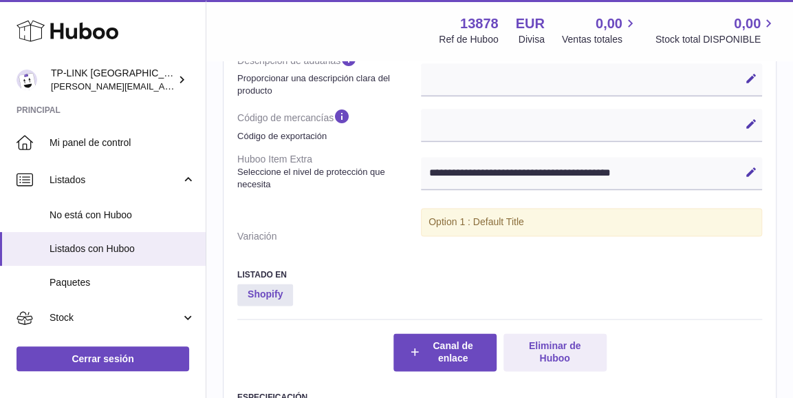
scroll to position [757, 0]
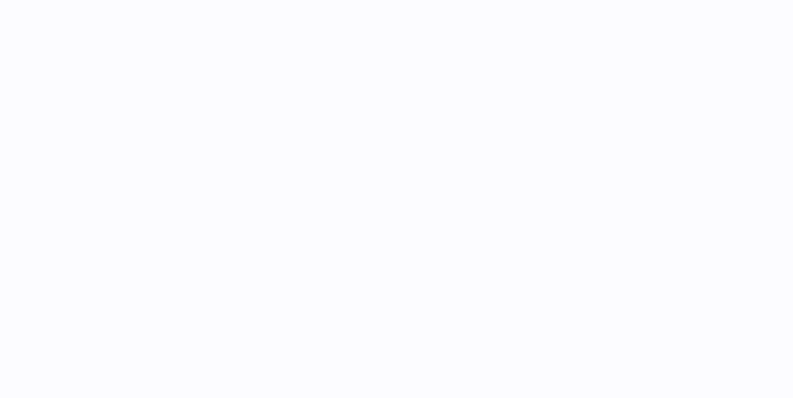
select select
select select "****"
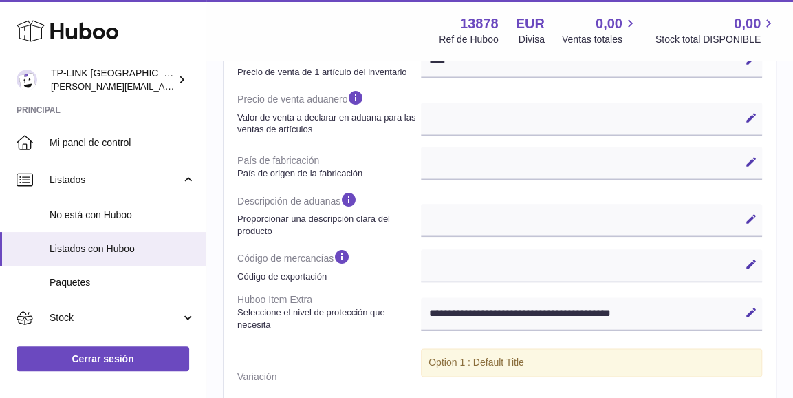
scroll to position [757, 0]
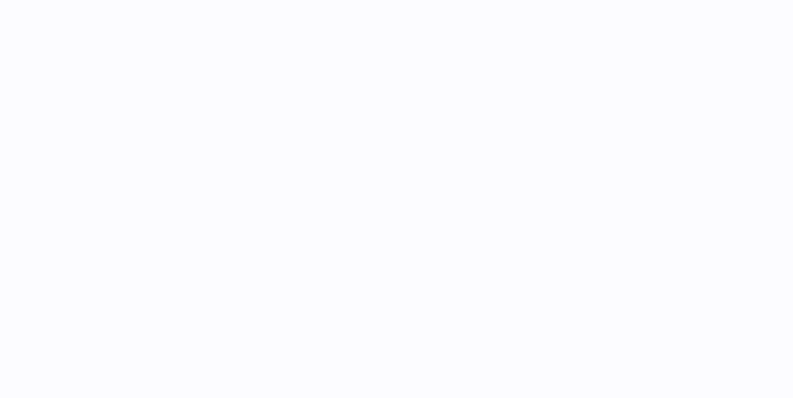
select select
select select "****"
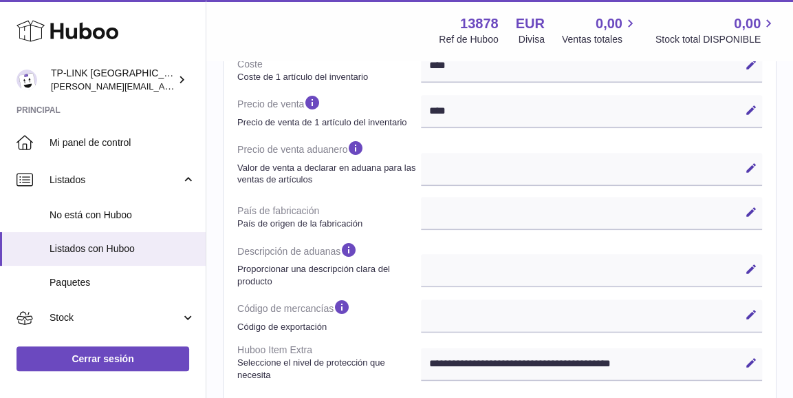
scroll to position [826, 0]
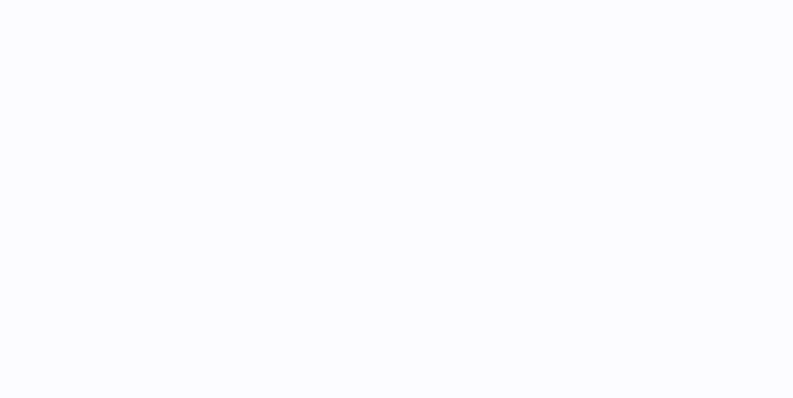
select select
select select "****"
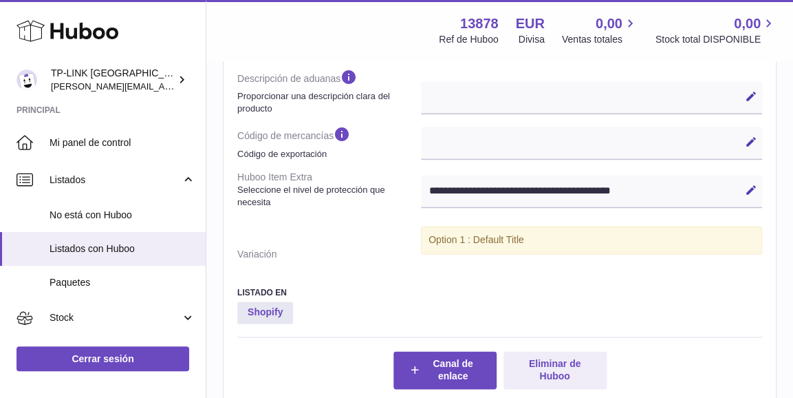
scroll to position [757, 0]
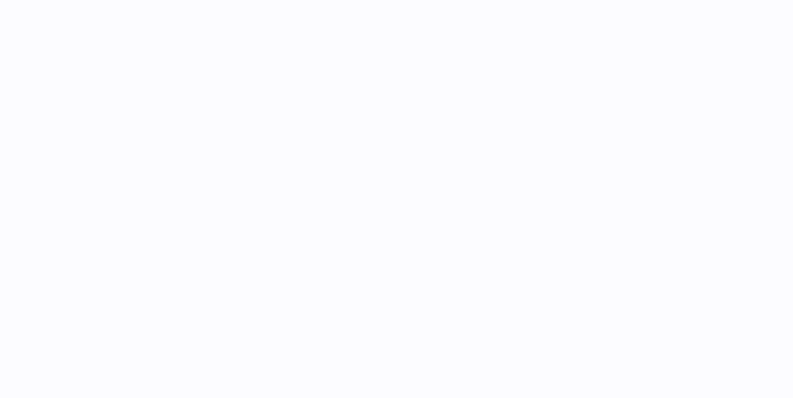
select select
select select "****"
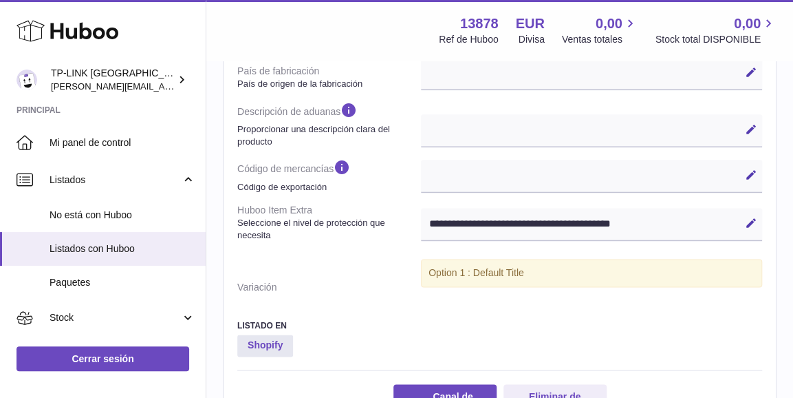
scroll to position [757, 0]
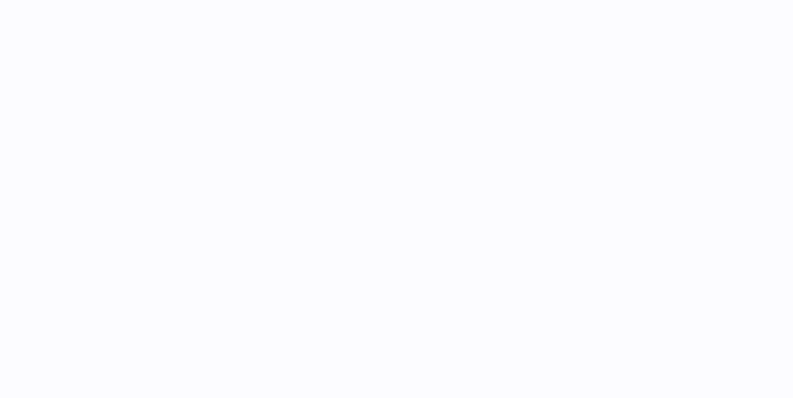
select select
select select "****"
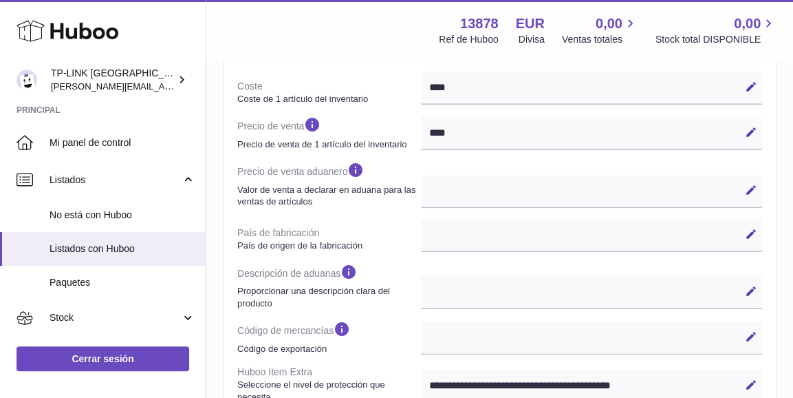
scroll to position [688, 0]
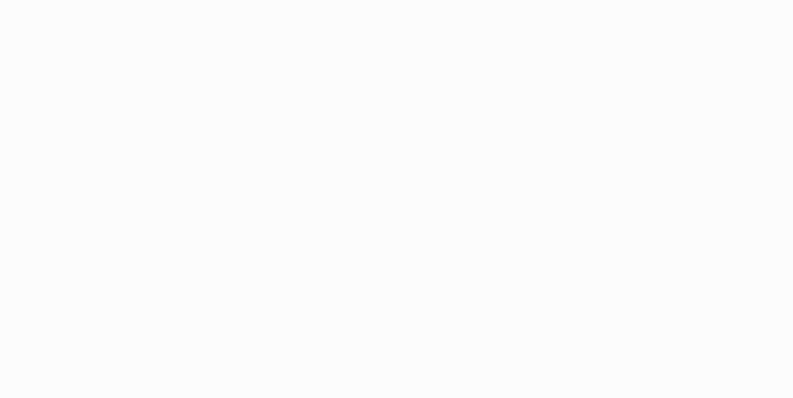
select select
select select "****"
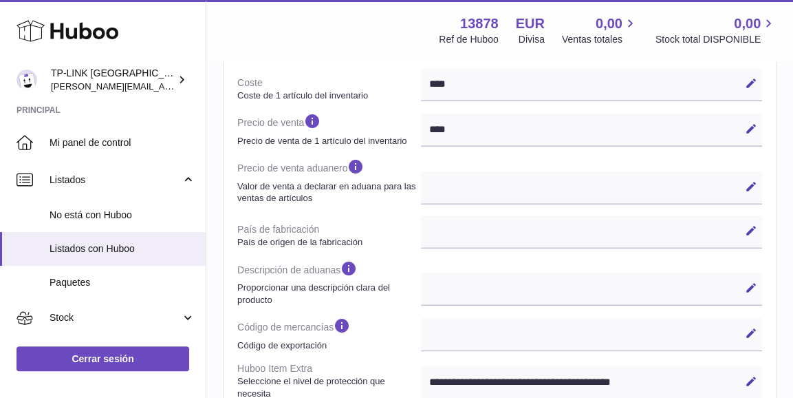
scroll to position [757, 0]
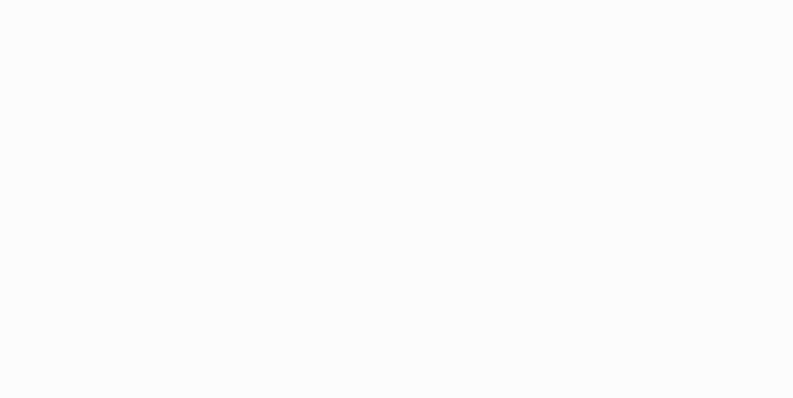
select select
select select "****"
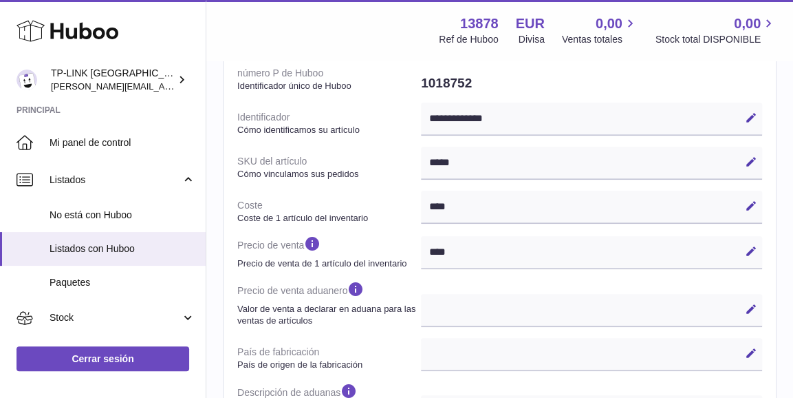
scroll to position [757, 0]
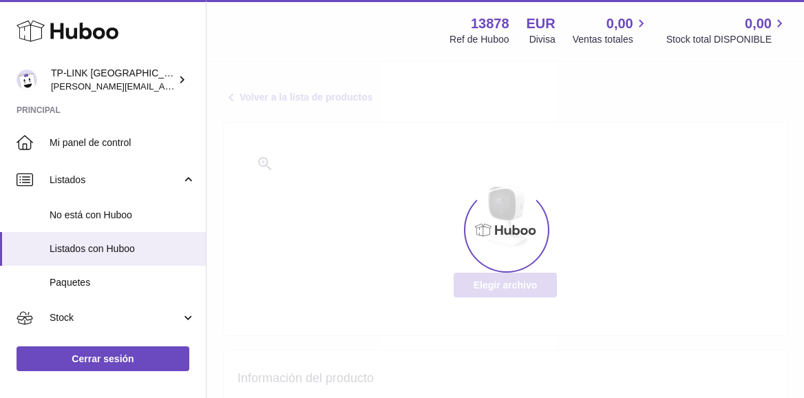
select select
select select "****"
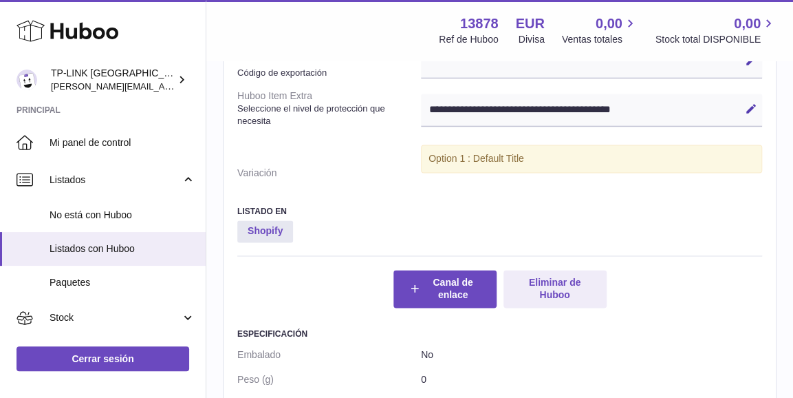
scroll to position [826, 0]
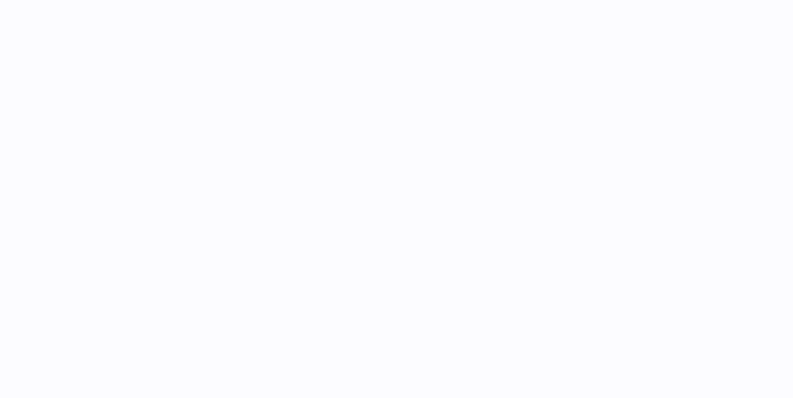
select select
select select "****"
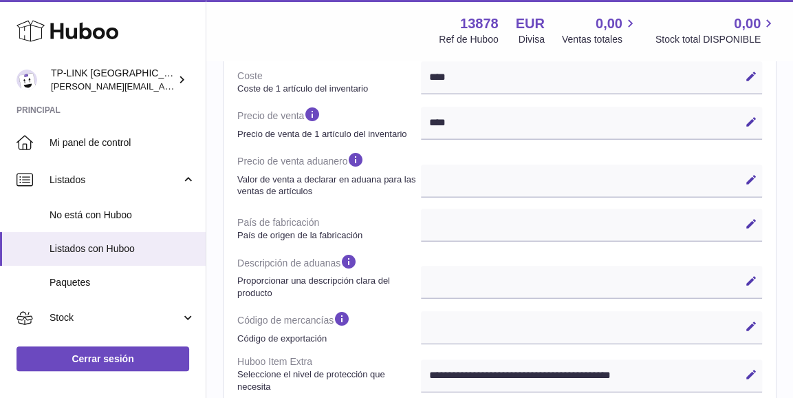
scroll to position [826, 0]
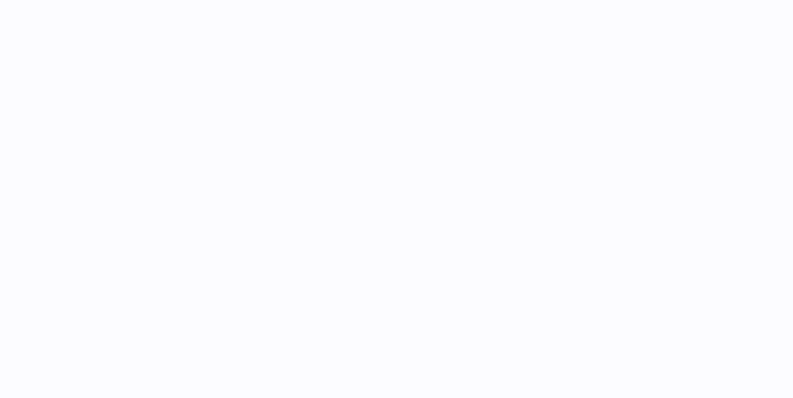
select select
select select "****"
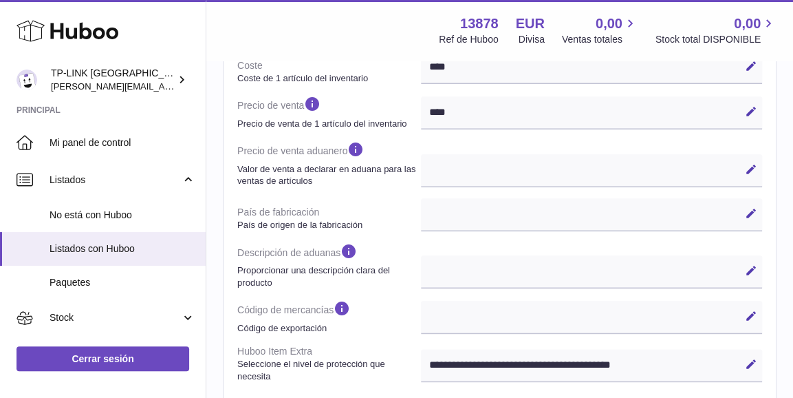
scroll to position [619, 0]
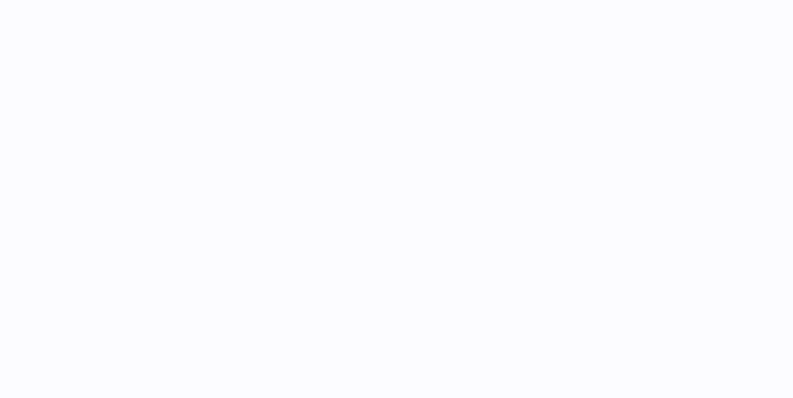
select select
select select "****"
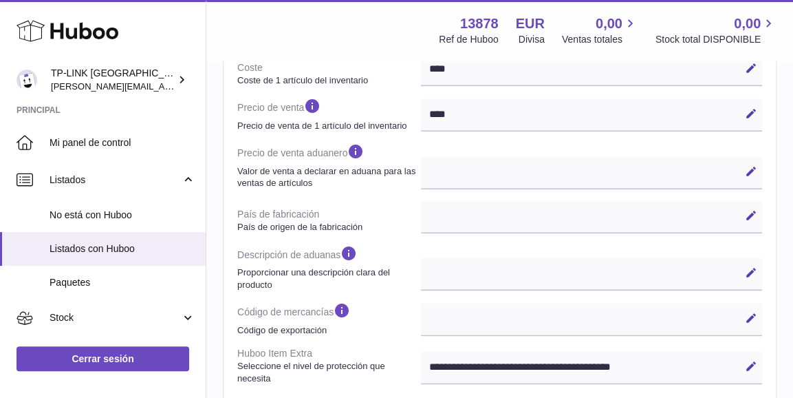
scroll to position [413, 0]
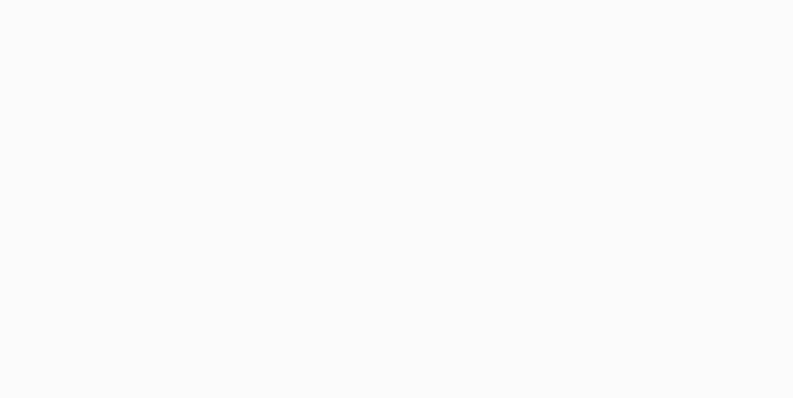
select select
select select "****"
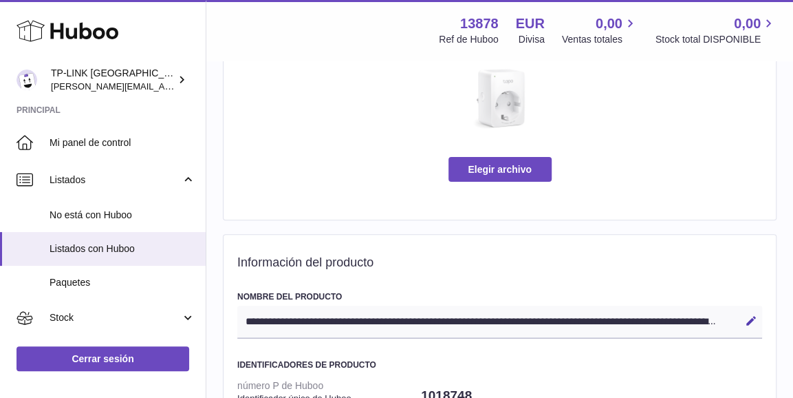
scroll to position [275, 0]
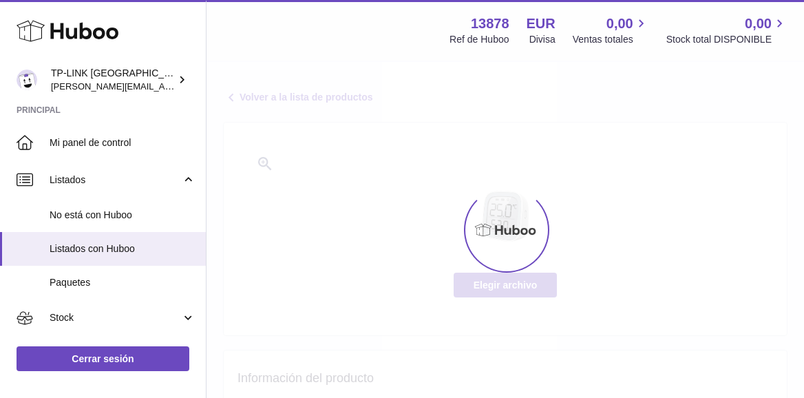
select select
select select "****"
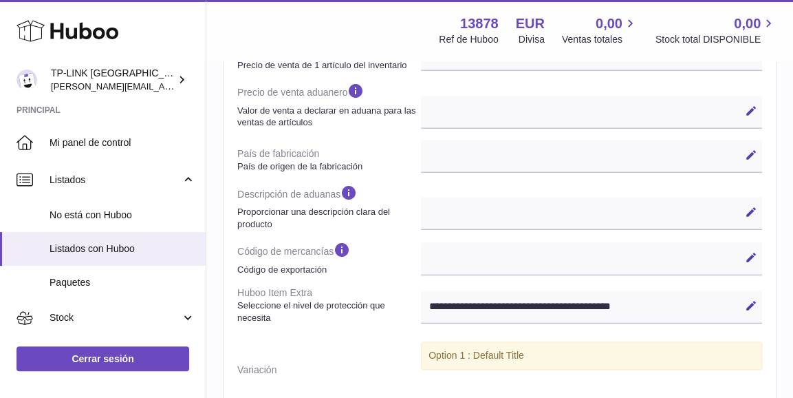
scroll to position [826, 0]
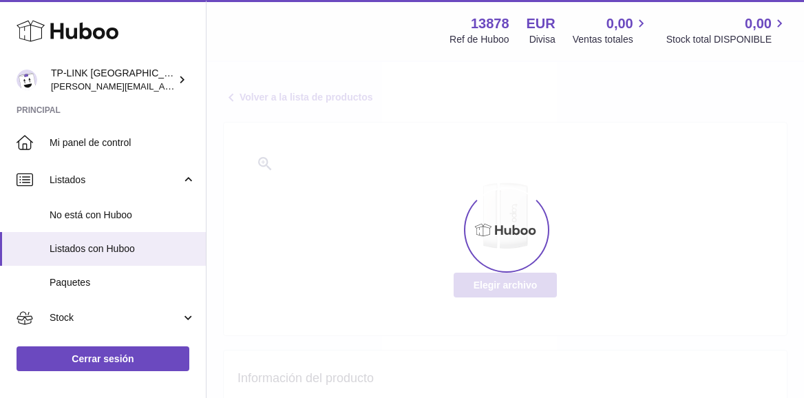
select select
select select "****"
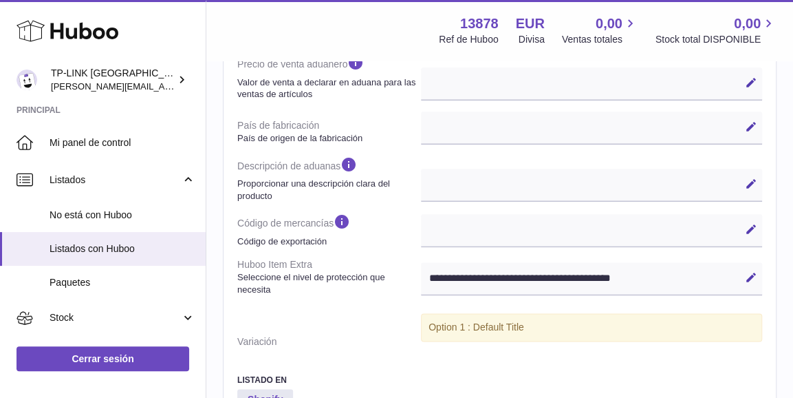
scroll to position [757, 0]
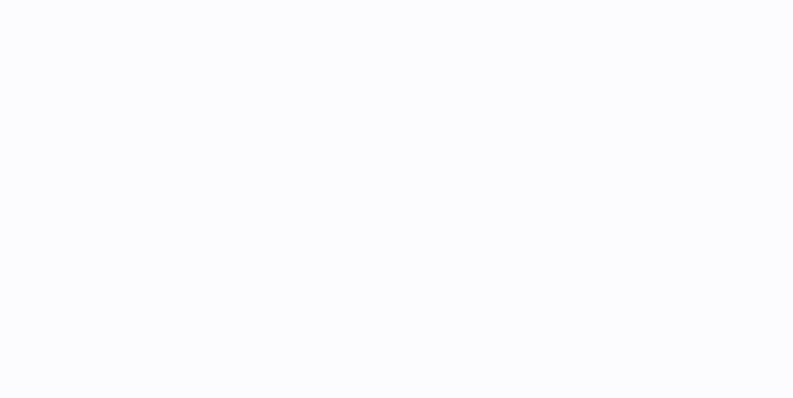
select select
select select "****"
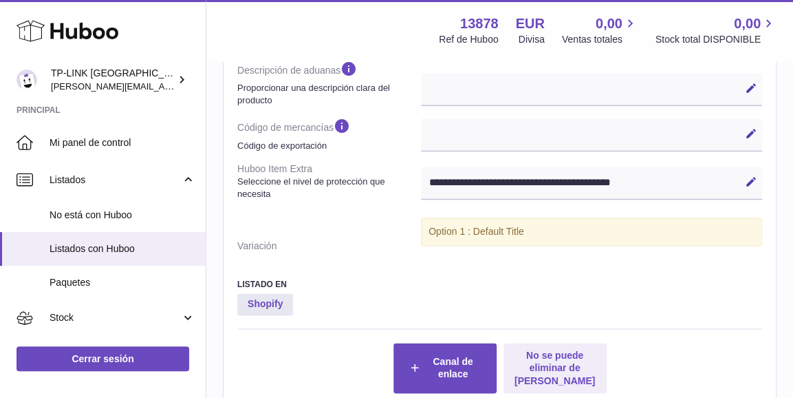
scroll to position [757, 0]
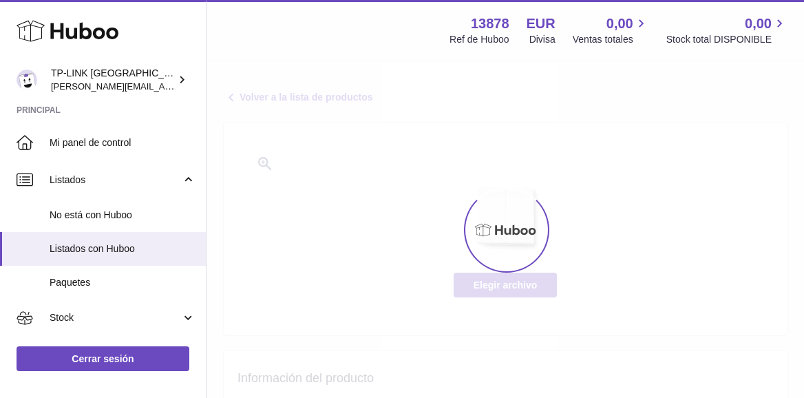
select select
select select "****"
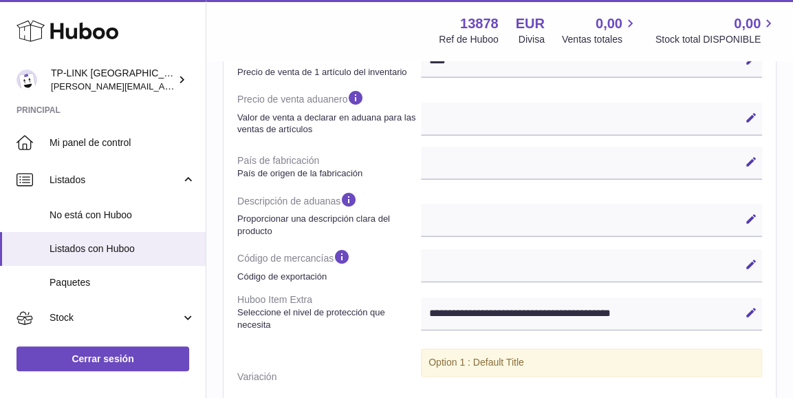
scroll to position [826, 0]
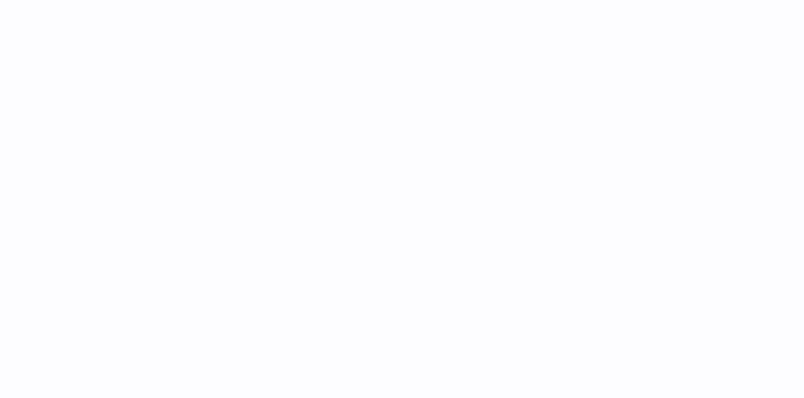
select select
select select "****"
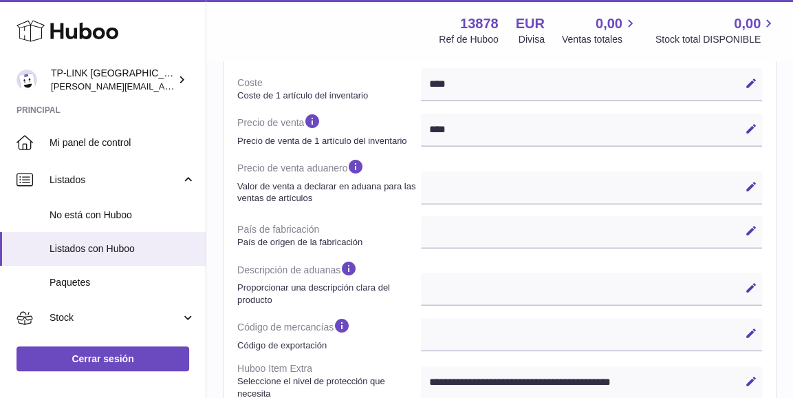
scroll to position [757, 0]
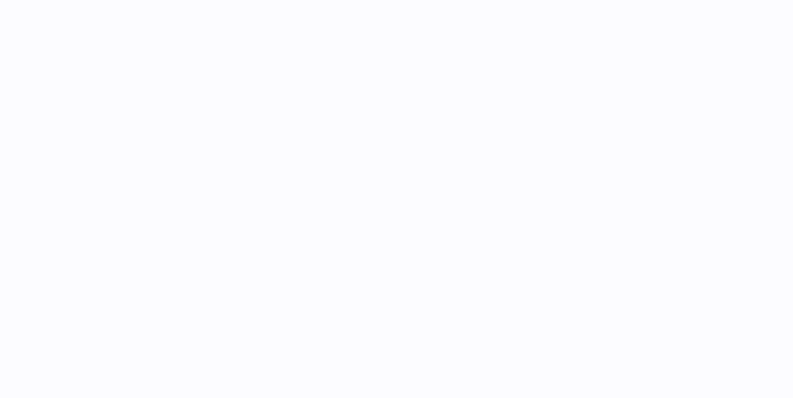
select select
select select "****"
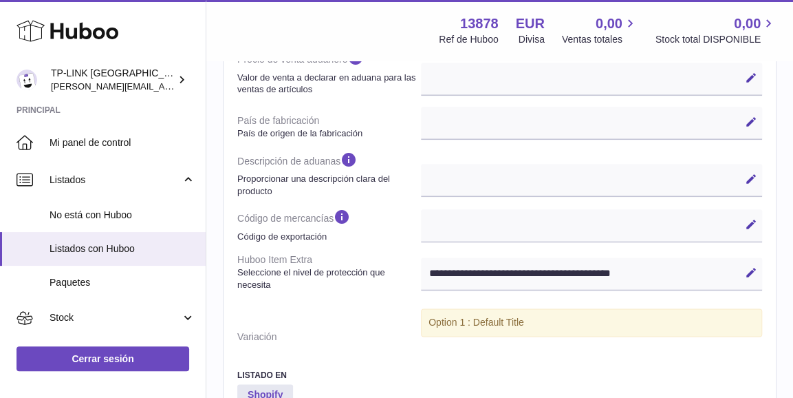
scroll to position [826, 0]
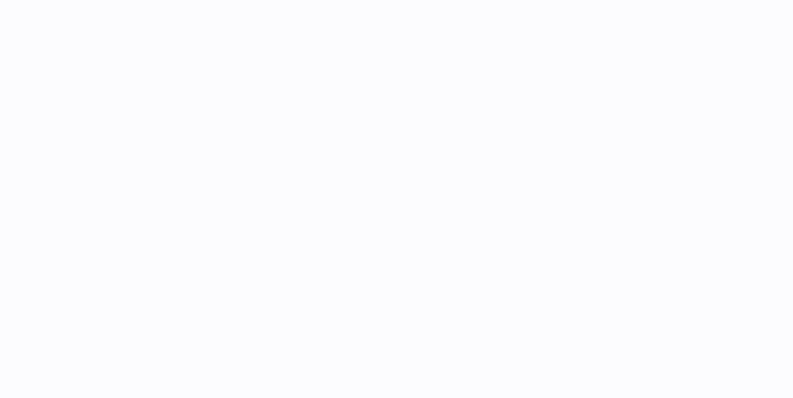
select select
select select "****"
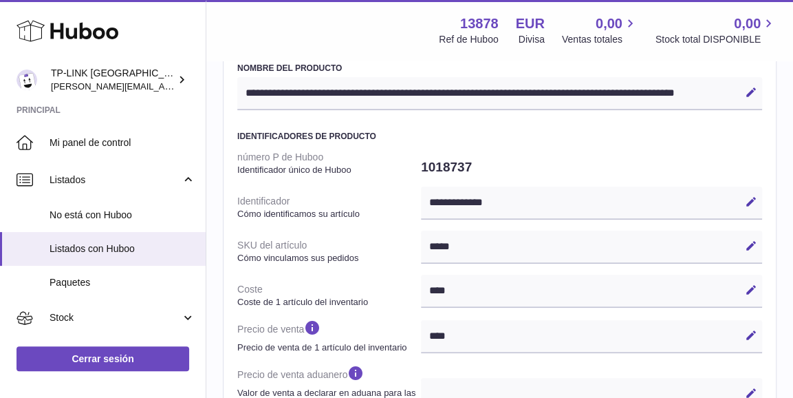
scroll to position [688, 0]
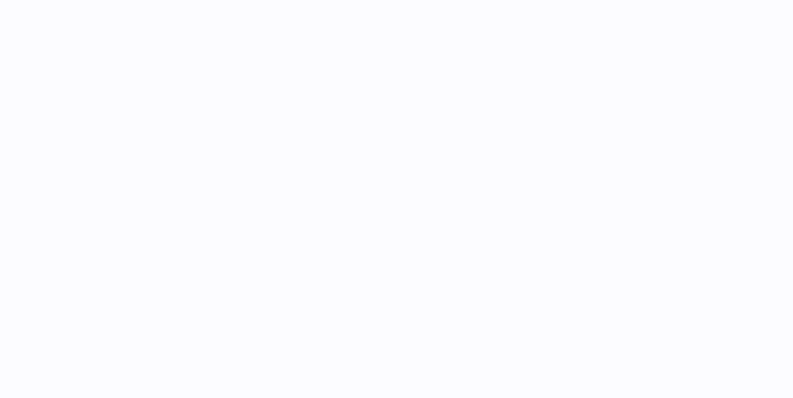
select select
select select "****"
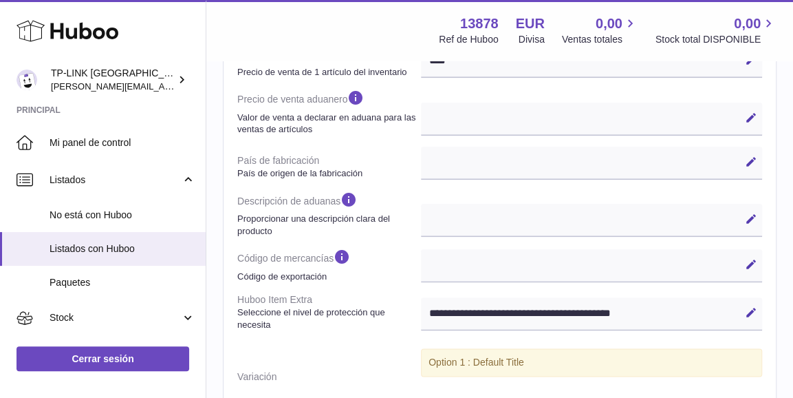
scroll to position [826, 0]
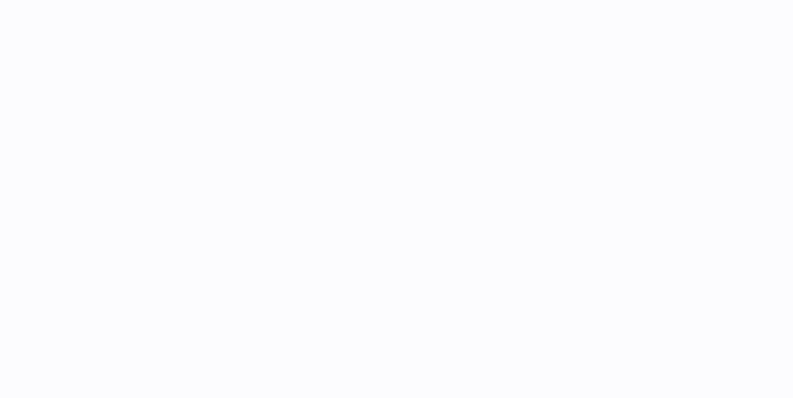
select select
select select "****"
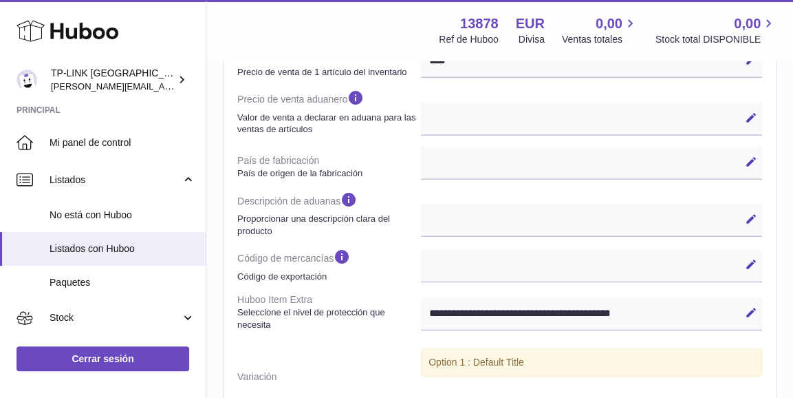
scroll to position [757, 0]
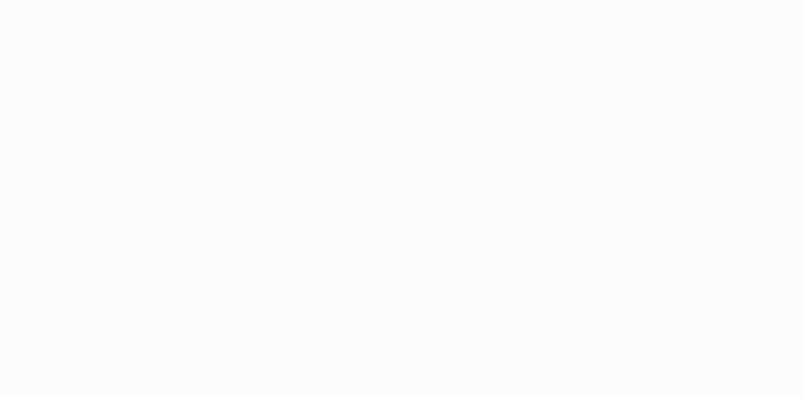
select select
select select "****"
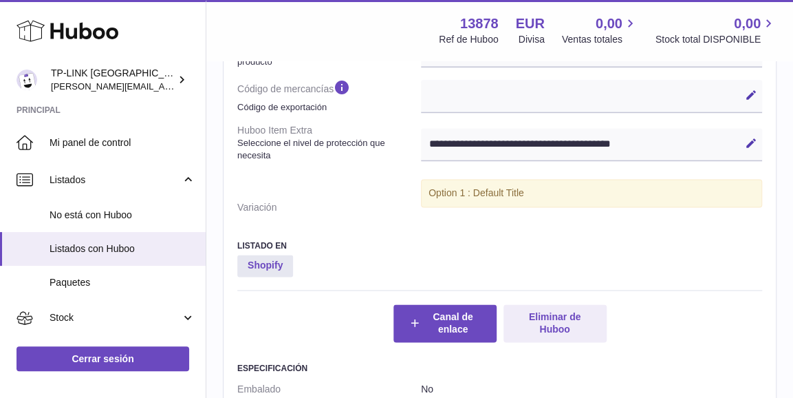
scroll to position [826, 0]
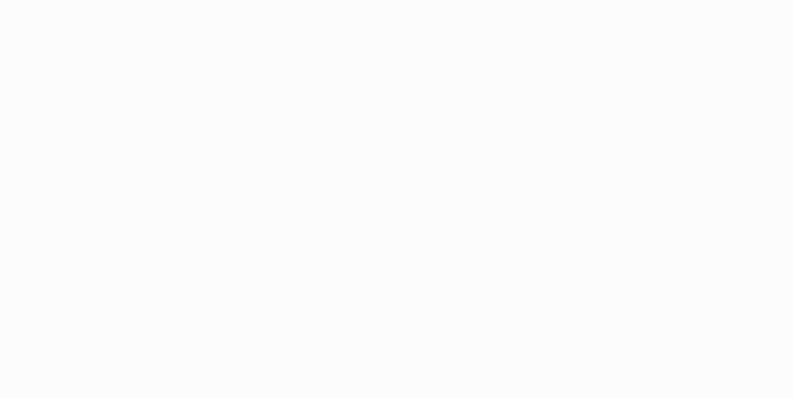
select select
select select "****"
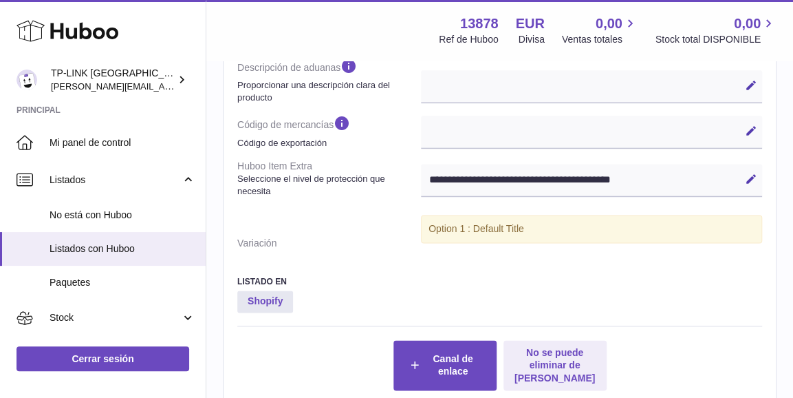
scroll to position [757, 0]
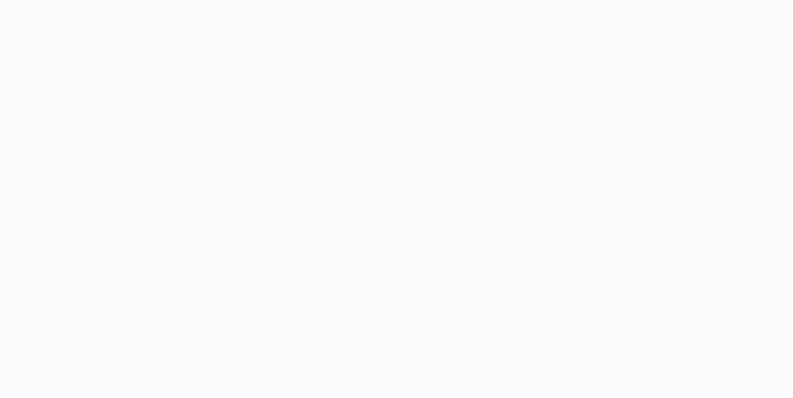
select select
select select "****"
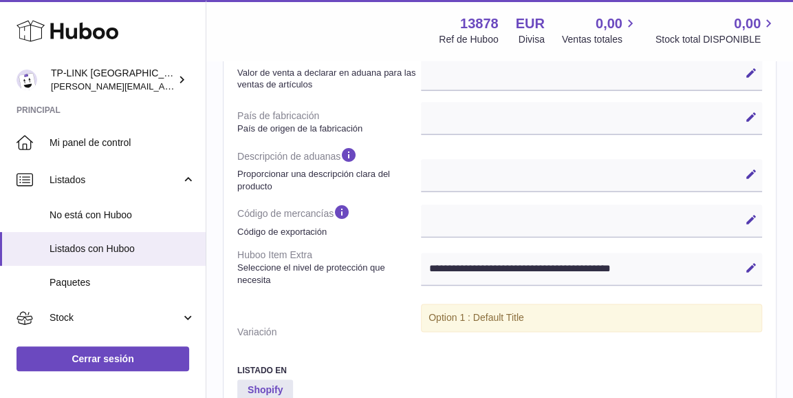
scroll to position [826, 0]
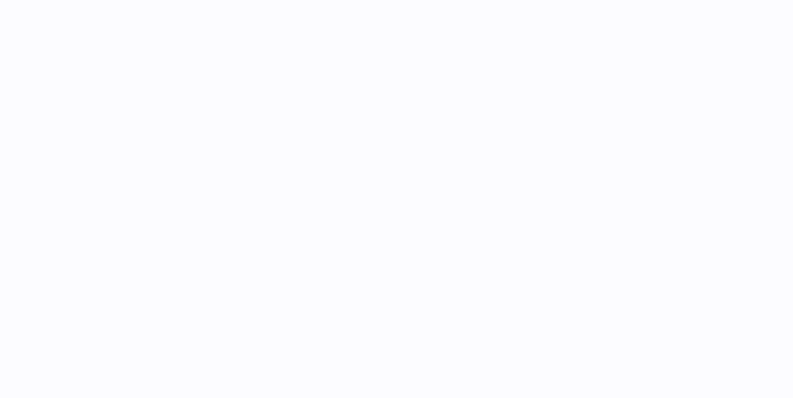
select select
select select "****"
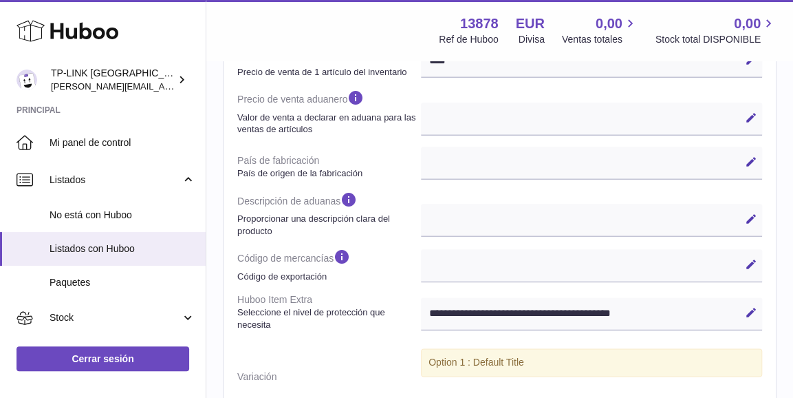
scroll to position [826, 0]
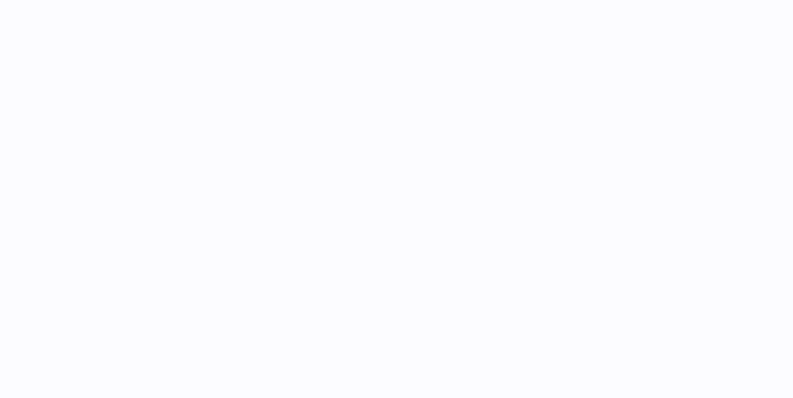
select select
select select "****"
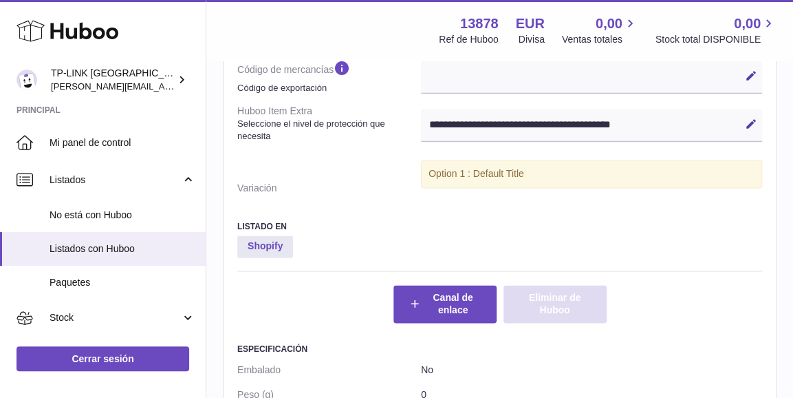
scroll to position [826, 0]
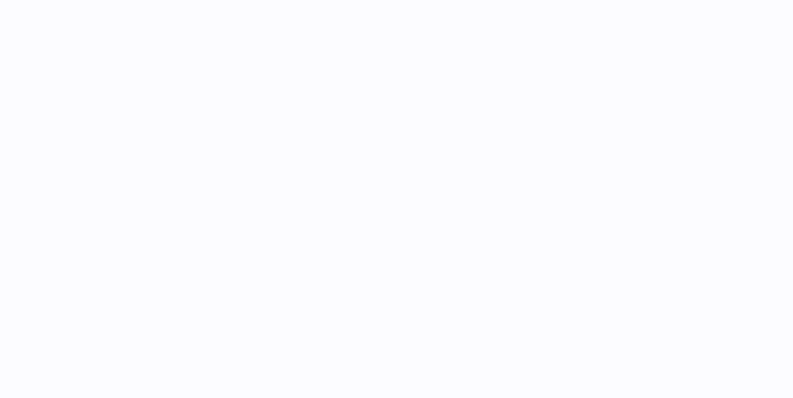
select select
select select "****"
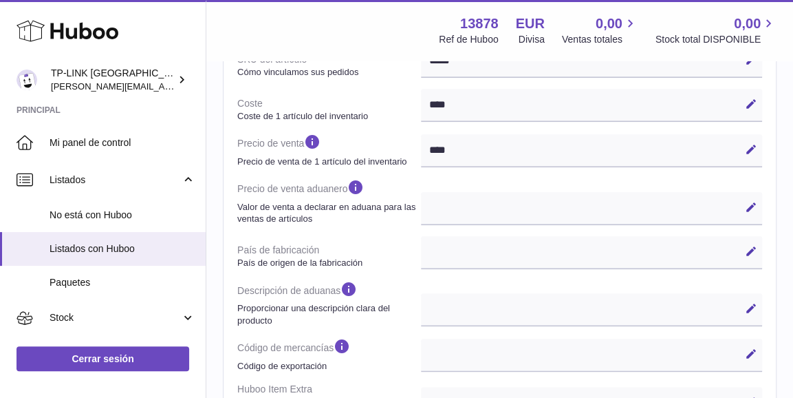
scroll to position [688, 0]
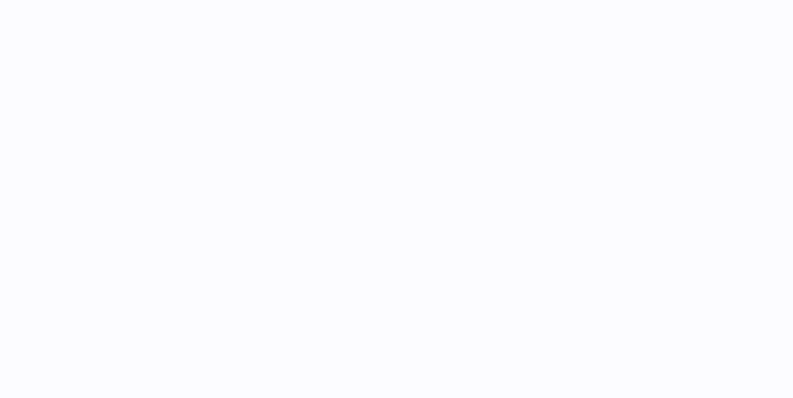
select select
select select "****"
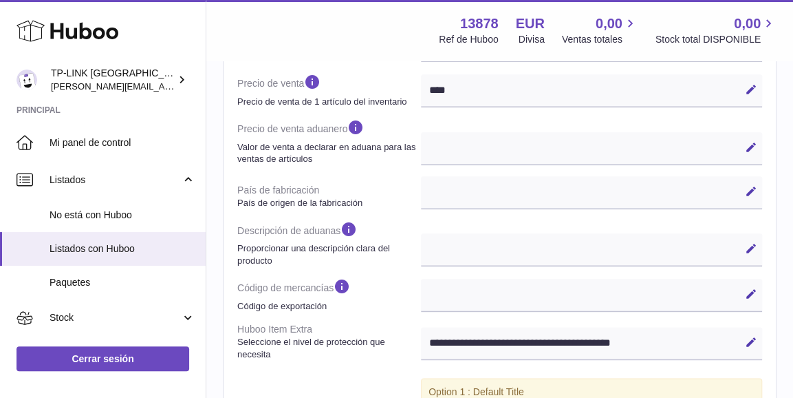
scroll to position [688, 0]
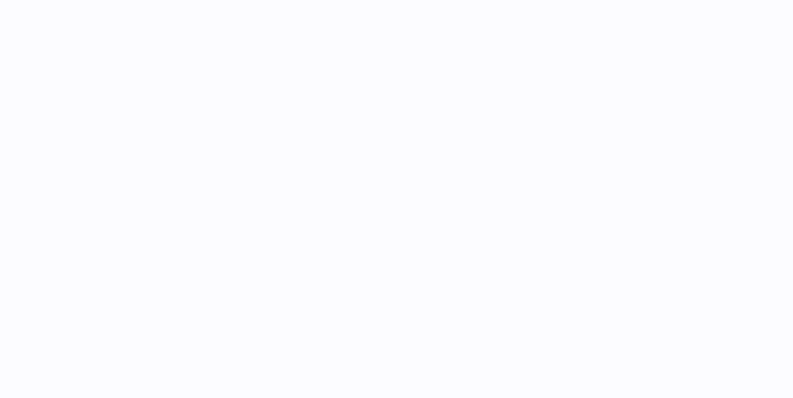
select select
select select "****"
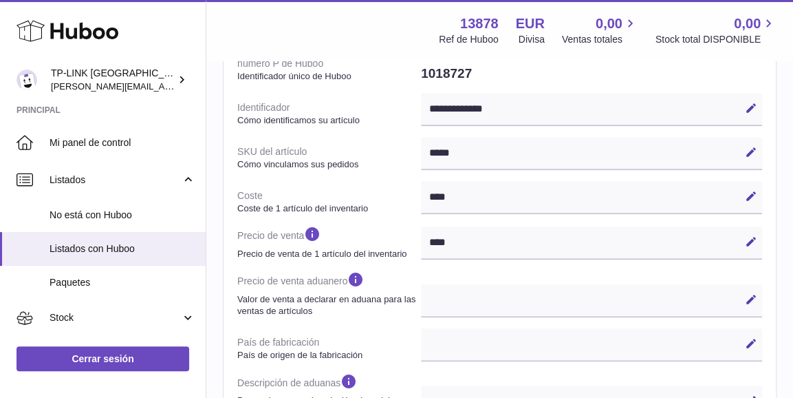
scroll to position [619, 0]
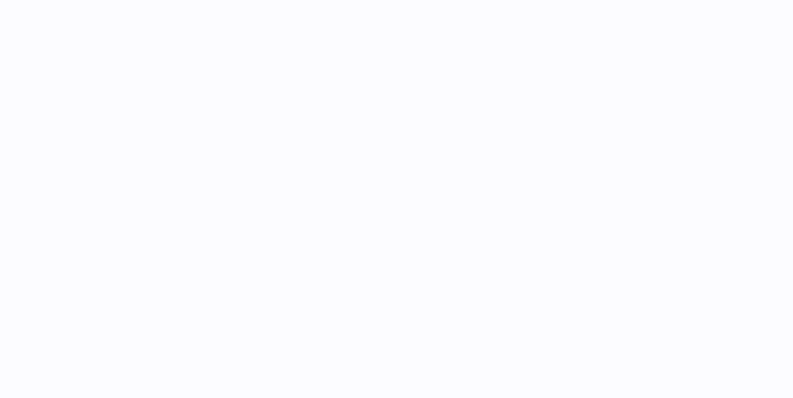
select select
select select "****"
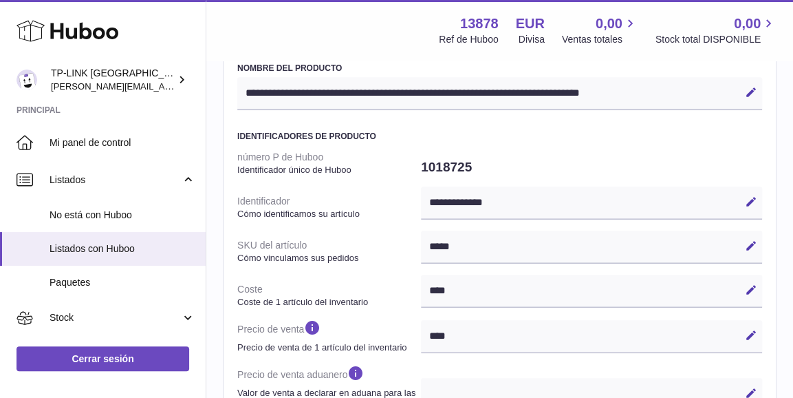
scroll to position [688, 0]
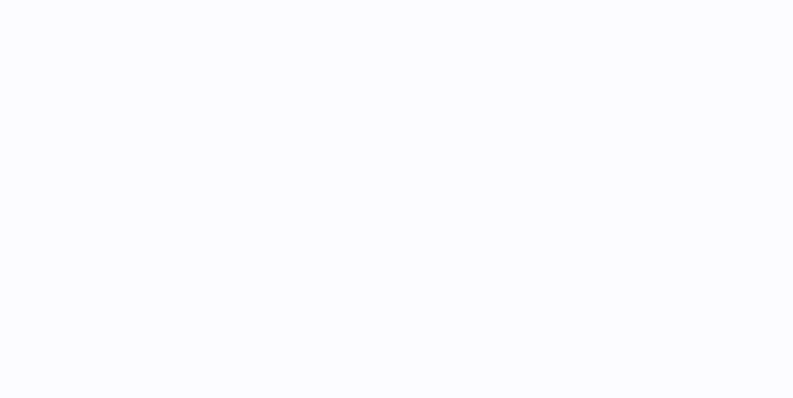
select select
select select "****"
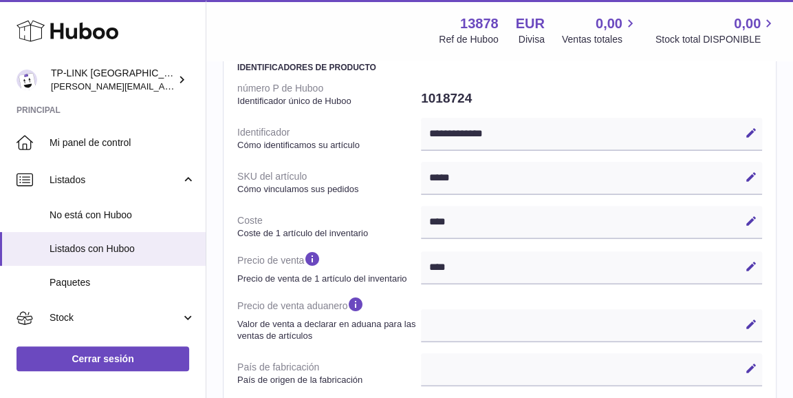
scroll to position [757, 0]
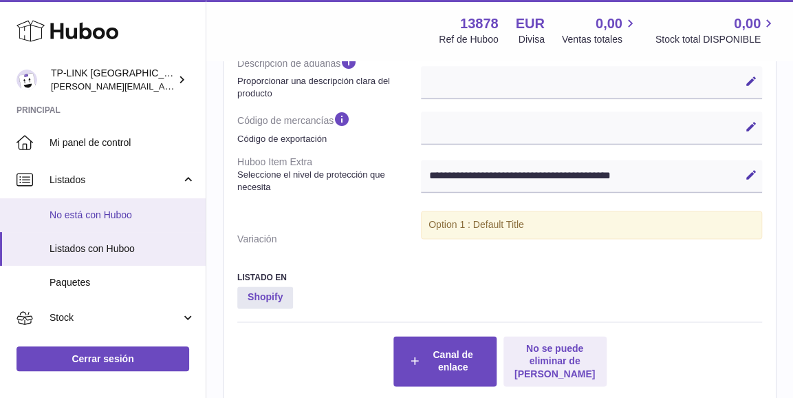
click at [100, 211] on span "No está con Huboo" at bounding box center [123, 214] width 146 height 13
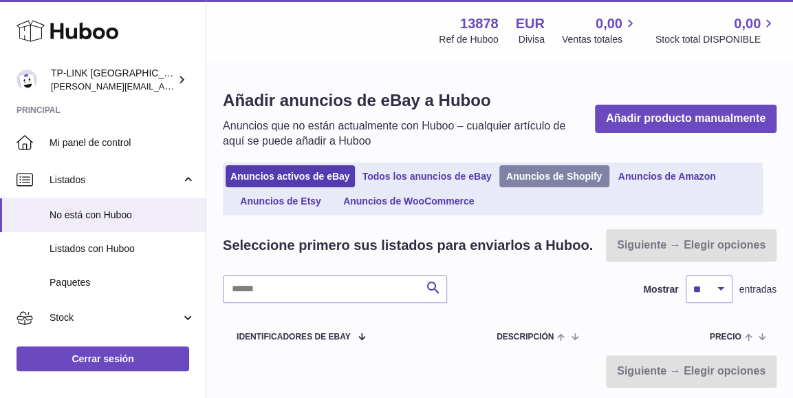
drag, startPoint x: 590, startPoint y: 172, endPoint x: 588, endPoint y: 181, distance: 9.2
click at [590, 172] on link "Anuncios de Shopify" at bounding box center [555, 176] width 110 height 23
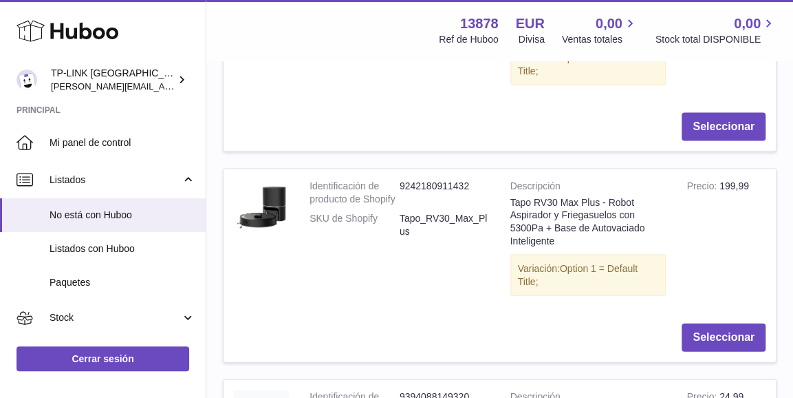
scroll to position [1238, 0]
